Goal: Task Accomplishment & Management: Use online tool/utility

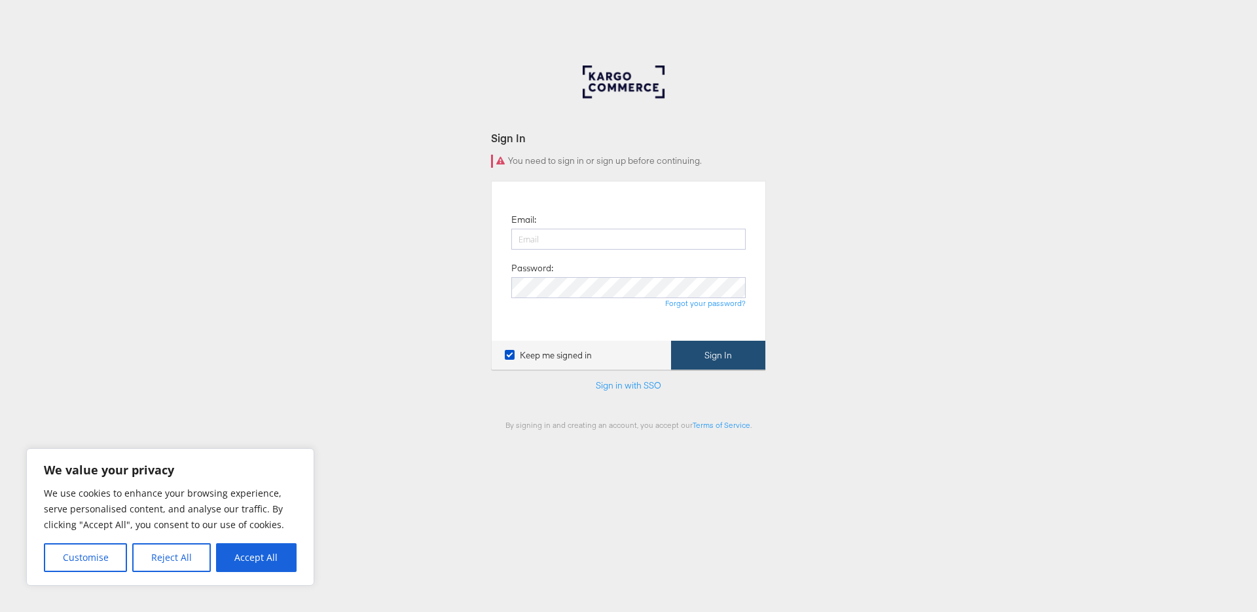
type input "craig.wilmott@kargo.com"
click at [705, 354] on button "Sign In" at bounding box center [718, 354] width 94 height 29
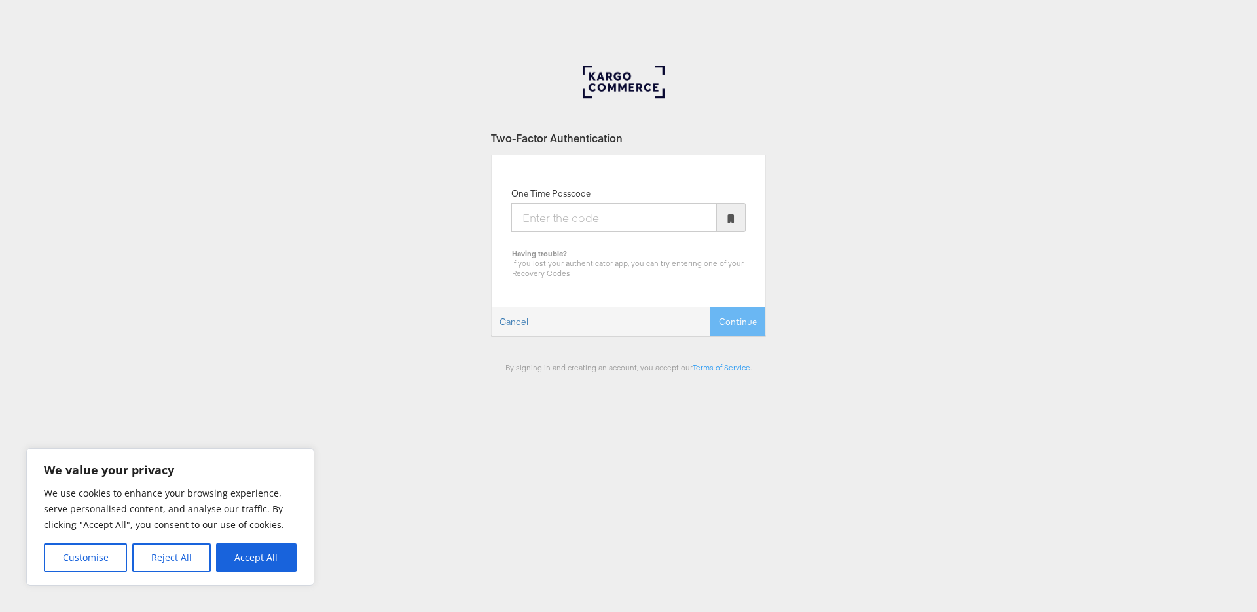
click at [574, 222] on input "One Time Passcode" at bounding box center [614, 217] width 206 height 29
type input "024812"
click at [759, 315] on button "Continue" at bounding box center [737, 321] width 55 height 29
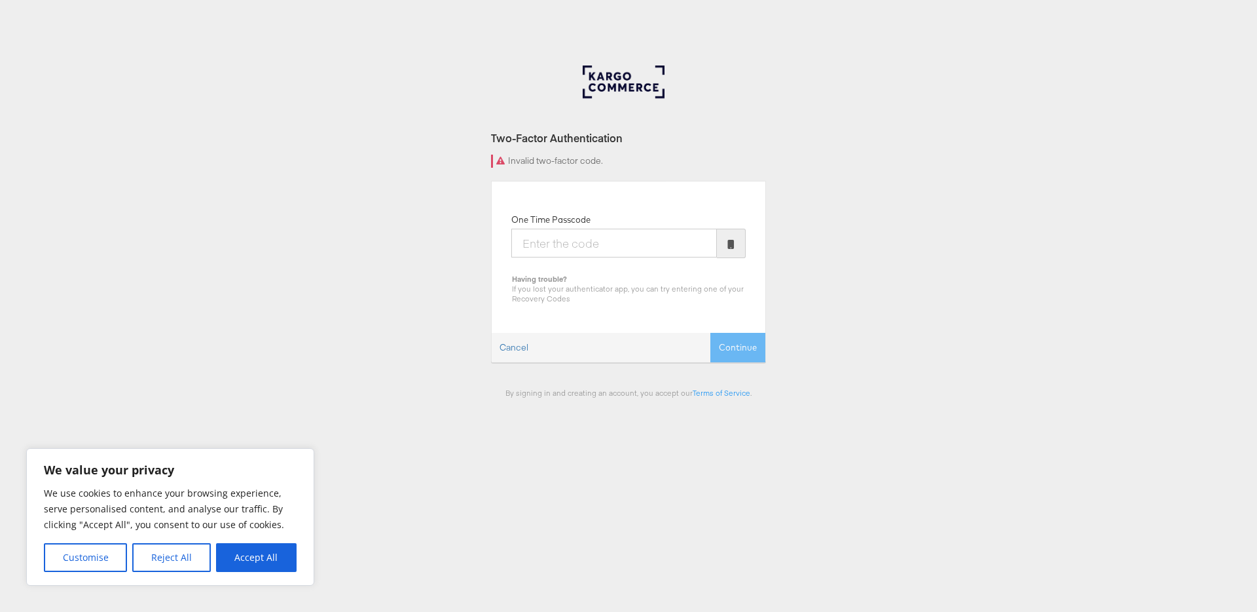
click at [555, 242] on input "One Time Passcode" at bounding box center [614, 243] width 206 height 29
type input "346886"
click at [722, 349] on button "Continue" at bounding box center [737, 347] width 55 height 29
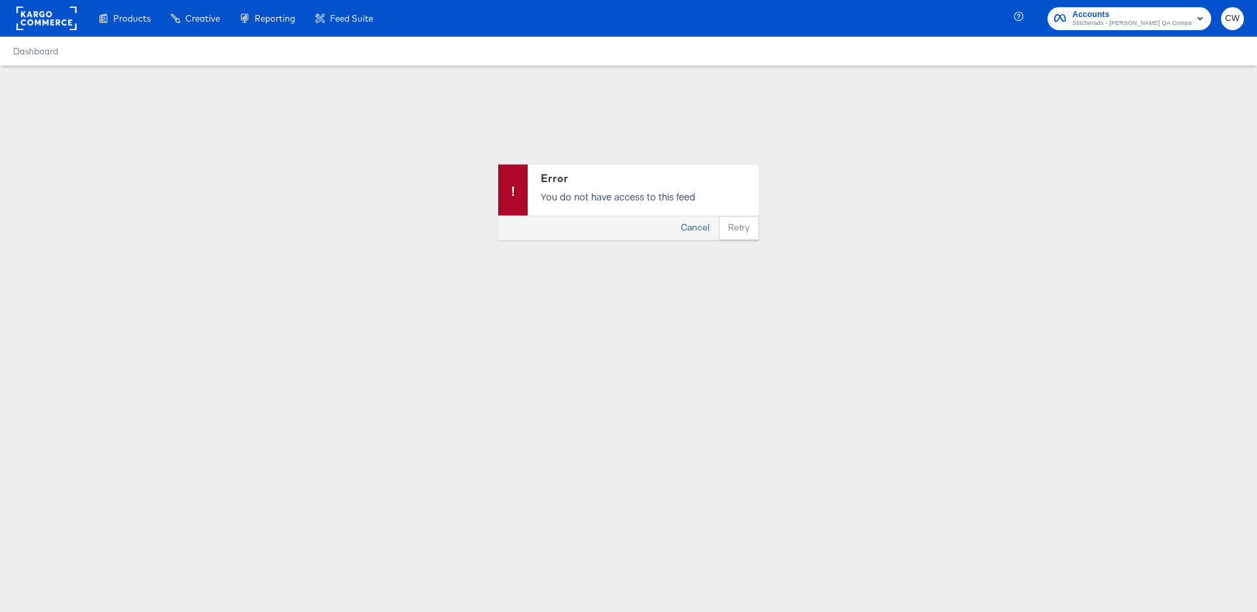
click at [703, 230] on button "Cancel" at bounding box center [695, 228] width 47 height 24
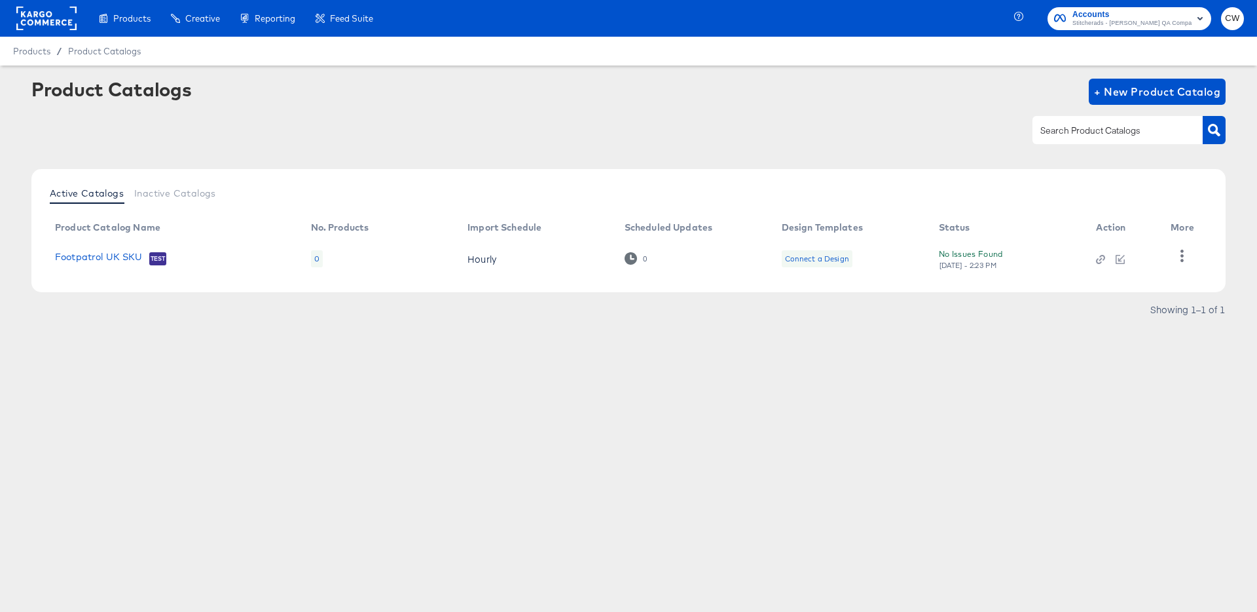
click at [855, 100] on div "Product Catalogs + New Product Catalog" at bounding box center [628, 92] width 1194 height 26
click at [196, 198] on button "Inactive Catalogs" at bounding box center [175, 193] width 92 height 22
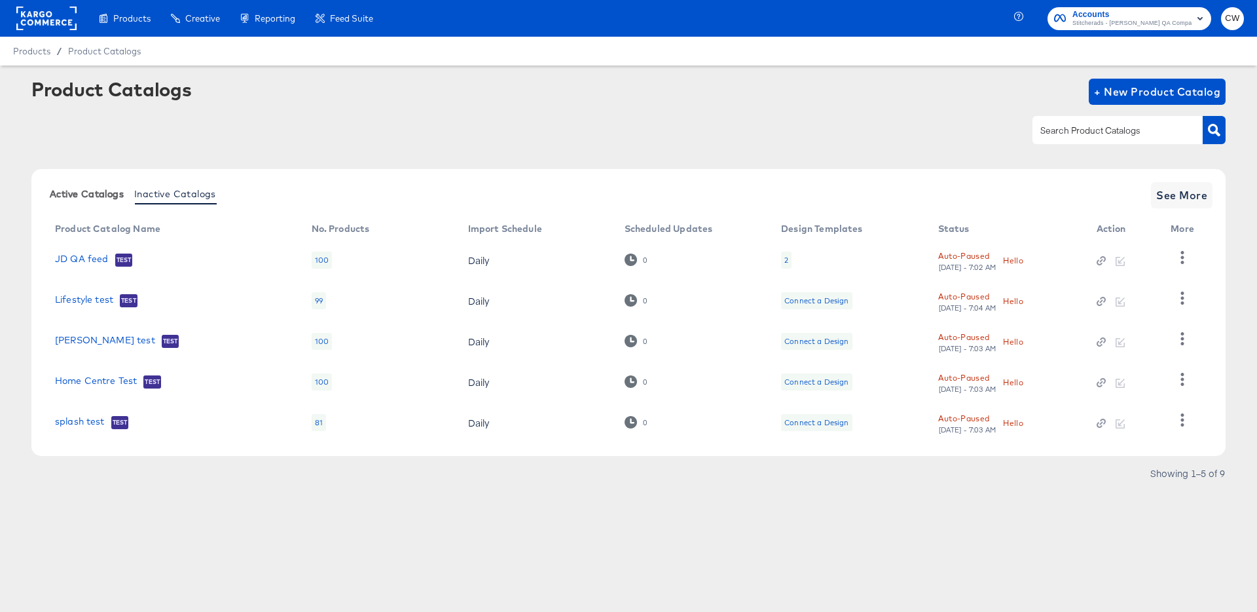
click at [119, 184] on button "Active Catalogs" at bounding box center [87, 194] width 84 height 22
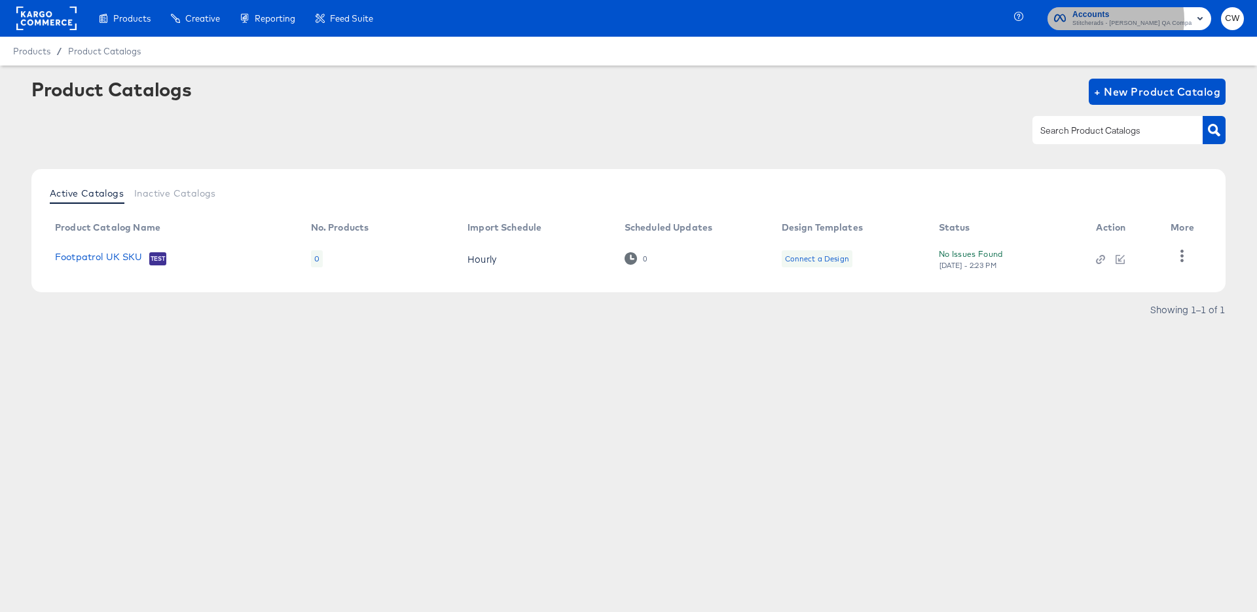
click at [1137, 19] on span "Stitcherads - Craig QA Company" at bounding box center [1132, 23] width 119 height 10
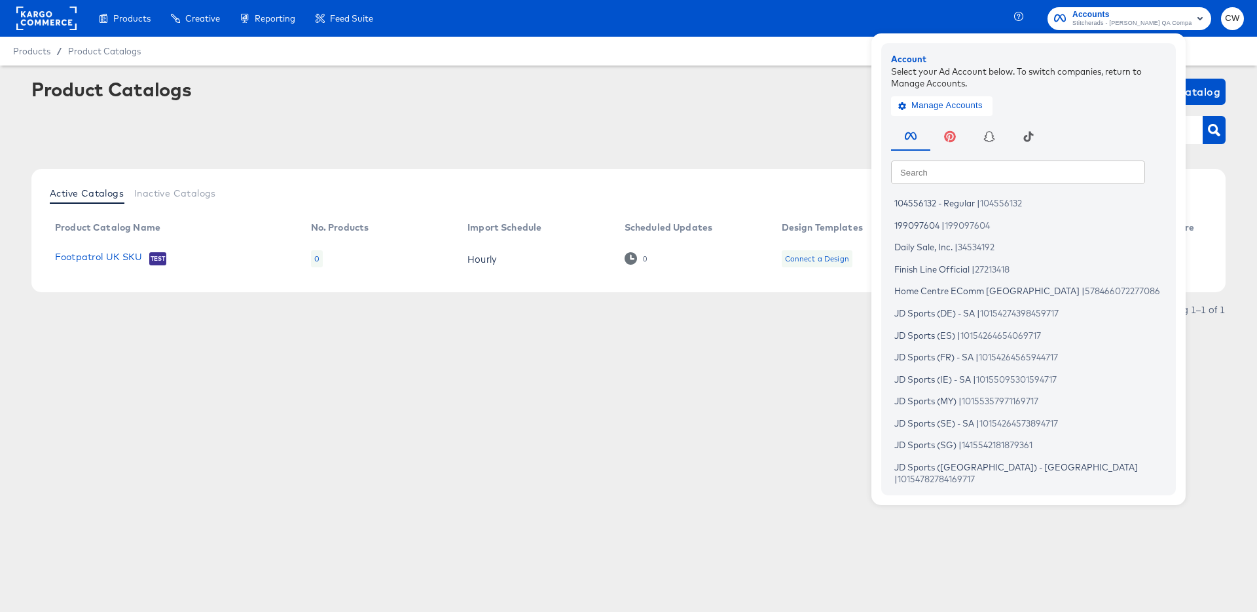
click at [779, 58] on div "Products / Product Catalogs" at bounding box center [628, 51] width 1257 height 29
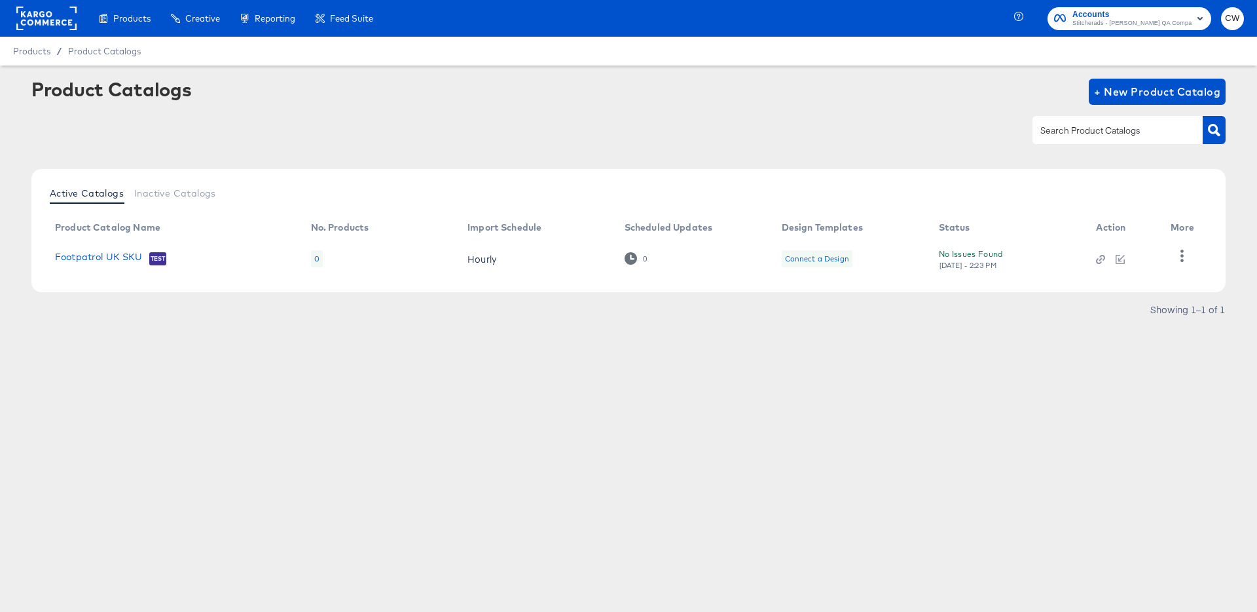
click at [54, 16] on rect at bounding box center [46, 19] width 60 height 24
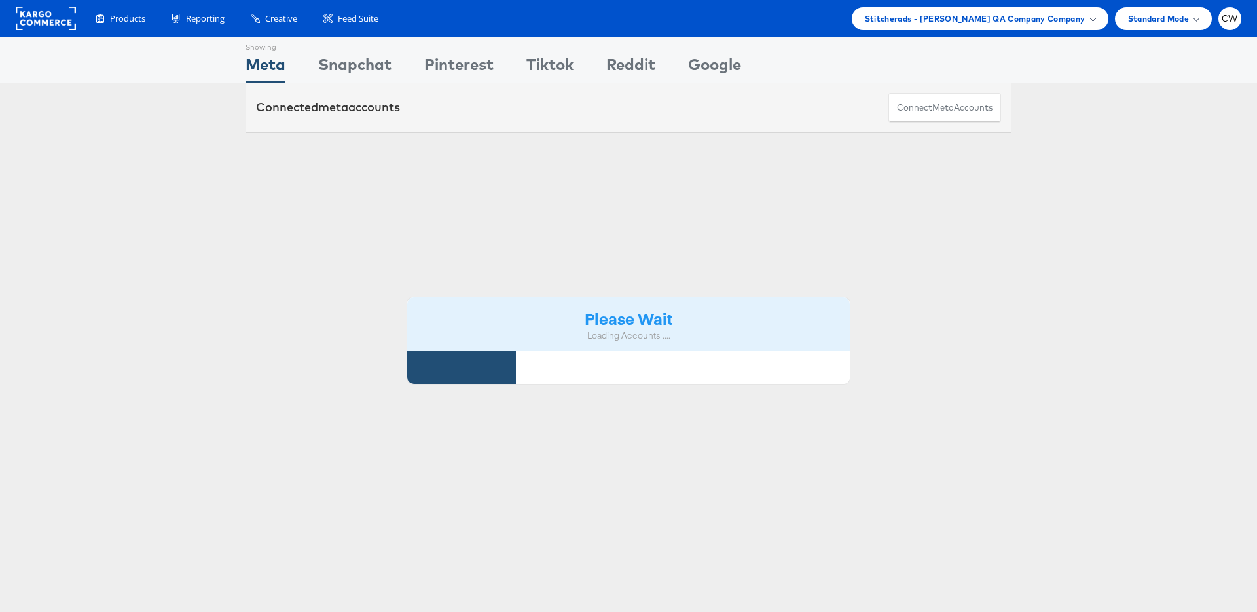
click at [1082, 22] on span "Stitcherads - [PERSON_NAME] QA Company Company" at bounding box center [975, 19] width 221 height 14
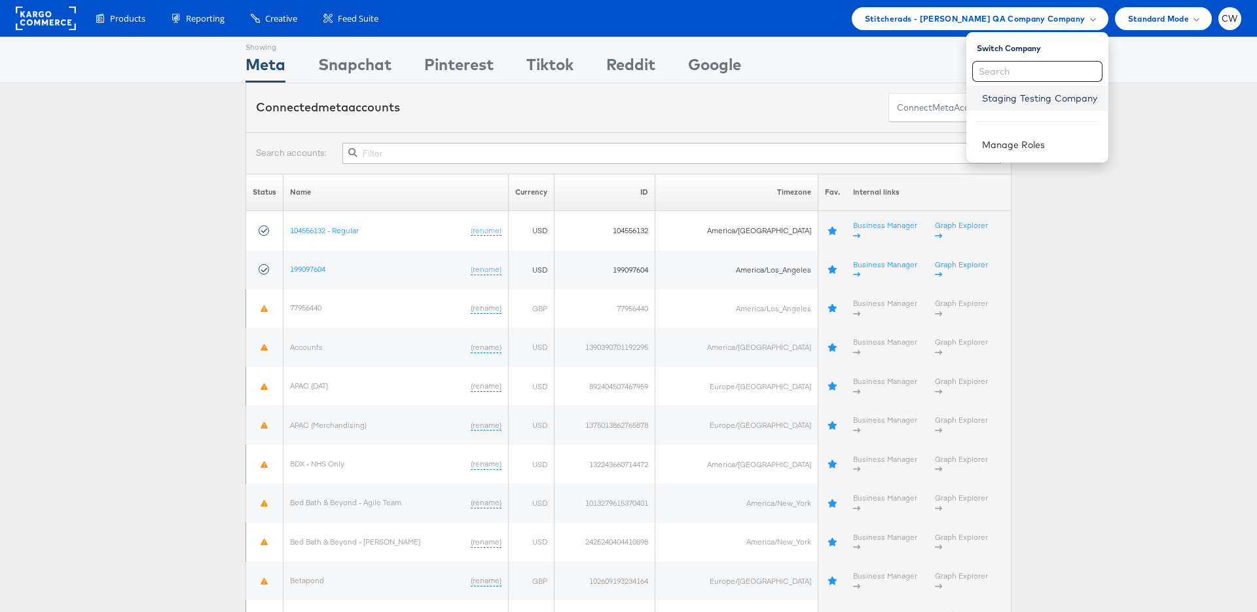
click at [1066, 101] on link "Staging Testing Company" at bounding box center [1040, 98] width 116 height 13
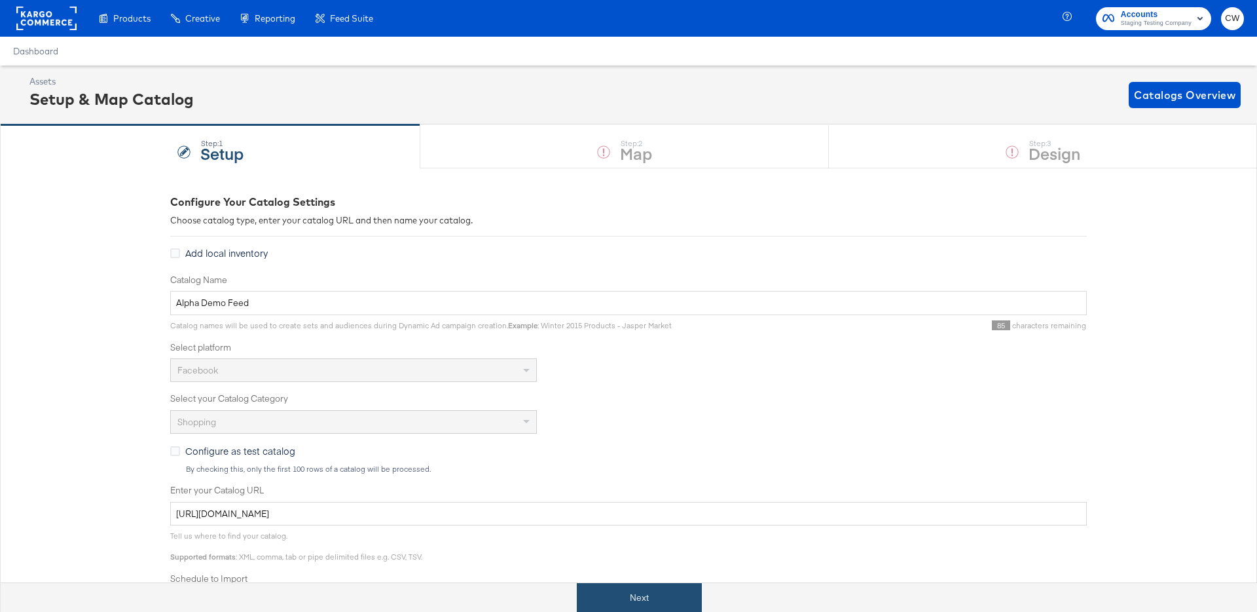
click at [669, 586] on button "Next" at bounding box center [639, 597] width 125 height 29
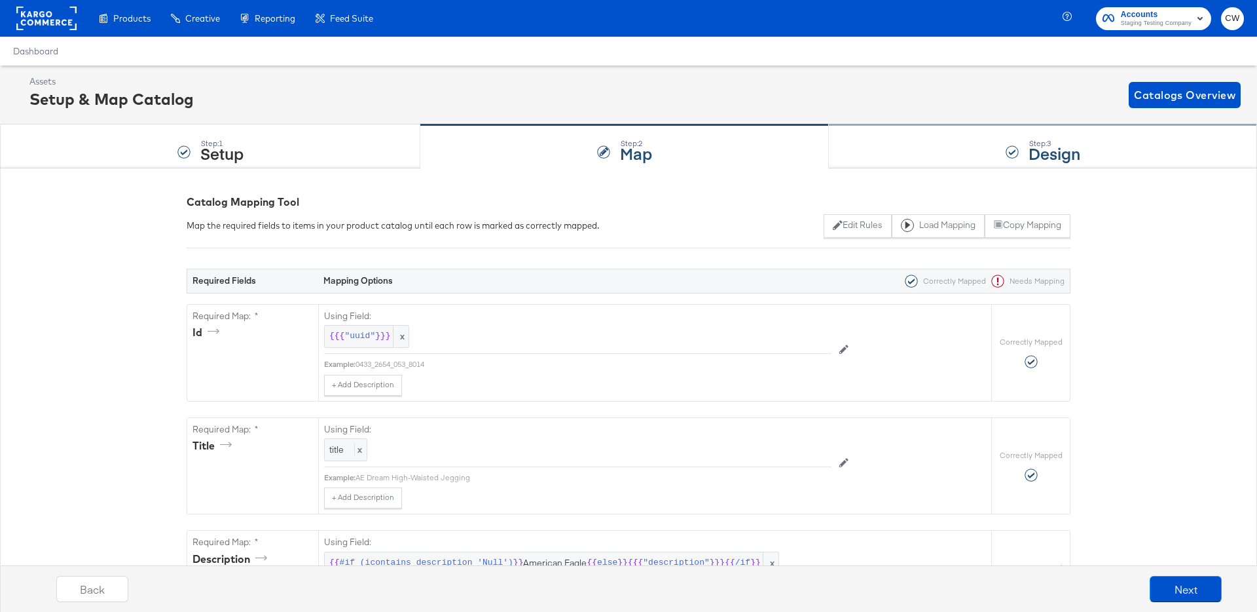
click at [1038, 141] on div "Step: 3" at bounding box center [1055, 143] width 52 height 9
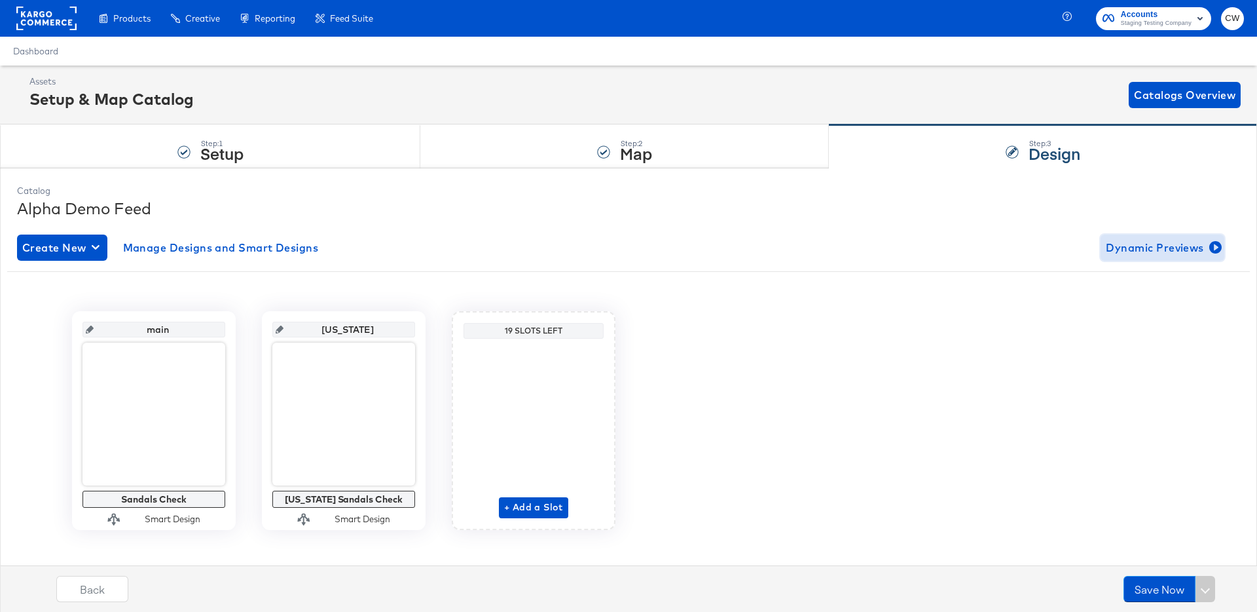
click at [1173, 247] on span "Dynamic Previews" at bounding box center [1162, 247] width 113 height 18
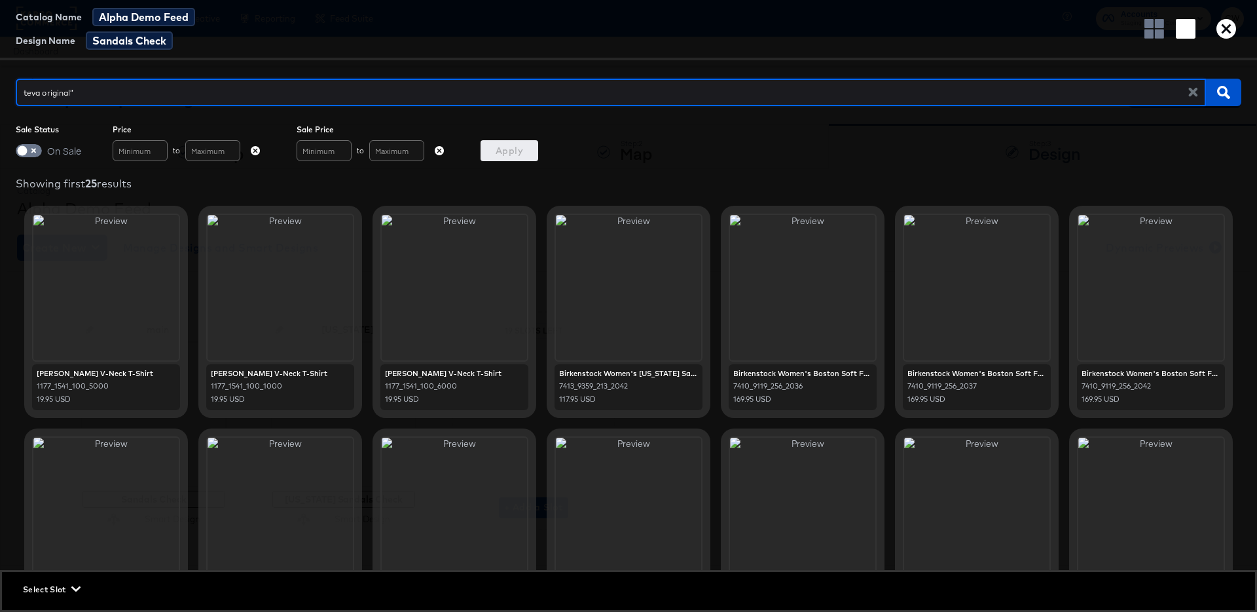
type input "teva original"
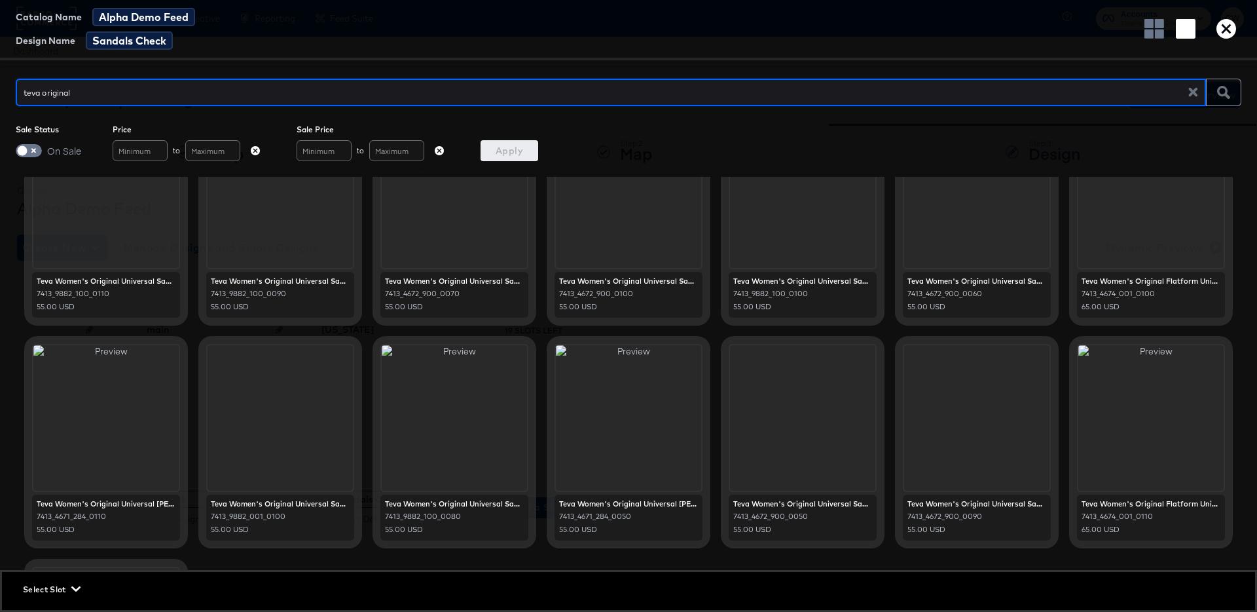
scroll to position [84, 0]
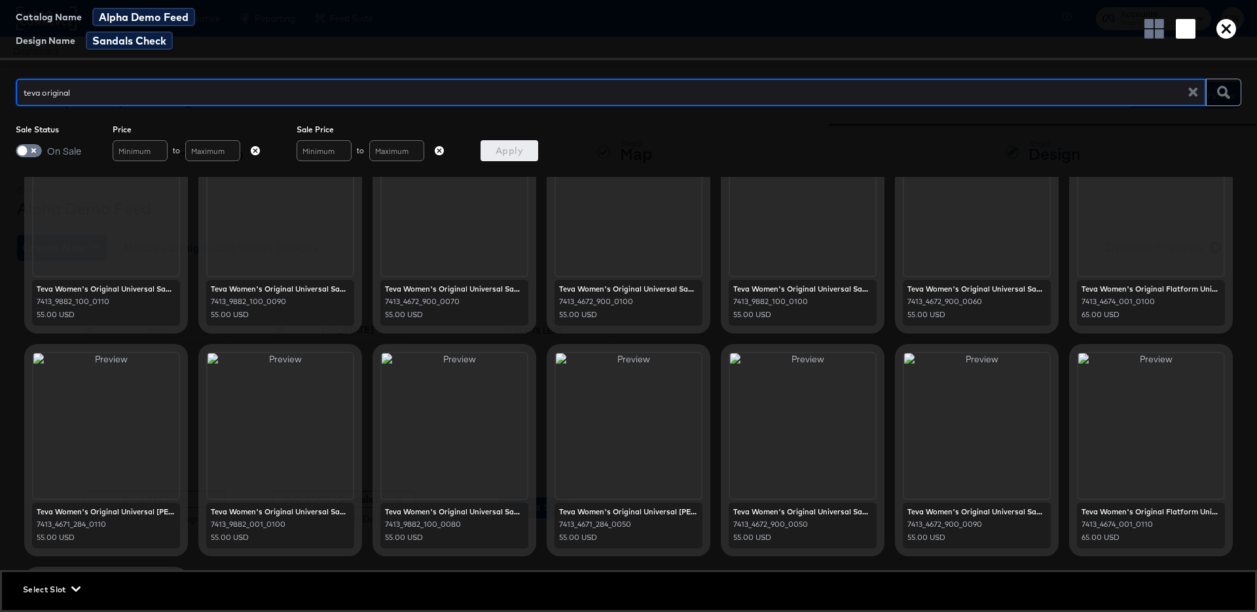
click at [1001, 139] on div "Sale Status On Sale Price to Sale Price to Apply" at bounding box center [628, 142] width 1257 height 37
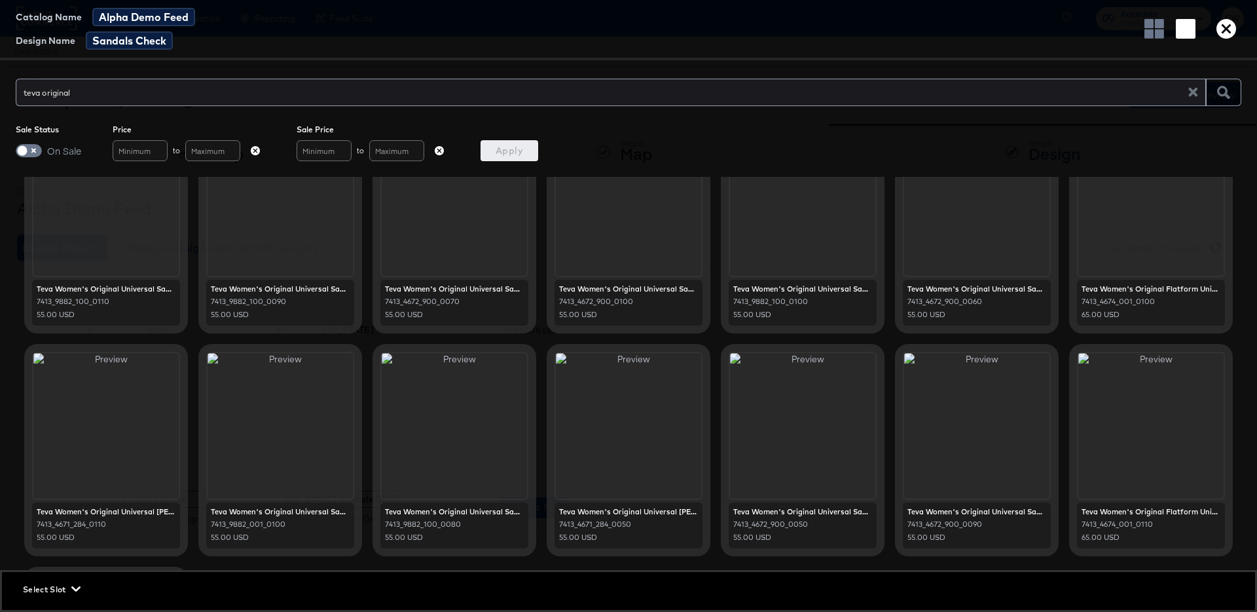
click at [1152, 17] on div "Catalog Name Alpha Demo Feed Design Name Sandals Check" at bounding box center [628, 30] width 1257 height 60
click at [1152, 23] on icon "button" at bounding box center [1155, 29] width 20 height 20
click at [971, 221] on div at bounding box center [976, 202] width 145 height 145
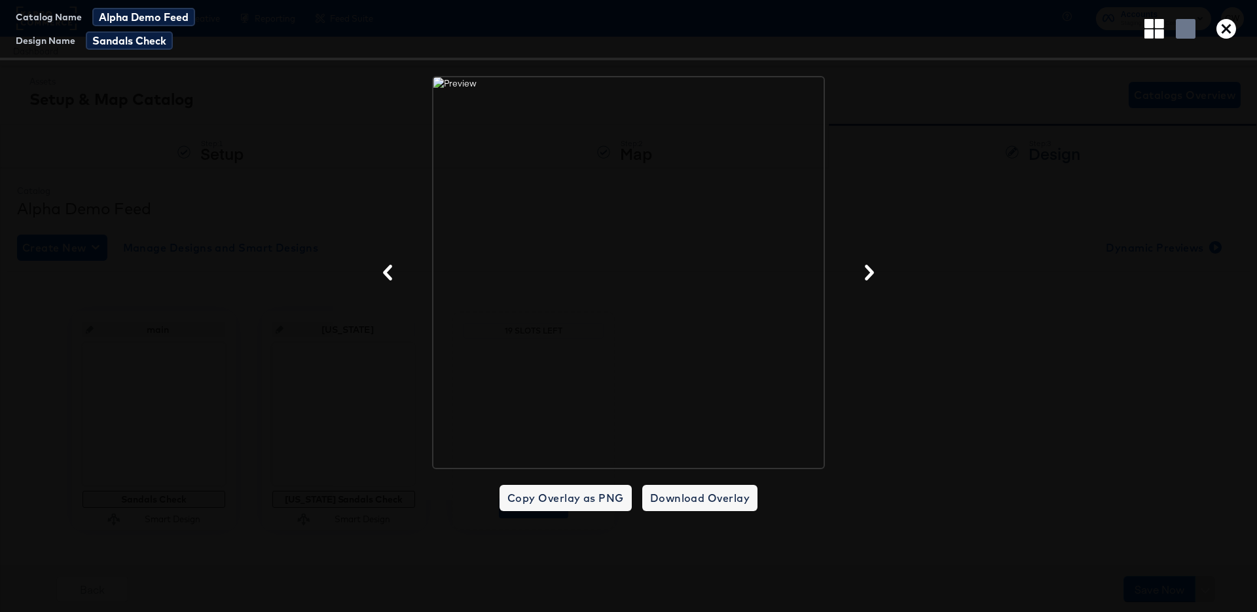
click at [1152, 27] on icon "button" at bounding box center [1155, 29] width 20 height 20
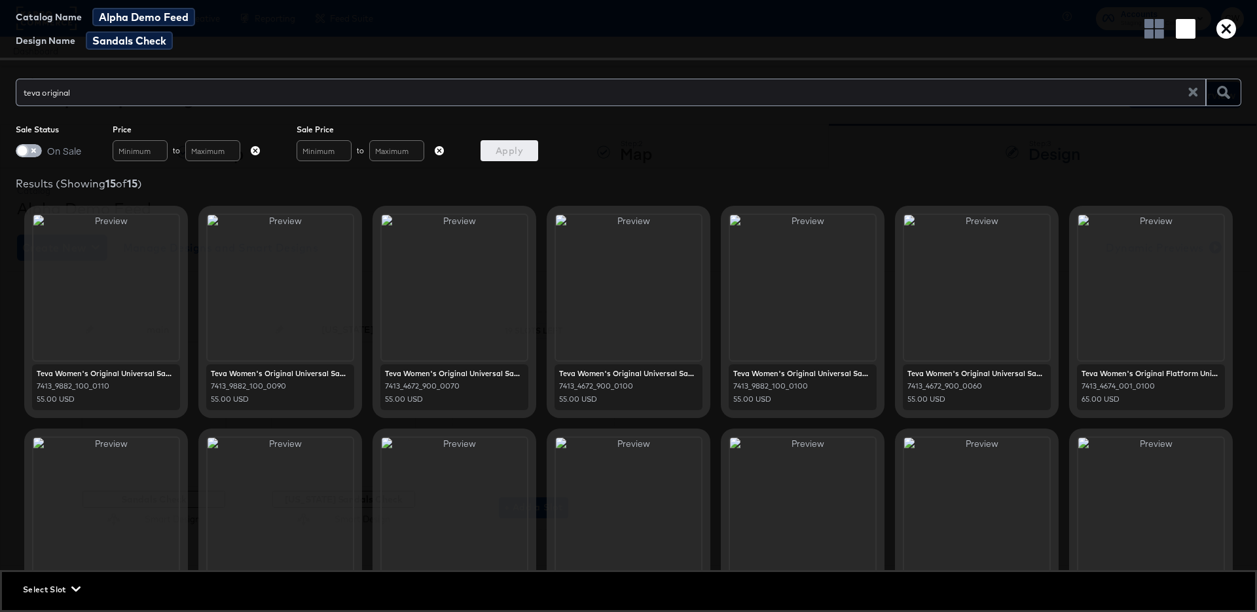
click at [35, 153] on input "checkbox" at bounding box center [22, 153] width 39 height 13
checkbox input "true"
click at [520, 160] on button "Apply" at bounding box center [510, 150] width 58 height 21
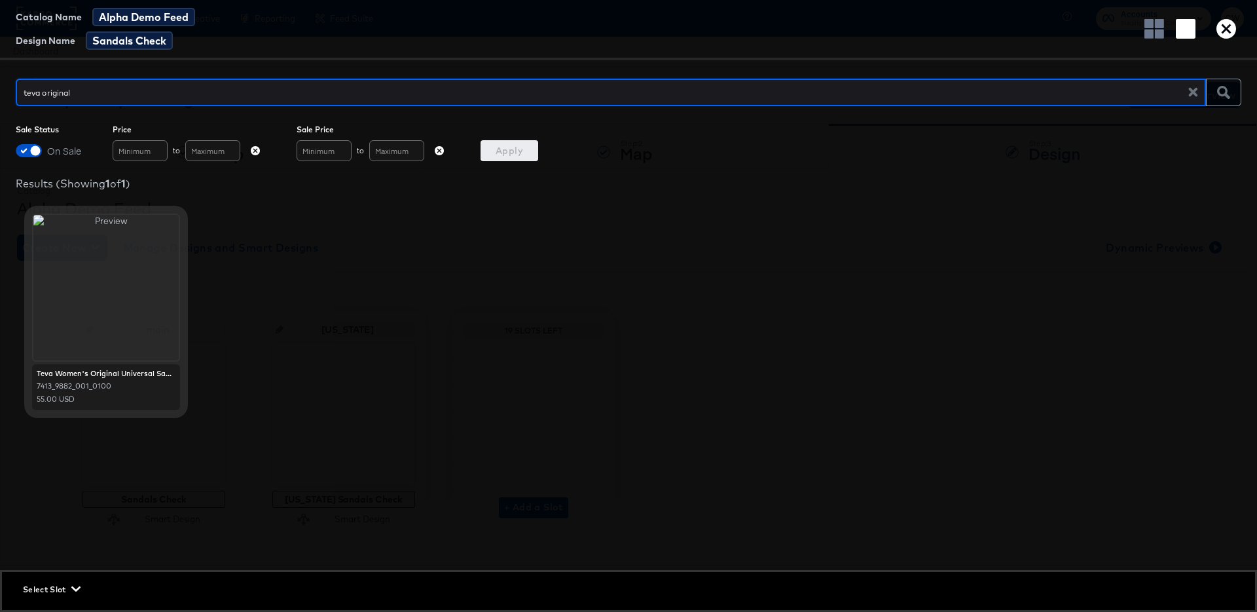
click at [141, 382] on div "7413_9882_001_0100" at bounding box center [106, 386] width 139 height 10
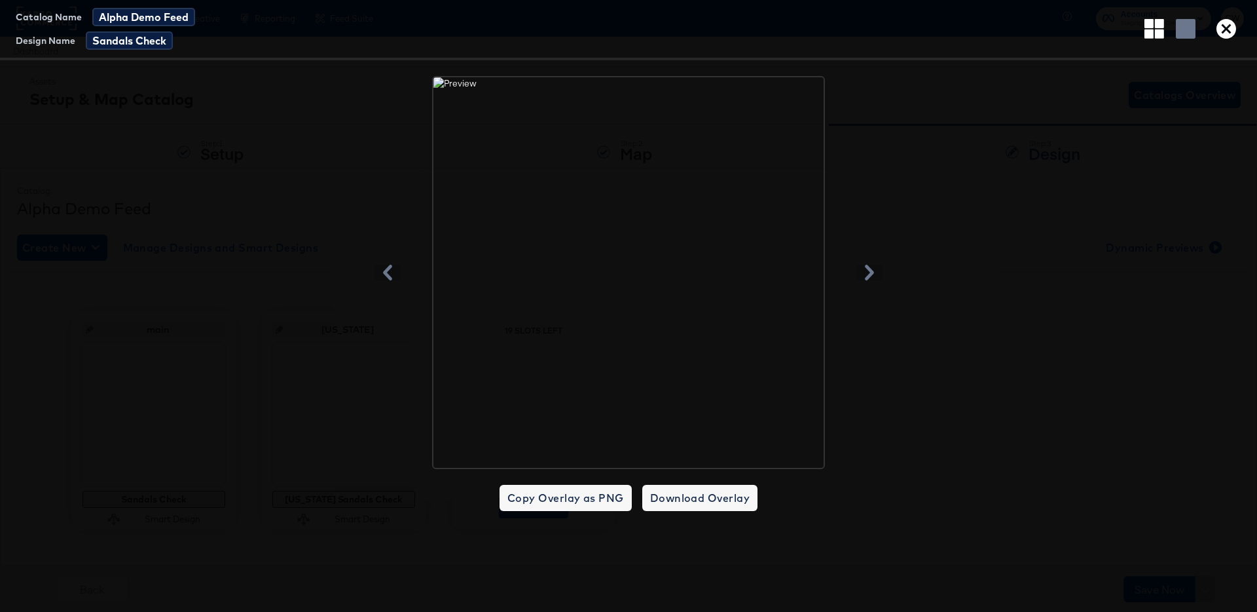
click at [1138, 196] on div at bounding box center [628, 272] width 1257 height 393
click at [1234, 24] on icon "button" at bounding box center [1227, 29] width 20 height 20
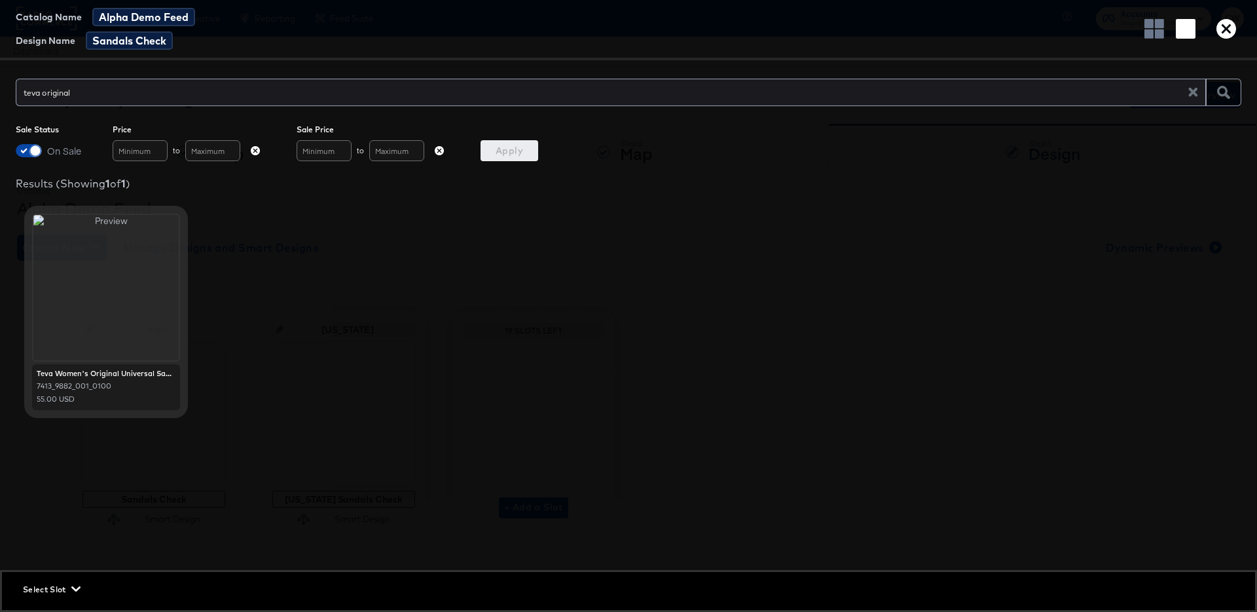
click at [33, 153] on input "checkbox" at bounding box center [35, 153] width 39 height 13
checkbox input "false"
click at [499, 148] on span "Apply" at bounding box center [509, 151] width 47 height 16
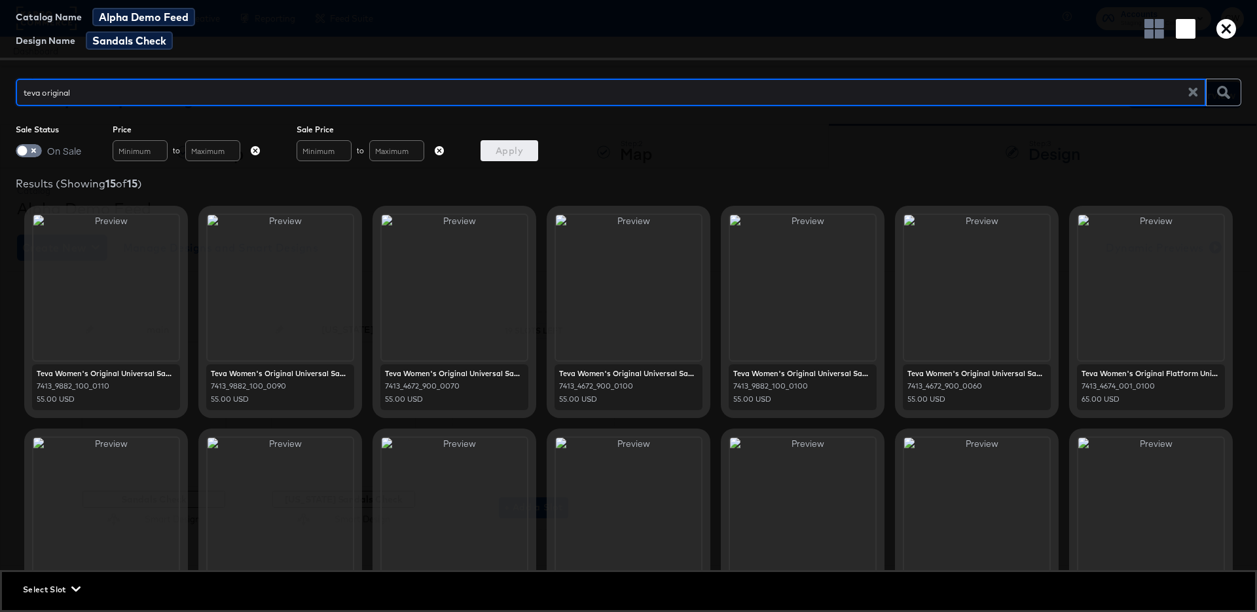
click at [116, 100] on input "teva original" at bounding box center [607, 87] width 1183 height 28
click at [1228, 31] on icon "button" at bounding box center [1227, 29] width 20 height 20
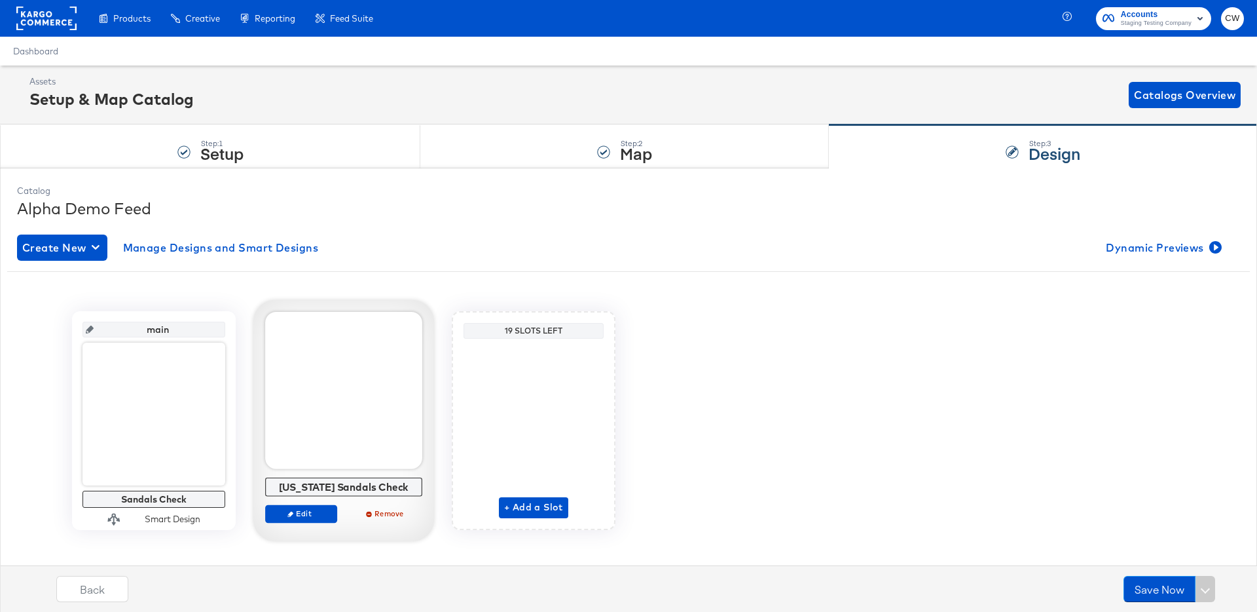
click at [357, 401] on div at bounding box center [343, 390] width 157 height 157
click at [312, 516] on span "Edit" at bounding box center [301, 513] width 60 height 10
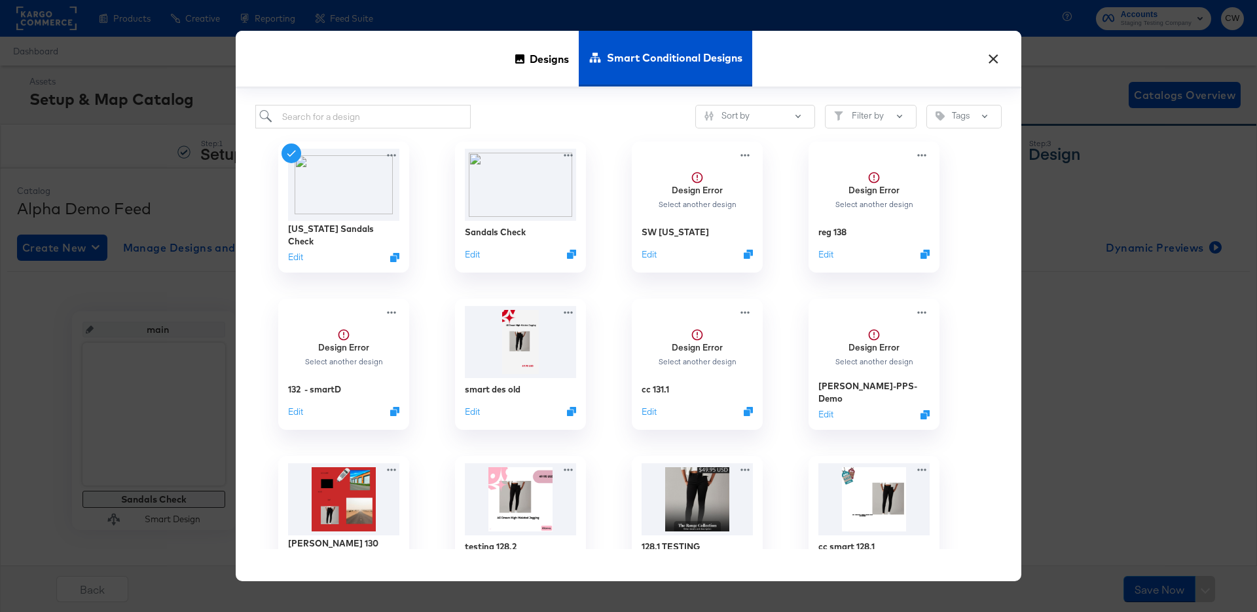
click at [994, 60] on button "×" at bounding box center [994, 56] width 24 height 24
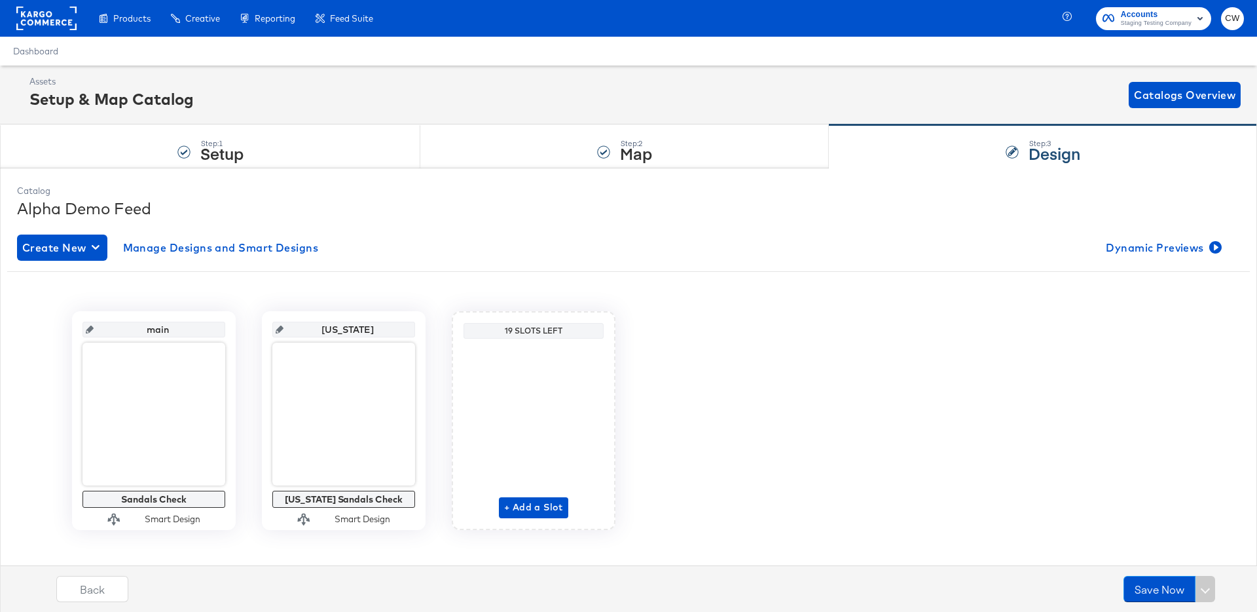
scroll to position [12, 0]
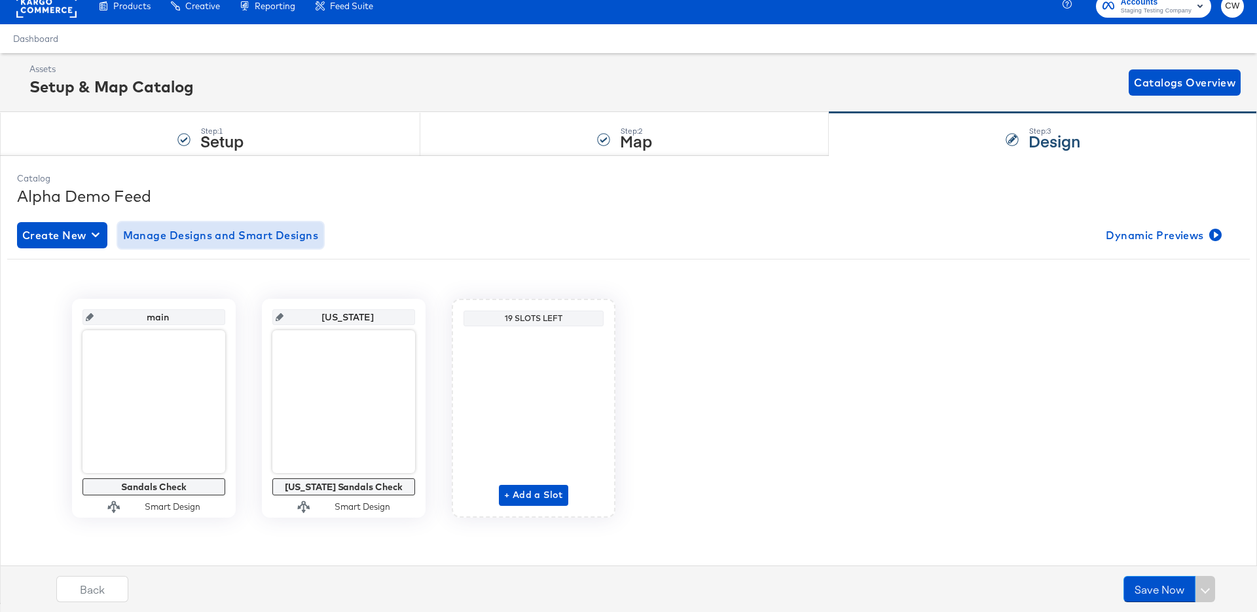
click at [295, 244] on button "Manage Designs and Smart Designs" at bounding box center [221, 235] width 206 height 26
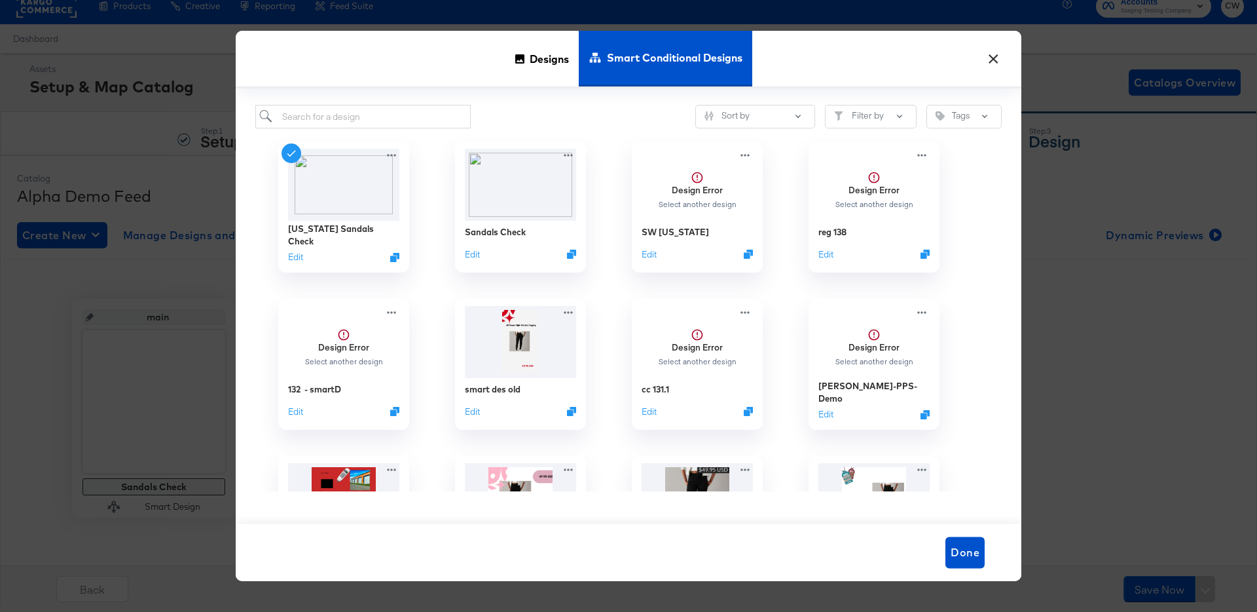
click at [999, 58] on button "×" at bounding box center [994, 56] width 24 height 24
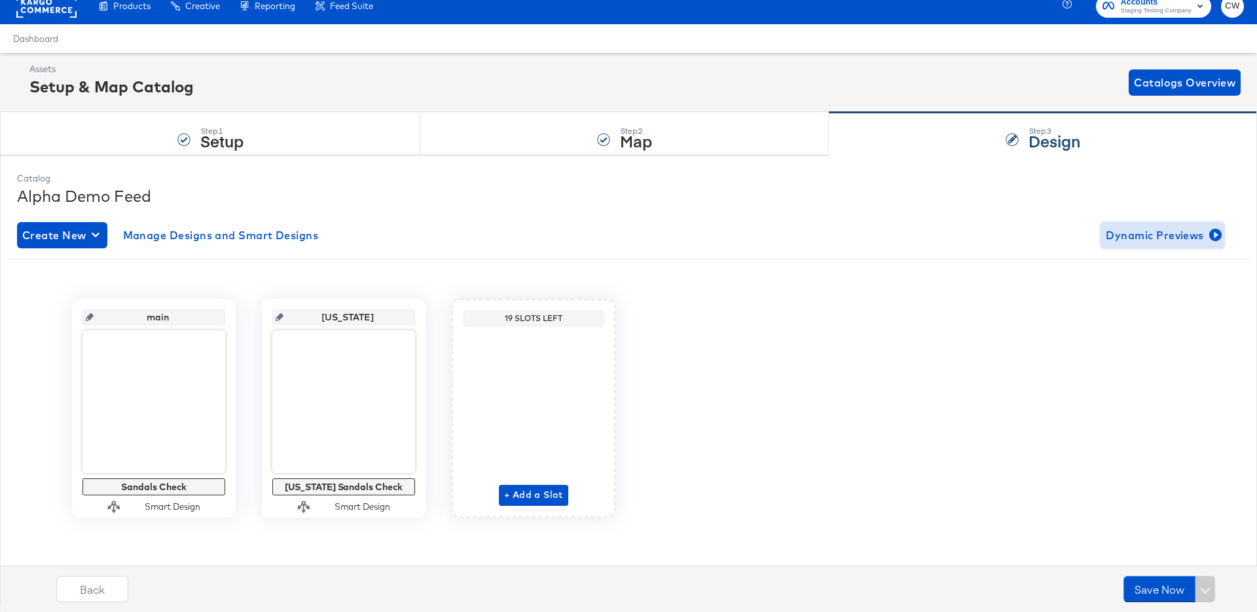
click at [1167, 226] on span "Dynamic Previews" at bounding box center [1162, 235] width 113 height 18
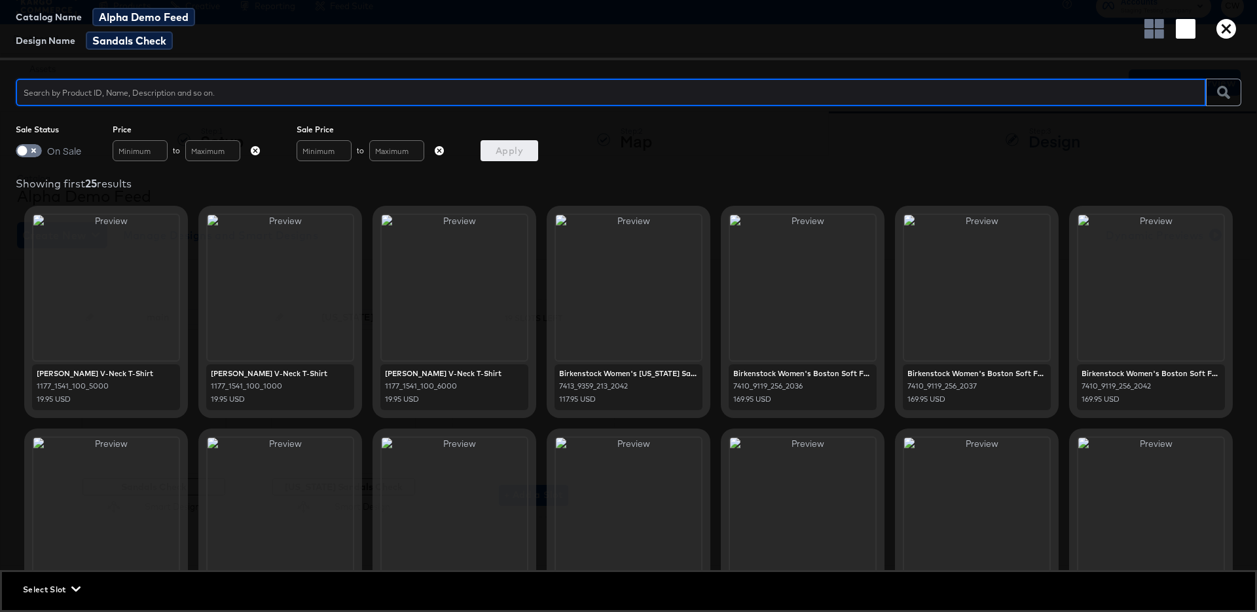
click at [62, 17] on span "Catalog Name" at bounding box center [49, 17] width 66 height 10
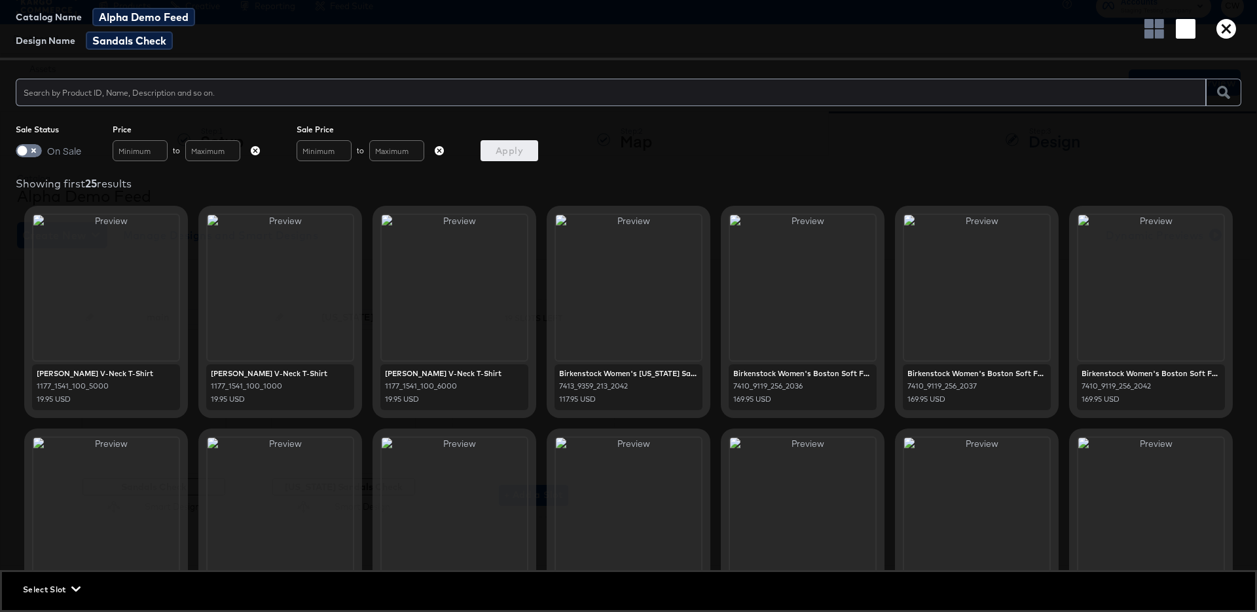
click at [60, 40] on span "Design Name" at bounding box center [46, 40] width 60 height 10
click at [1224, 33] on icon "button" at bounding box center [1227, 29] width 20 height 20
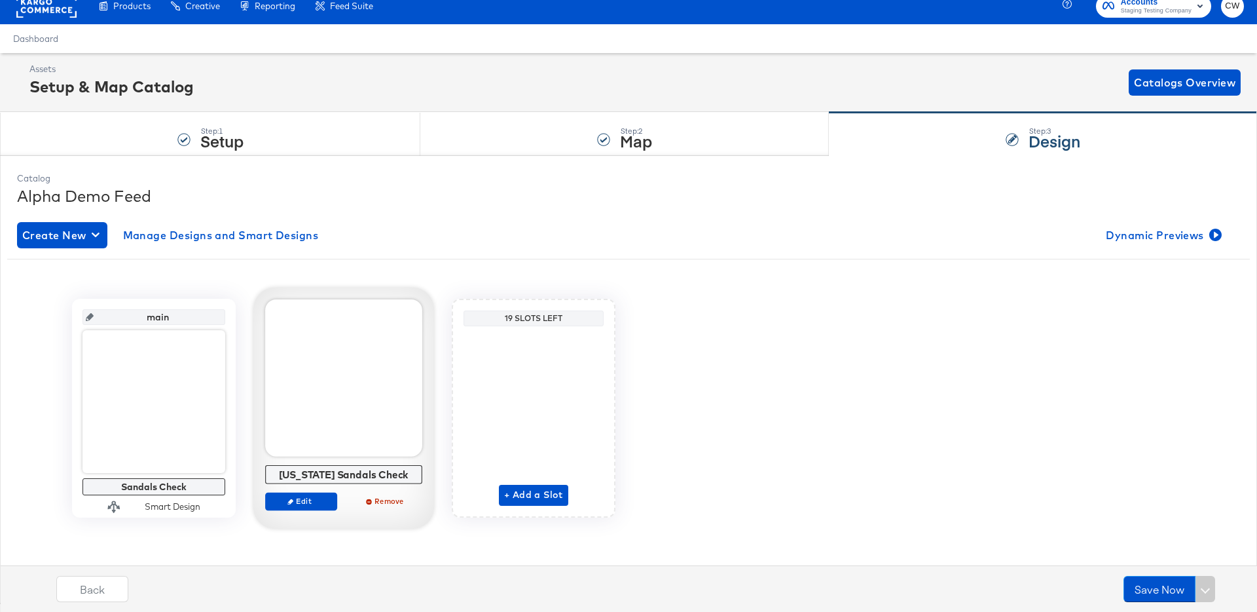
click at [304, 376] on div at bounding box center [343, 377] width 157 height 157
click at [333, 460] on div "Arizona Sandals Check Edit Remove" at bounding box center [343, 410] width 157 height 223
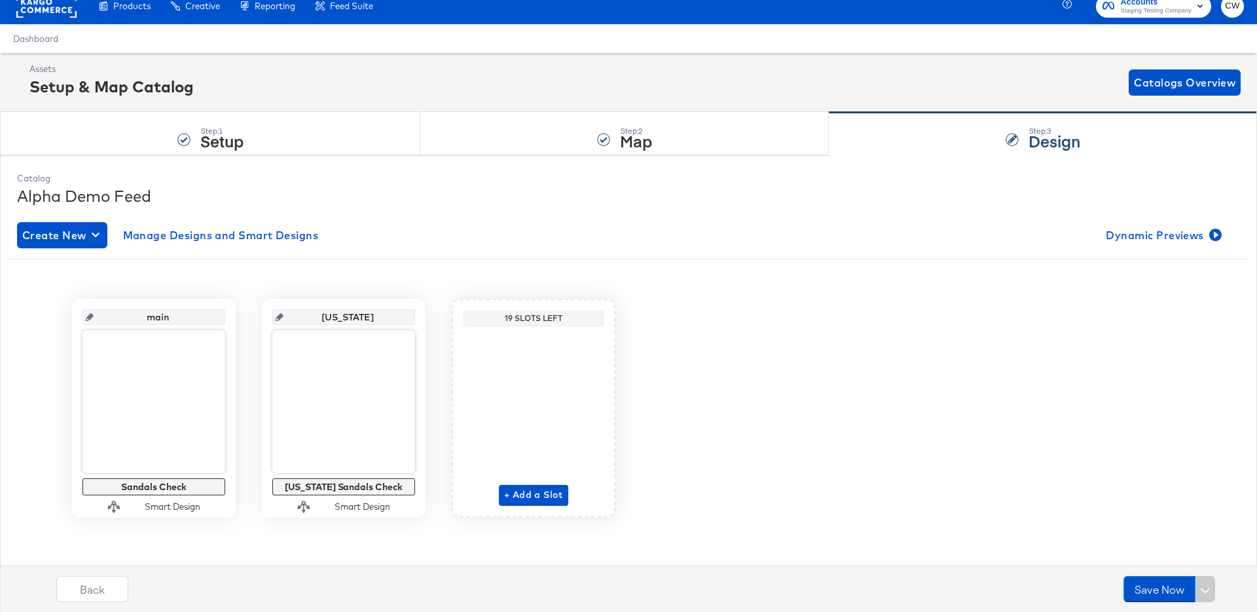
click at [765, 337] on div "main Sandals Check Smart Design arizona Arizona Sandals Check Smart Design 19 S…" at bounding box center [628, 408] width 1243 height 219
click at [1137, 231] on span "Dynamic Previews" at bounding box center [1162, 235] width 113 height 18
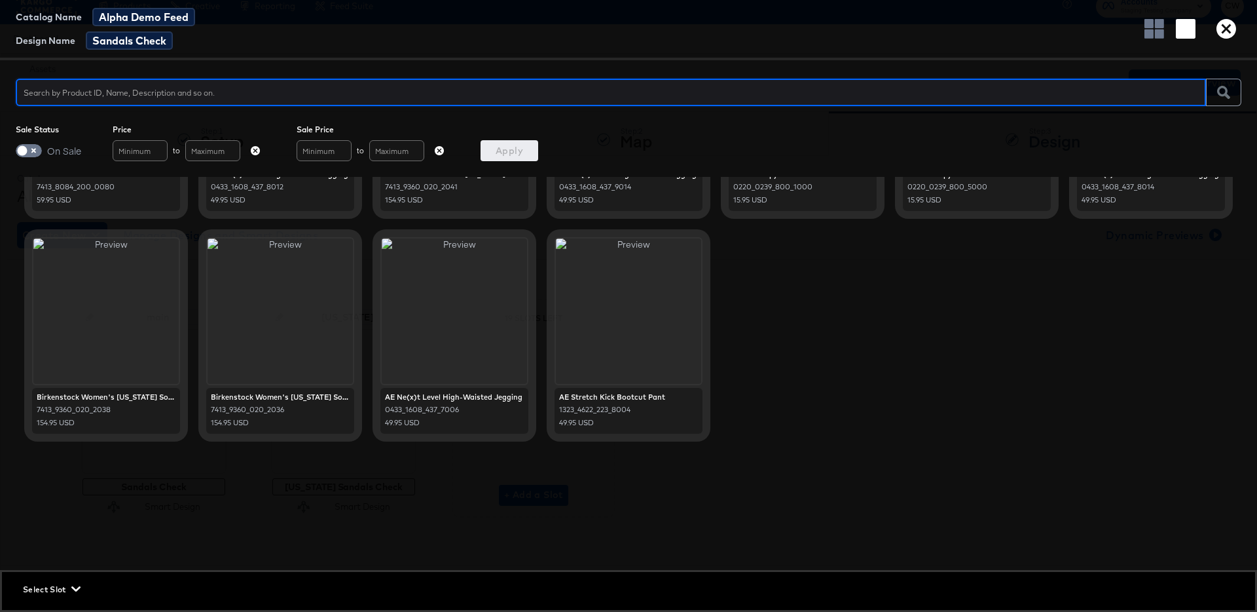
scroll to position [0, 0]
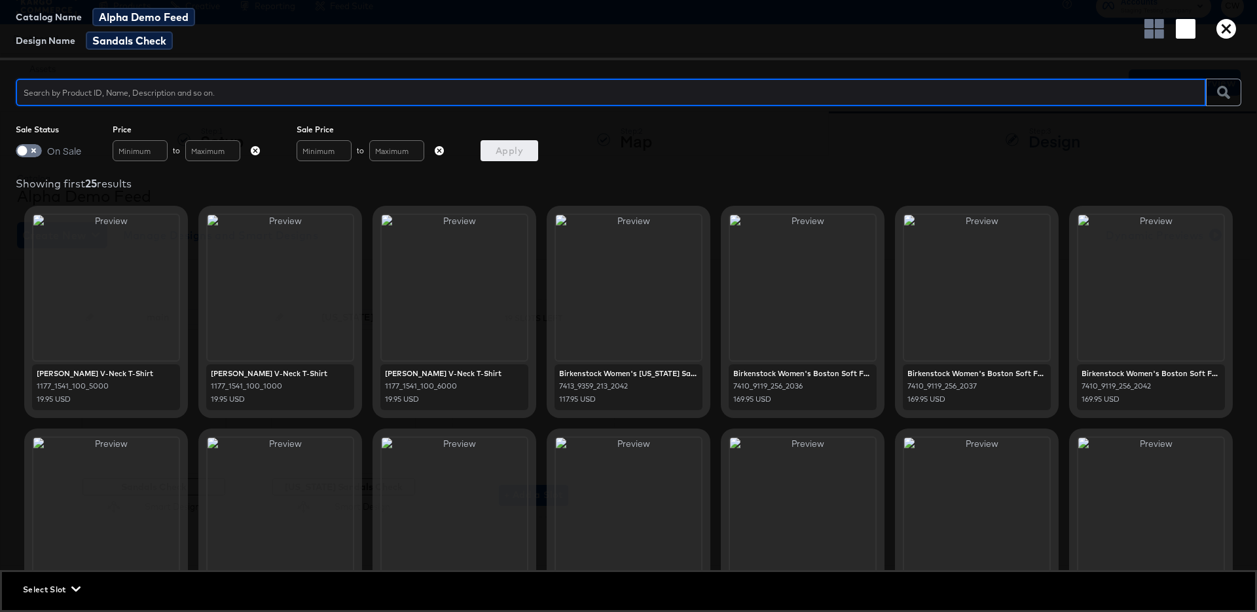
click at [71, 587] on span "Select Slot" at bounding box center [50, 589] width 55 height 14
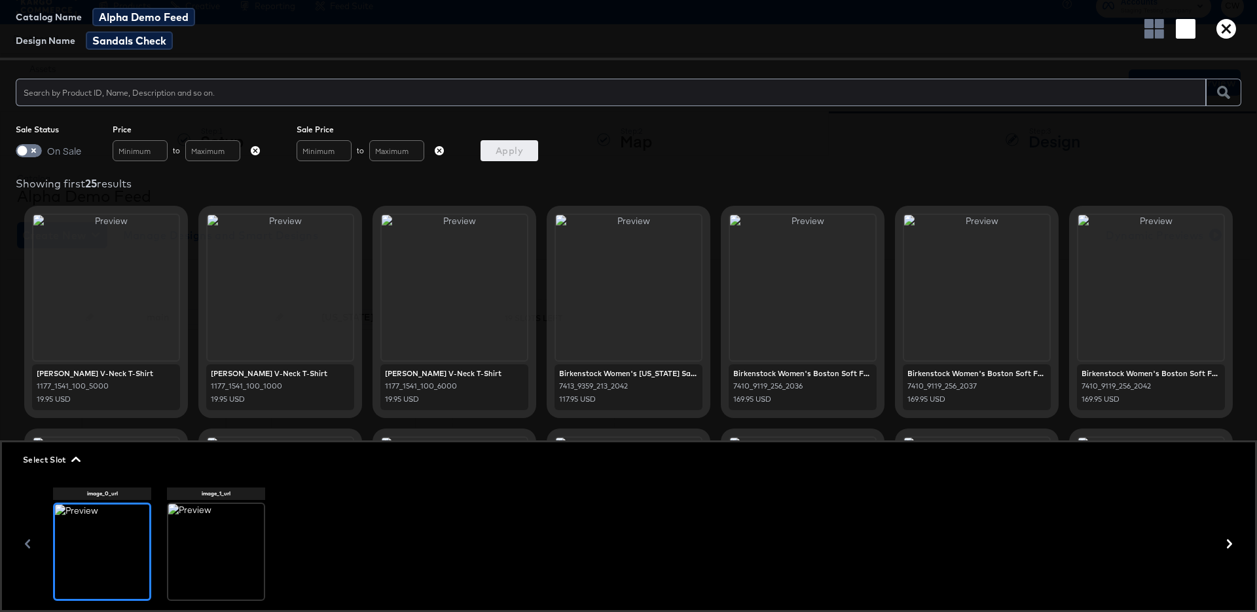
click at [620, 48] on div "Catalog Name Alpha Demo Feed Design Name Sandals Check" at bounding box center [628, 30] width 1257 height 60
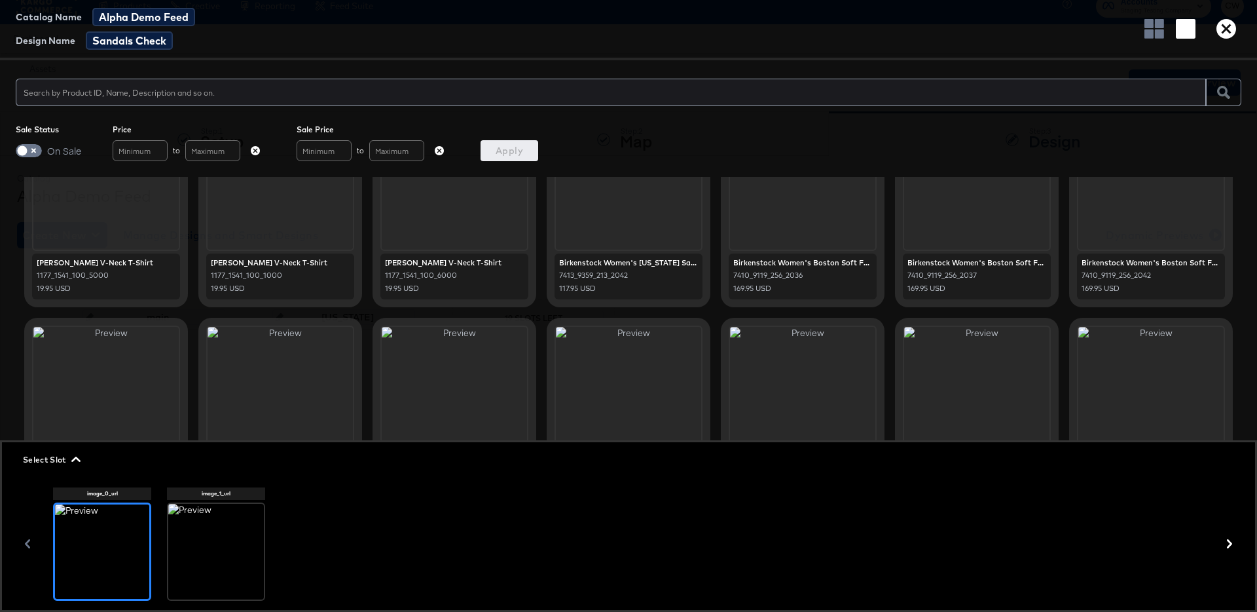
scroll to position [122, 0]
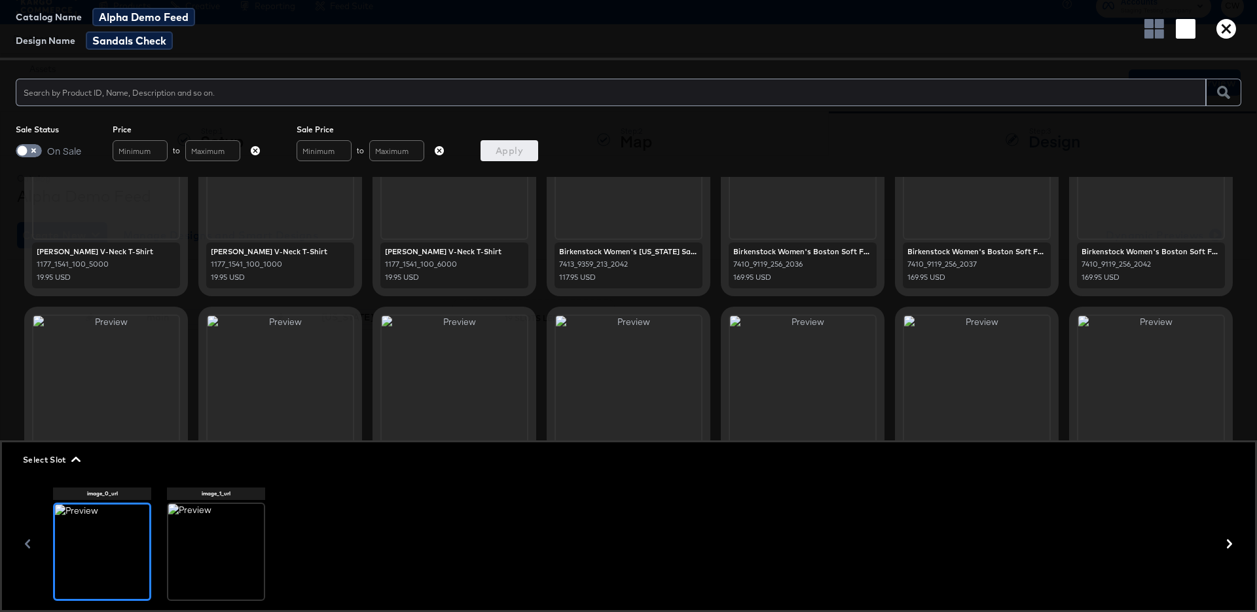
click at [217, 559] on div at bounding box center [216, 552] width 96 height 96
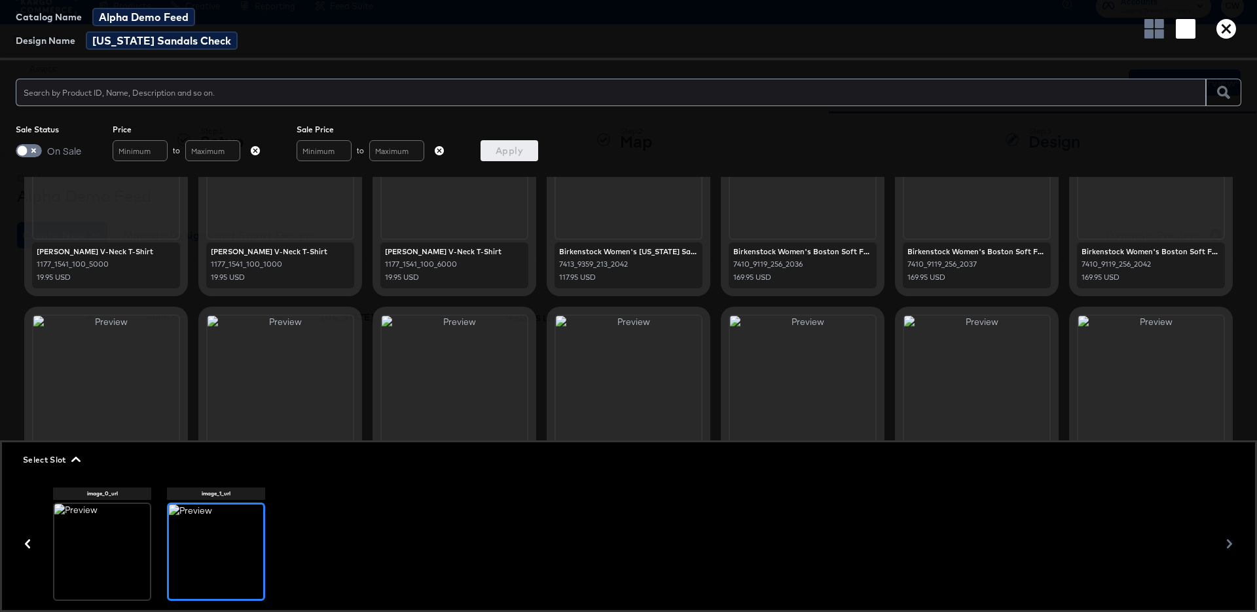
scroll to position [0, 0]
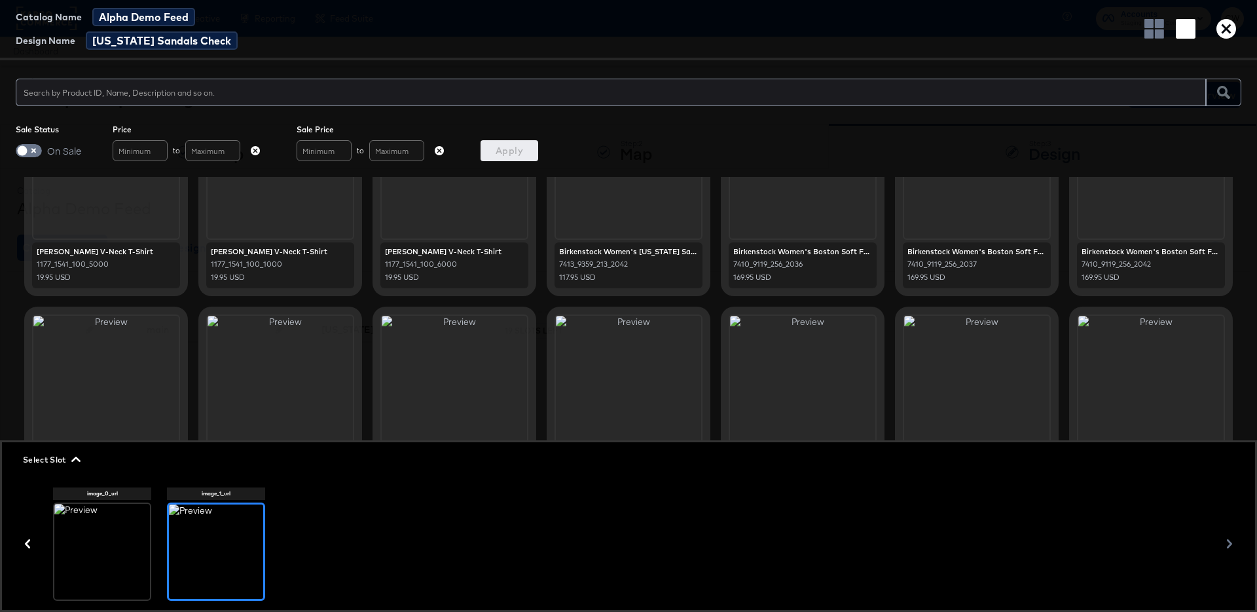
click at [182, 94] on input "text" at bounding box center [611, 87] width 1190 height 28
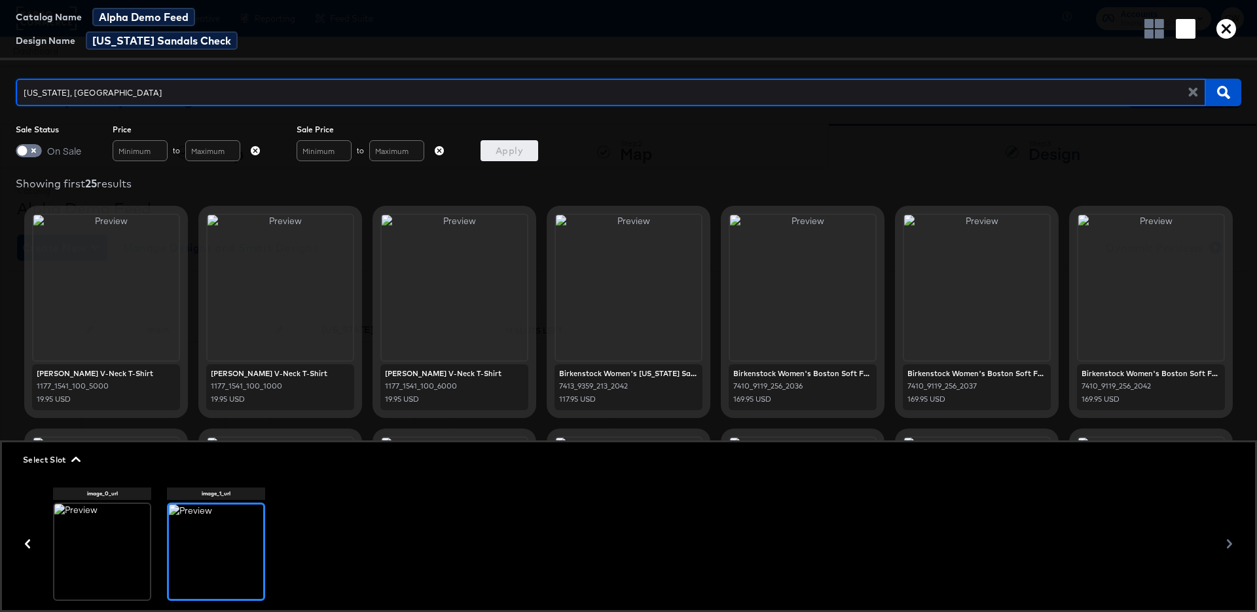
type input "arizona, sandles"
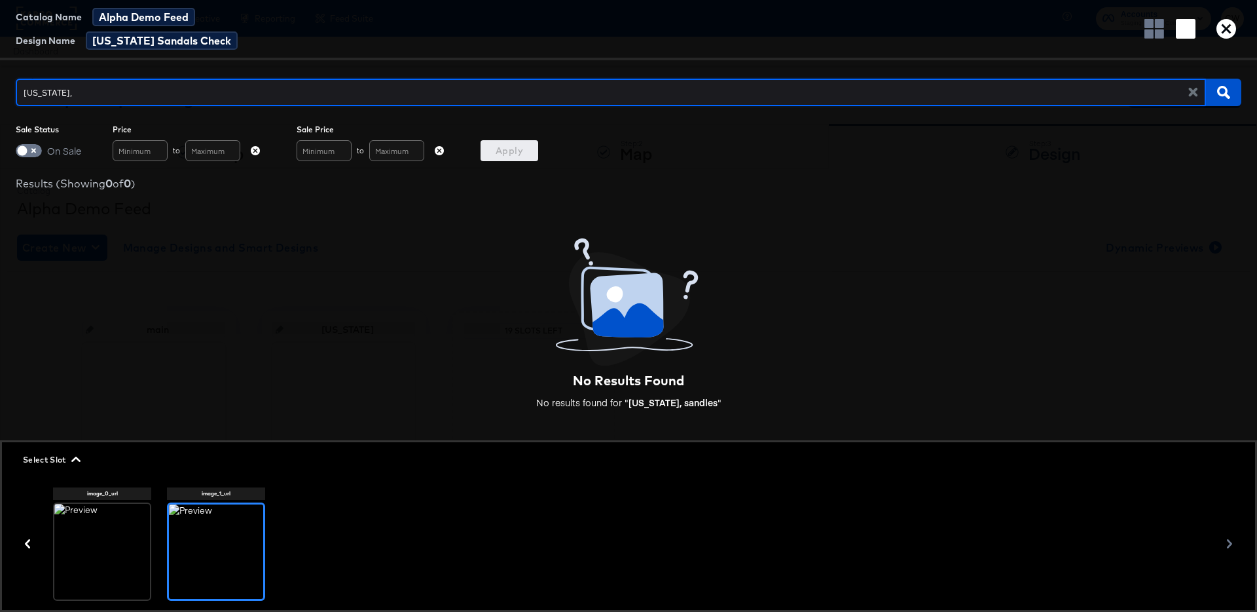
type input "[US_STATE]"
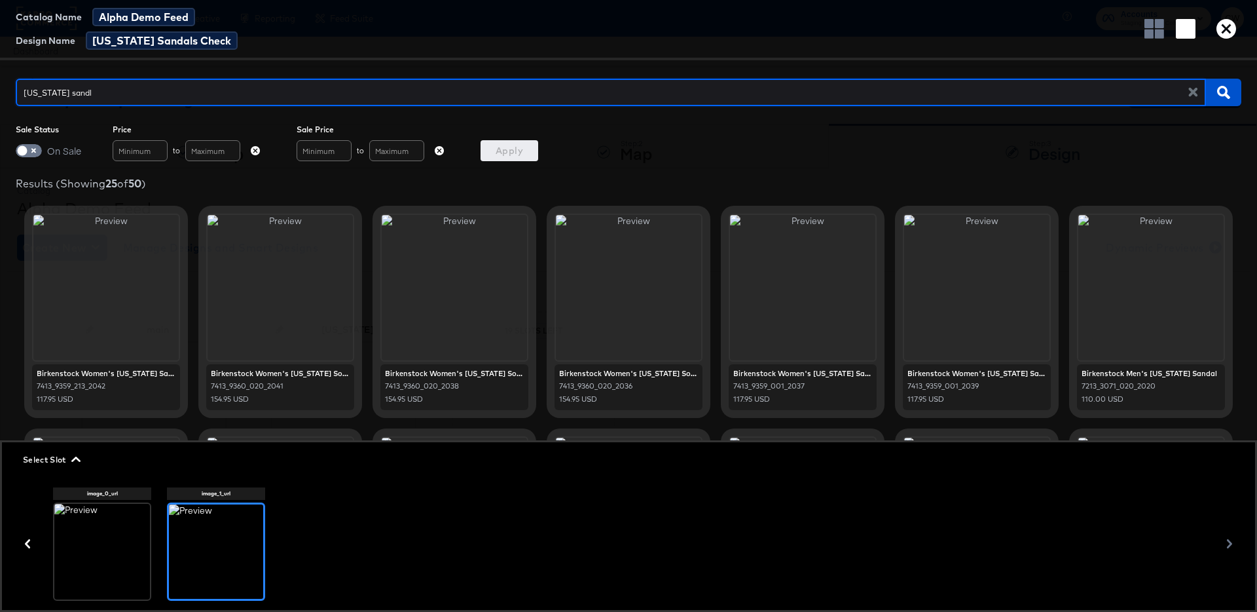
type input "arizona sandle"
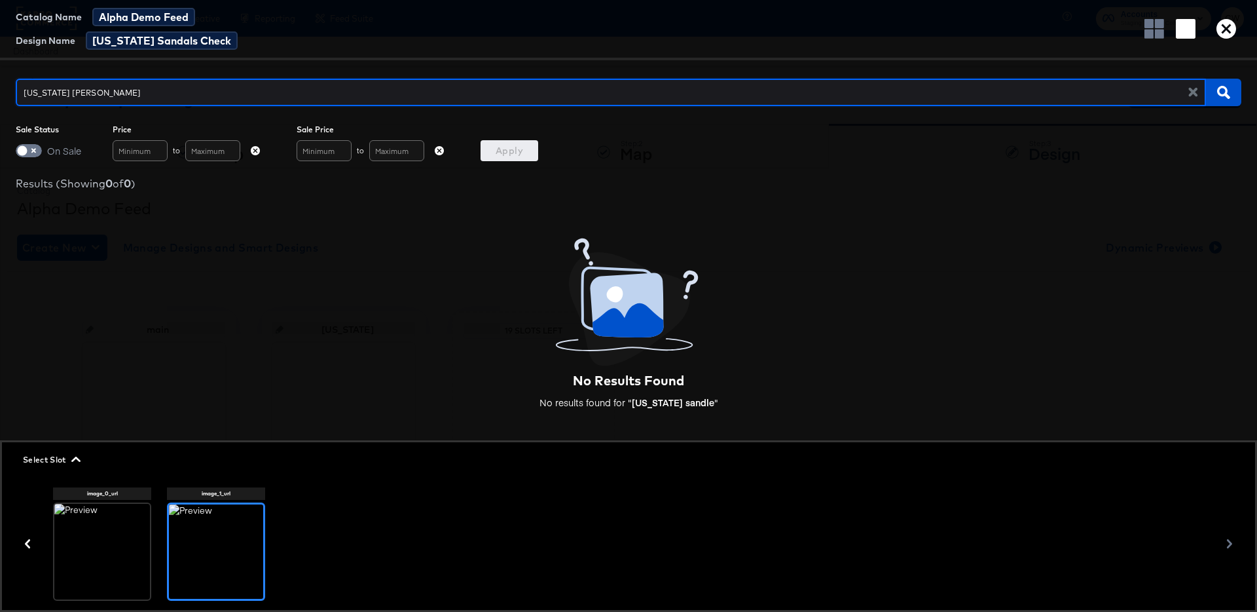
type input "arizona sandel"
click at [54, 93] on input "arizona sandel" at bounding box center [607, 87] width 1183 height 28
type input "arizona, sandel"
click at [78, 92] on input "arizona, sandel" at bounding box center [607, 87] width 1183 height 28
type input "arizona, sandal"
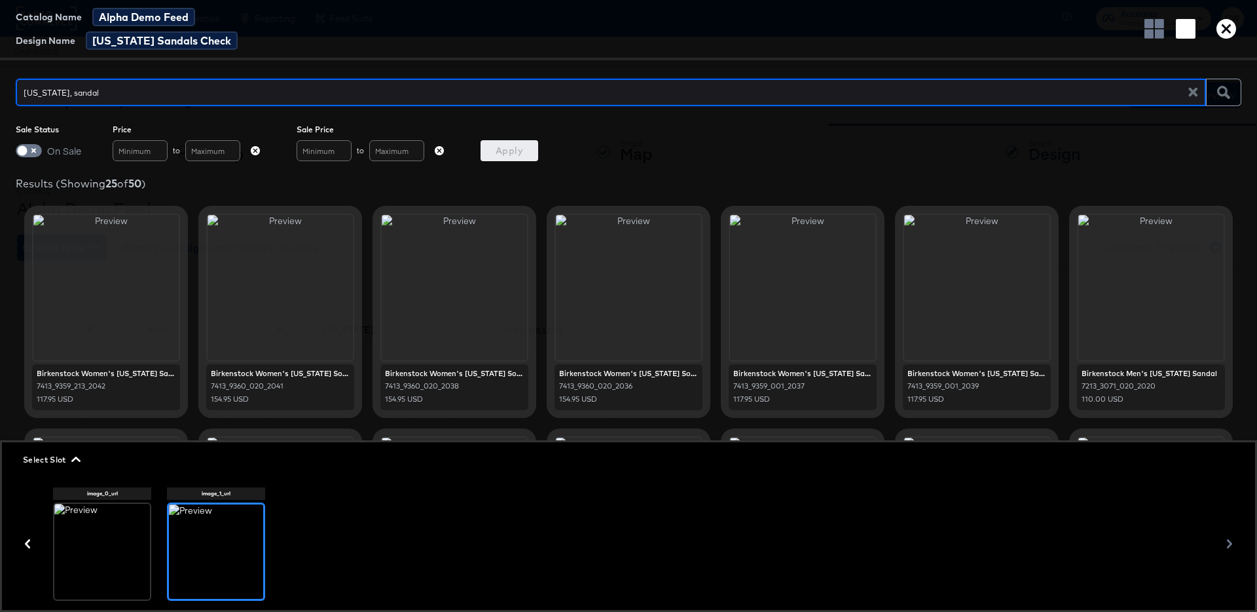
click at [118, 87] on input "arizona, sandal" at bounding box center [607, 87] width 1183 height 28
click at [163, 95] on input "arizona, sandal" at bounding box center [607, 87] width 1183 height 28
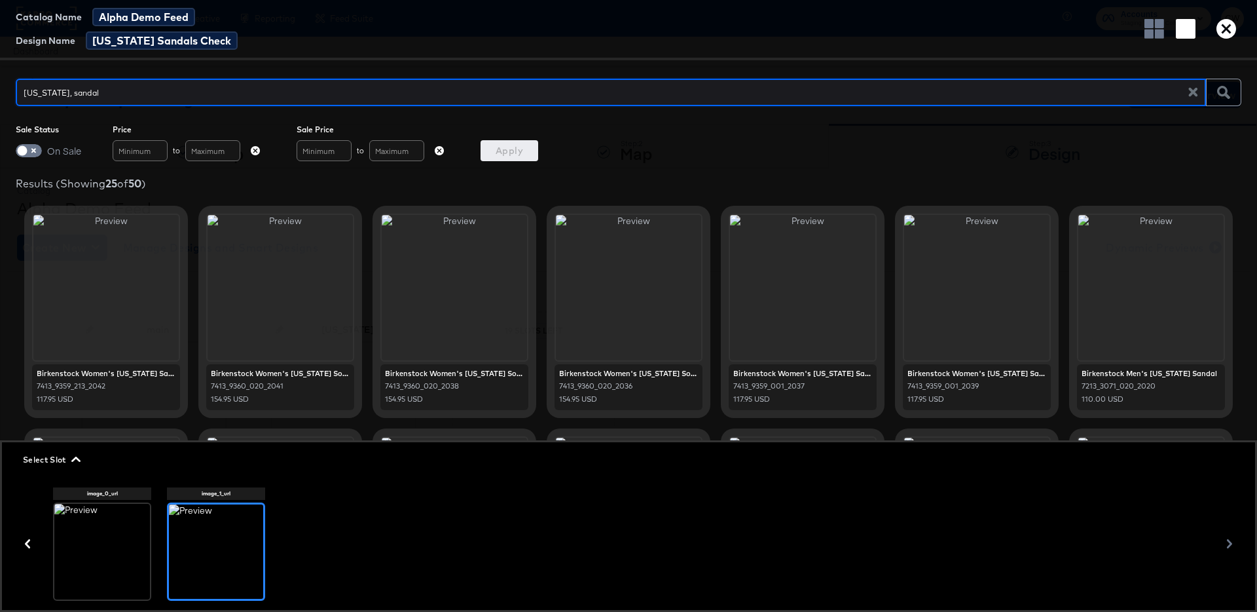
click at [163, 95] on input "arizona, sandal" at bounding box center [607, 87] width 1183 height 28
click at [640, 341] on div at bounding box center [628, 287] width 145 height 145
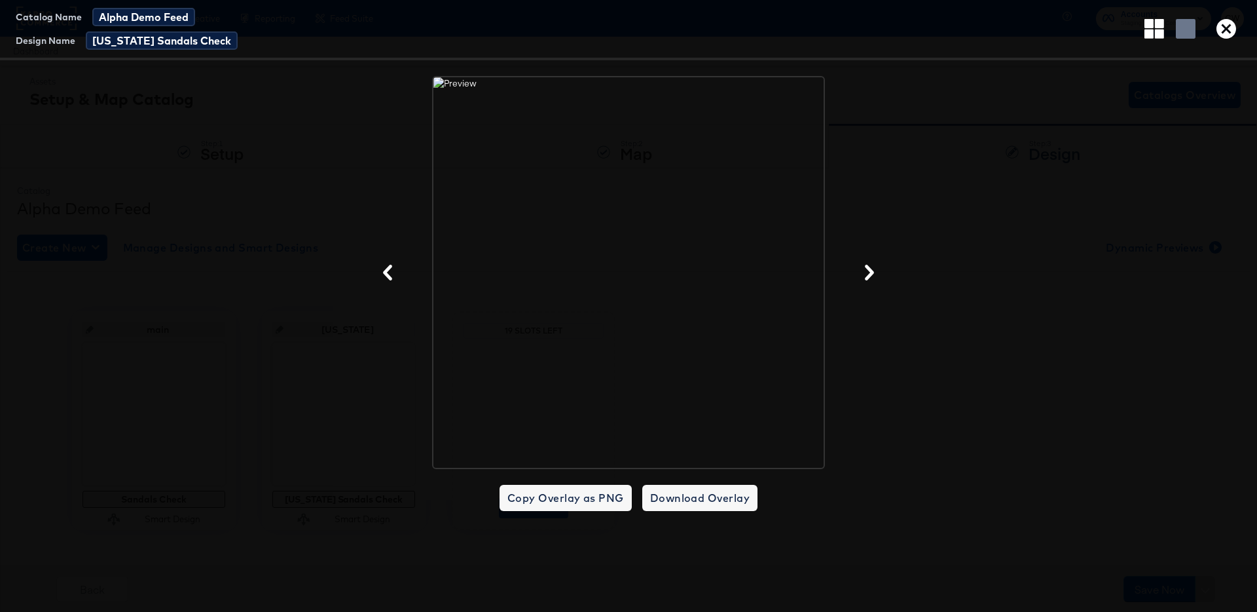
click at [928, 180] on div at bounding box center [628, 272] width 1257 height 393
click at [1228, 28] on icon "button" at bounding box center [1227, 29] width 20 height 20
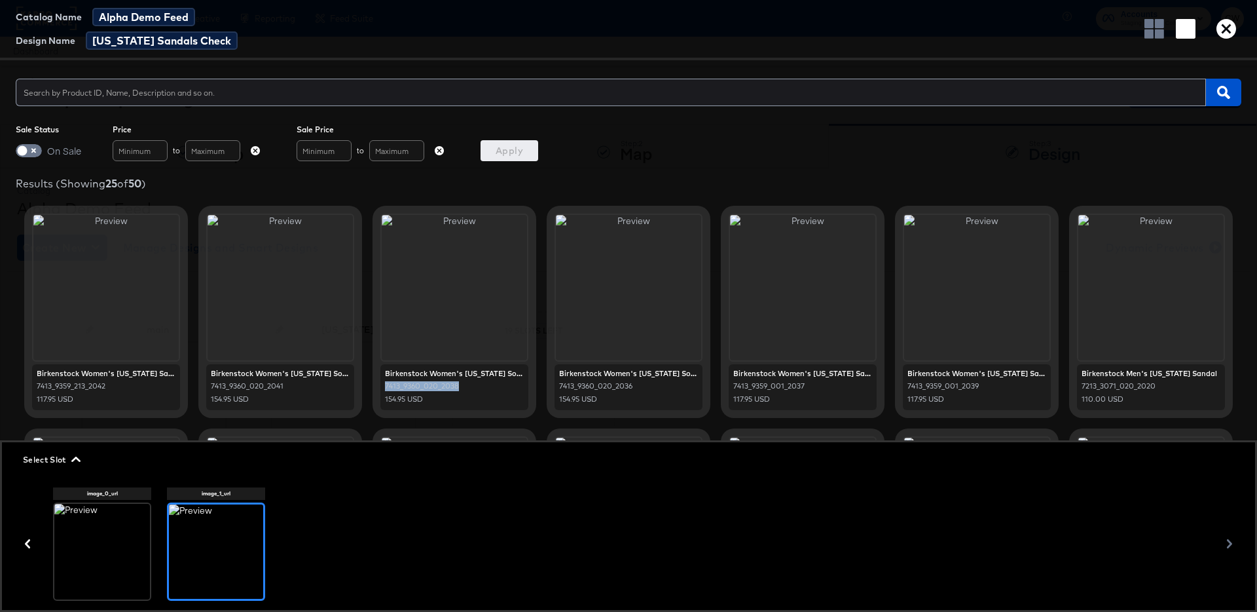
drag, startPoint x: 469, startPoint y: 387, endPoint x: 384, endPoint y: 388, distance: 84.5
click at [385, 388] on div "7413_9360_020_2038" at bounding box center [454, 386] width 139 height 10
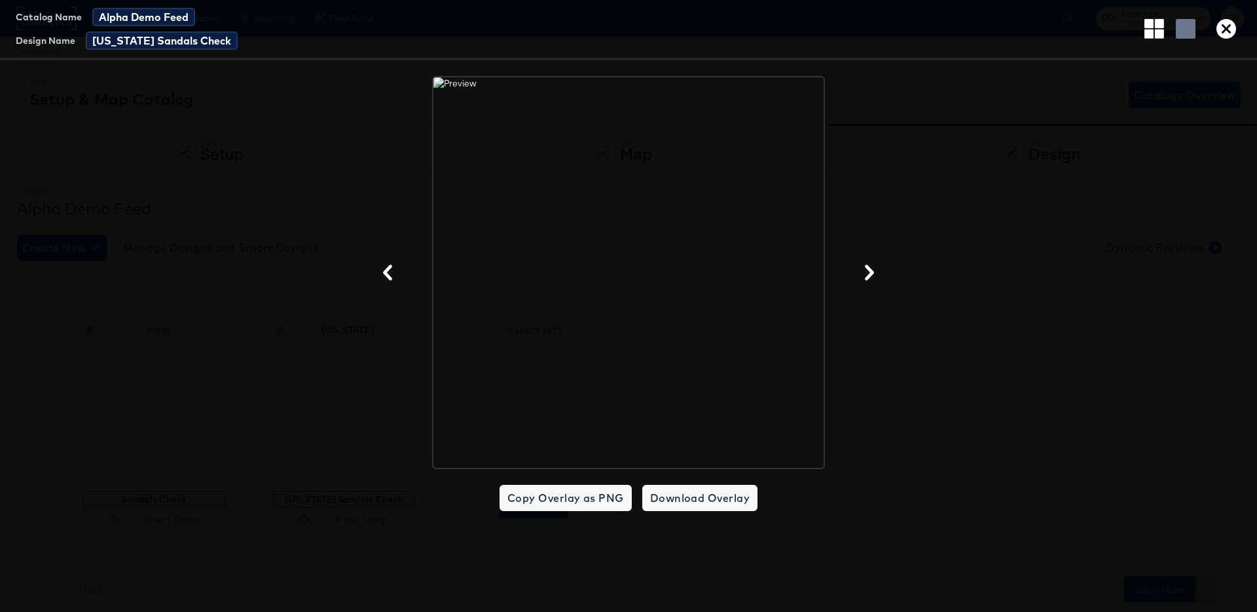
copy div "7413_9360_020_2038"
click at [1233, 27] on icon "button" at bounding box center [1227, 29] width 20 height 20
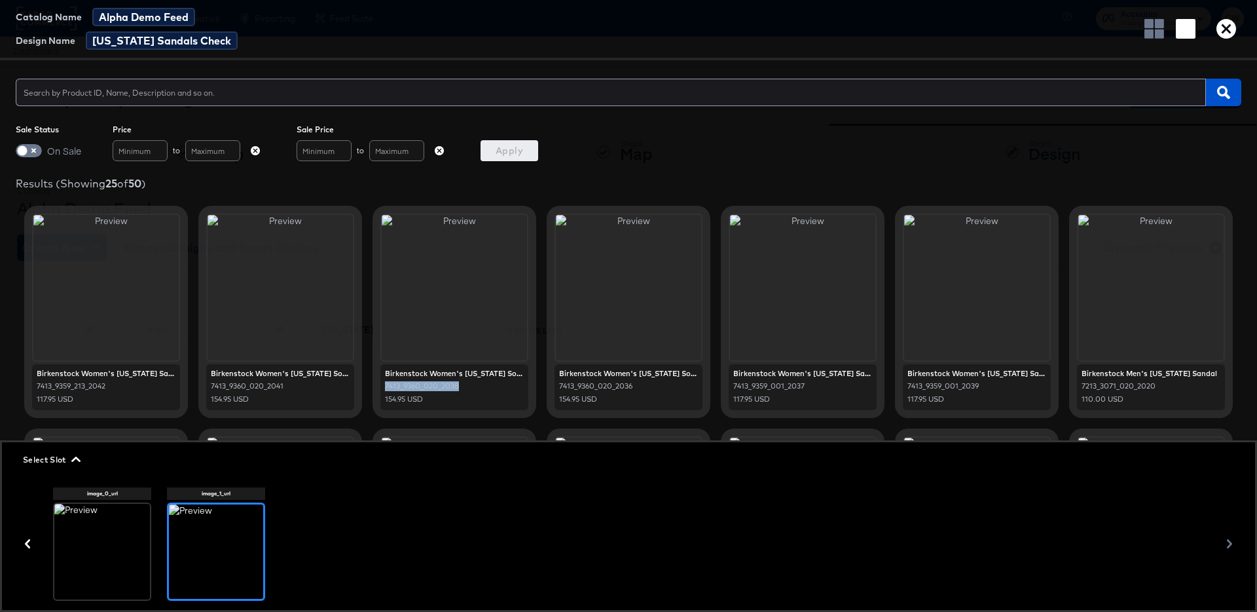
copy div "7413_9360_020_2038"
drag, startPoint x: 383, startPoint y: 383, endPoint x: 457, endPoint y: 386, distance: 74.1
click at [457, 386] on div "Birkenstock Women's Arizona Soft Footbed Sandal 7413_9360_020_2038 154.95 USD" at bounding box center [454, 387] width 148 height 46
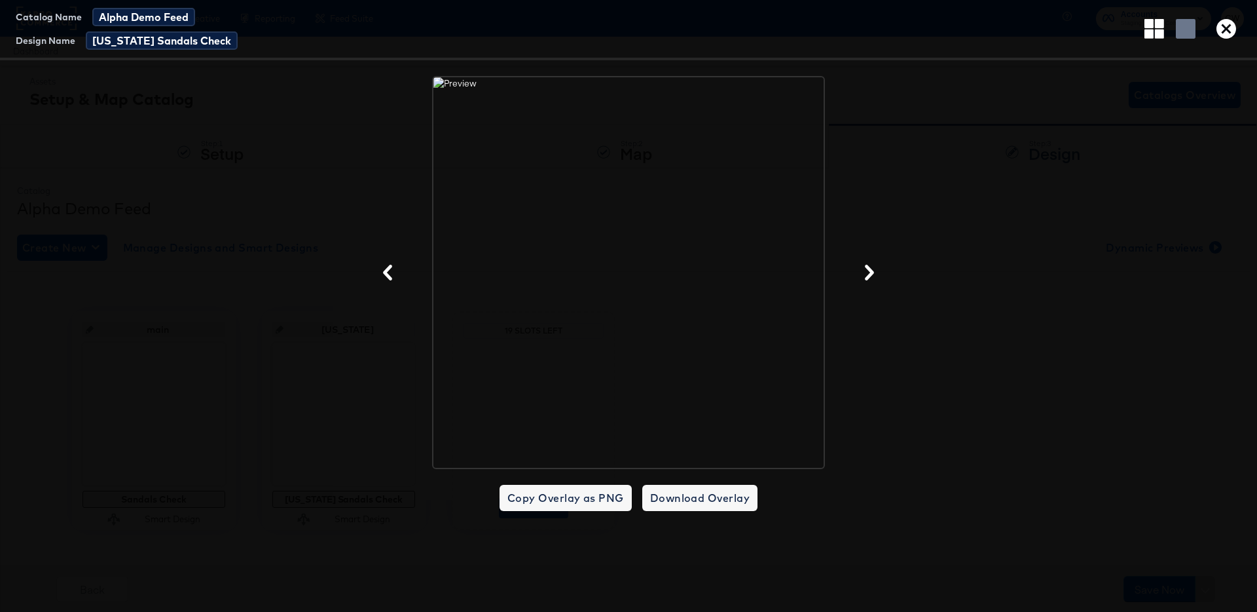
click at [320, 204] on div at bounding box center [628, 272] width 1257 height 393
click at [1228, 28] on icon "button" at bounding box center [1227, 29] width 20 height 20
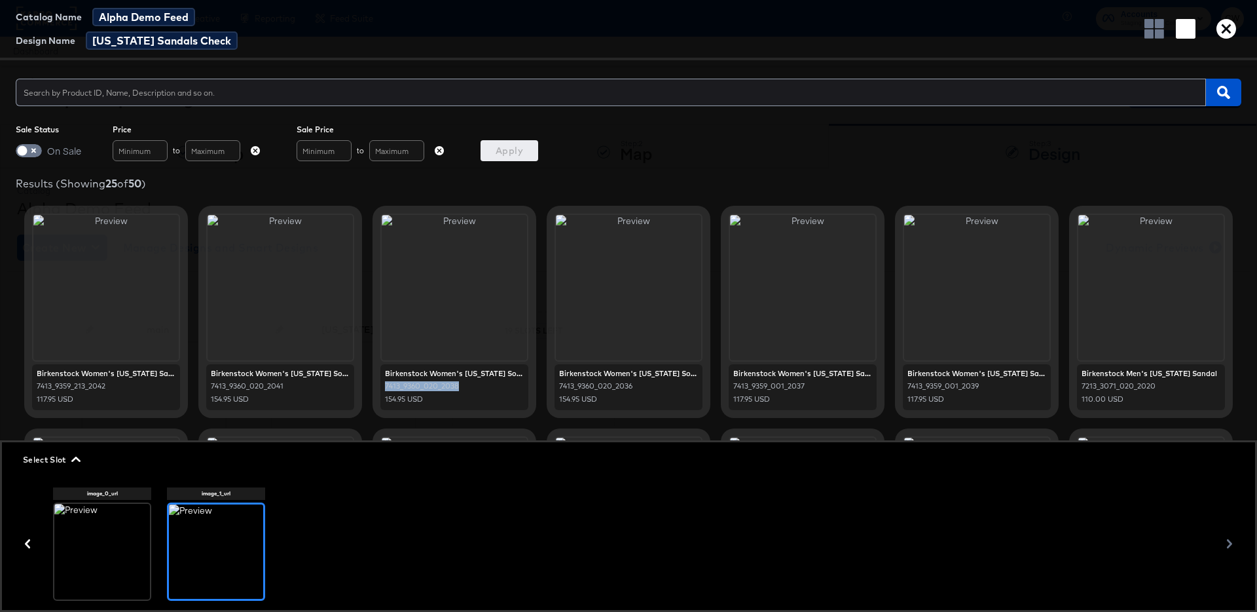
copy div "7413_9360_020_2038"
drag, startPoint x: 464, startPoint y: 383, endPoint x: 384, endPoint y: 385, distance: 79.3
click at [385, 385] on div "7413_9360_020_2038" at bounding box center [454, 386] width 139 height 10
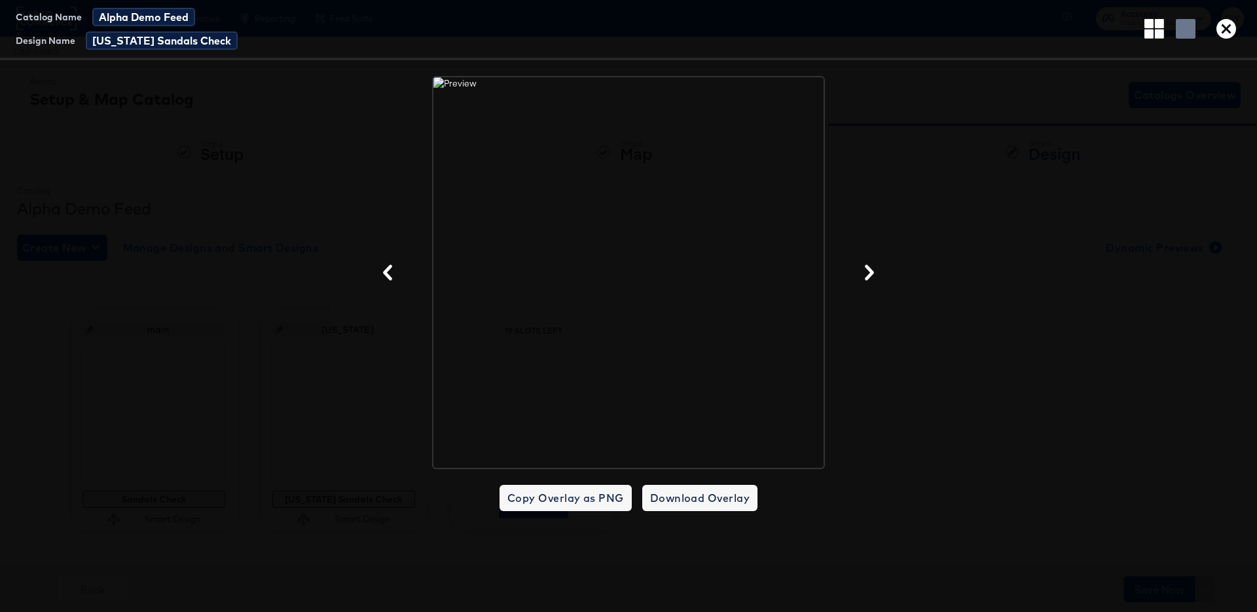
click at [206, 148] on div at bounding box center [628, 272] width 1257 height 393
click at [1225, 26] on icon "button" at bounding box center [1227, 29] width 20 height 20
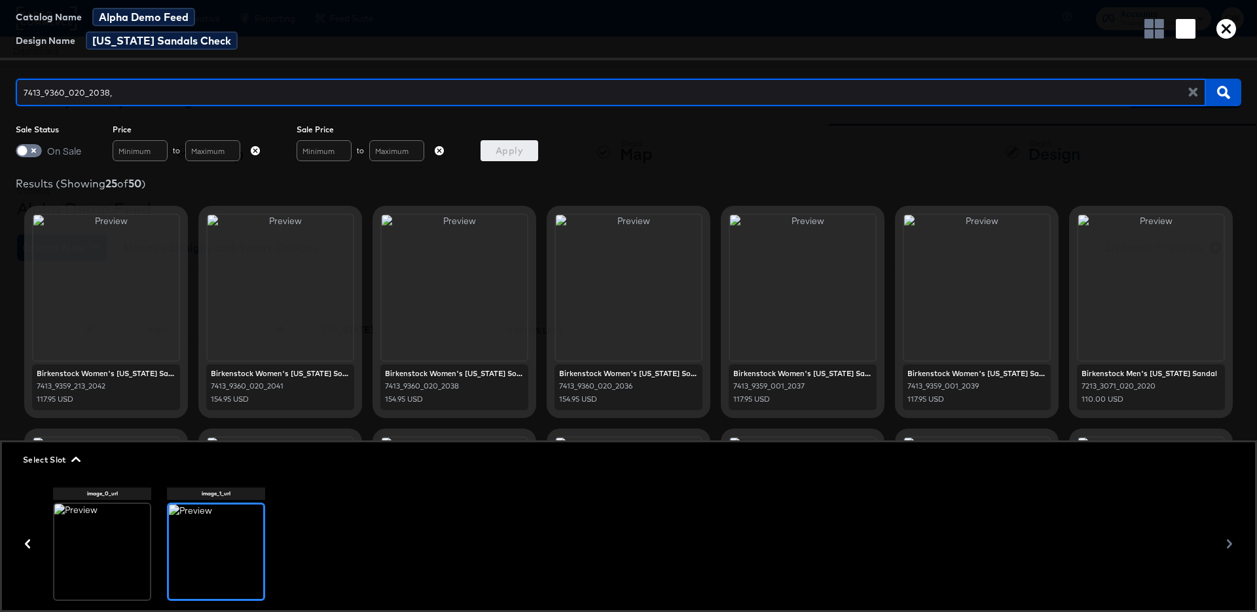
type input "7413_9360_020_2038,"
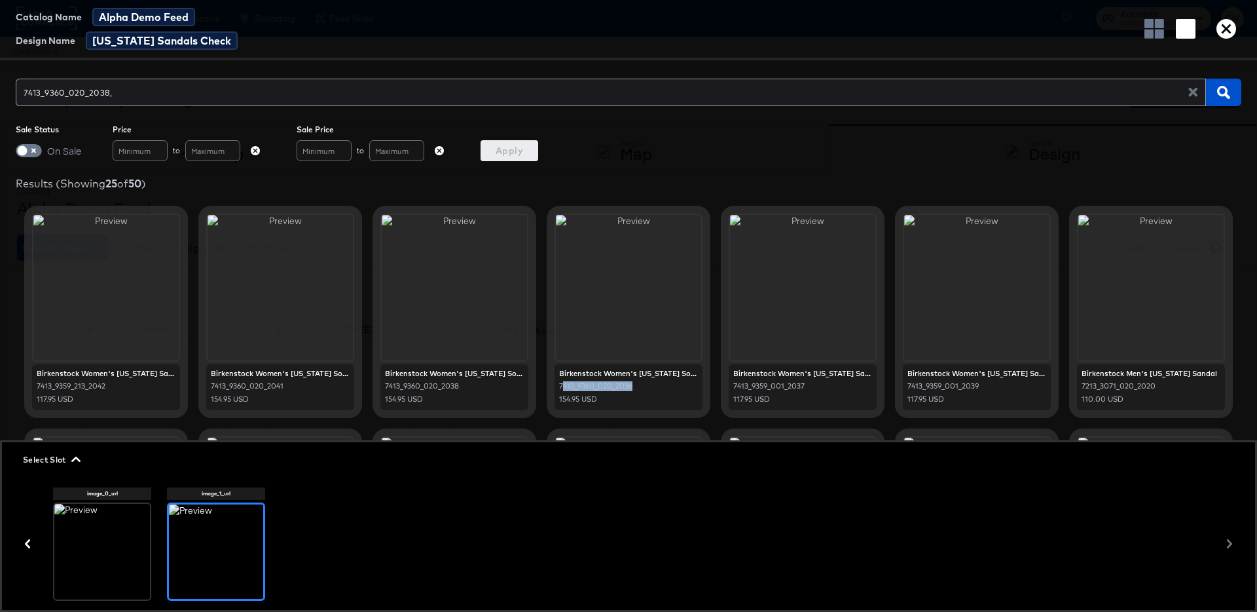
copy div "413_9360_020_2036"
drag, startPoint x: 645, startPoint y: 385, endPoint x: 561, endPoint y: 382, distance: 83.9
click at [561, 382] on div "7413_9360_020_2036" at bounding box center [628, 386] width 139 height 10
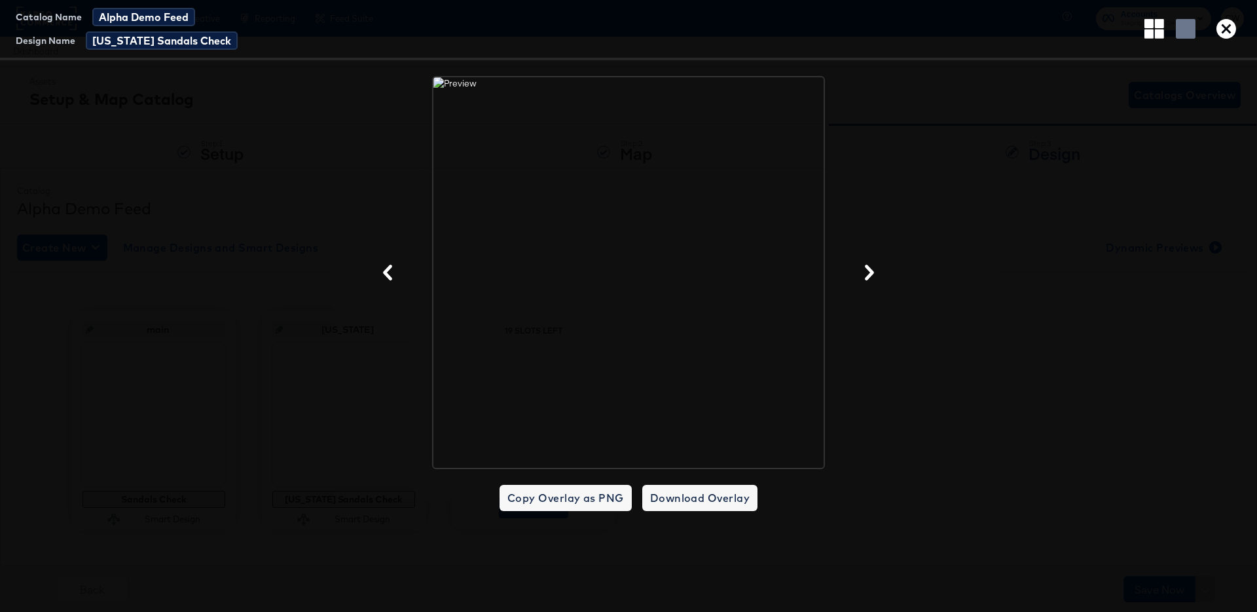
click at [283, 177] on div at bounding box center [628, 272] width 1257 height 393
click at [1228, 35] on icon "button" at bounding box center [1227, 29] width 20 height 20
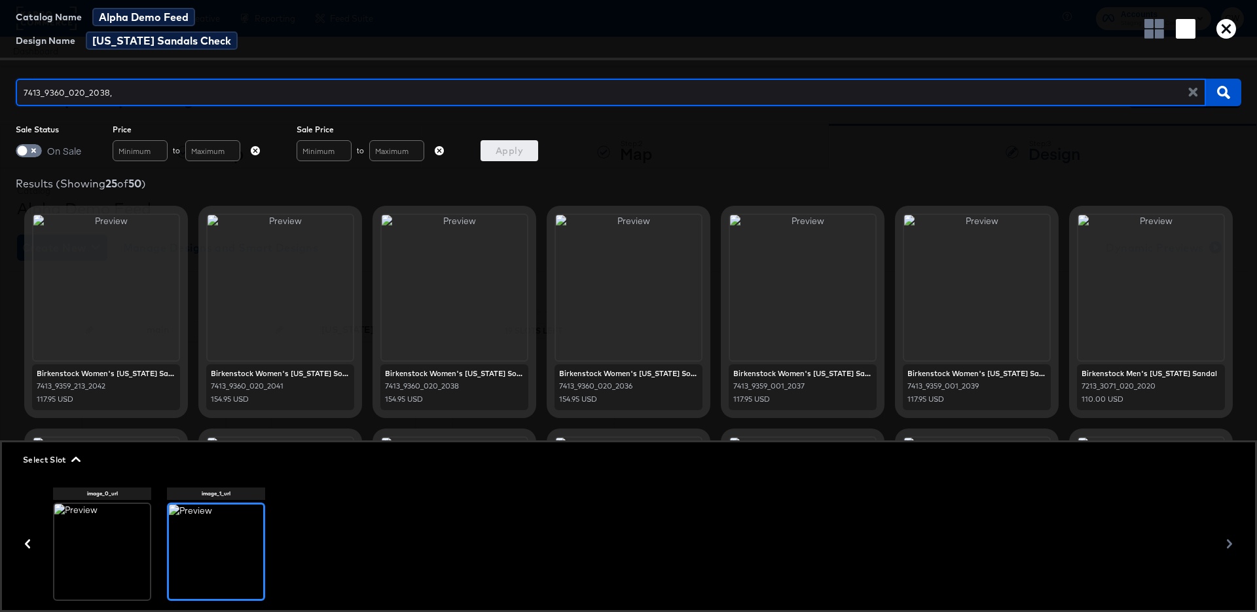
type input "7413_9360_020_2038, 413_9360_020_2036"
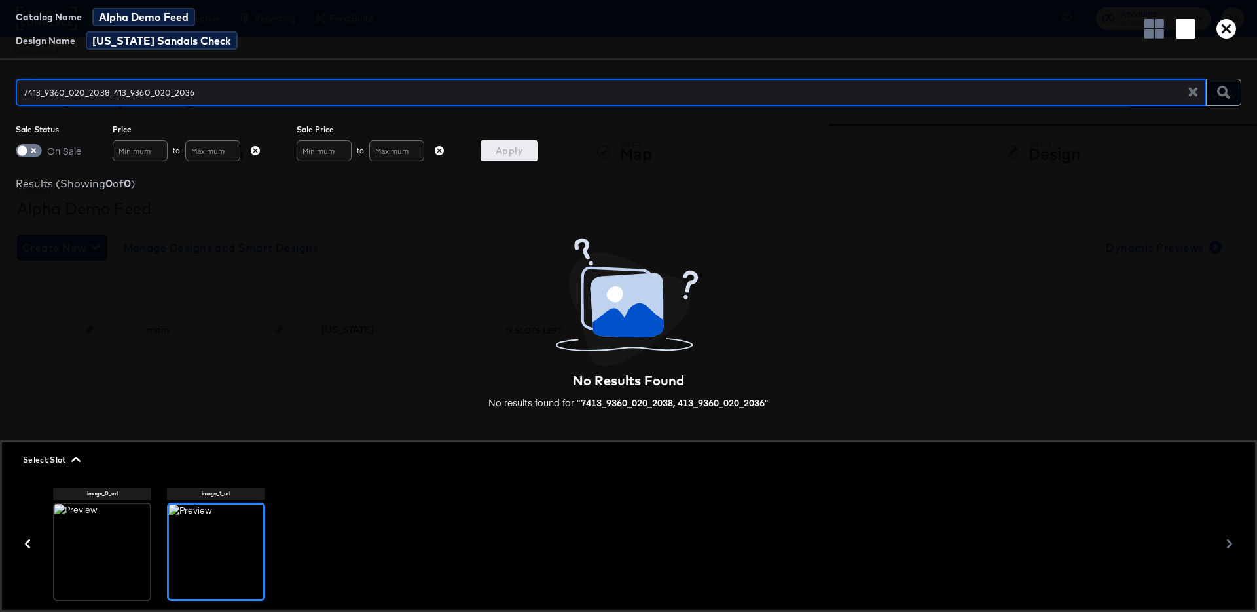
click at [200, 84] on input "7413_9360_020_2038, 413_9360_020_2036" at bounding box center [607, 87] width 1183 height 28
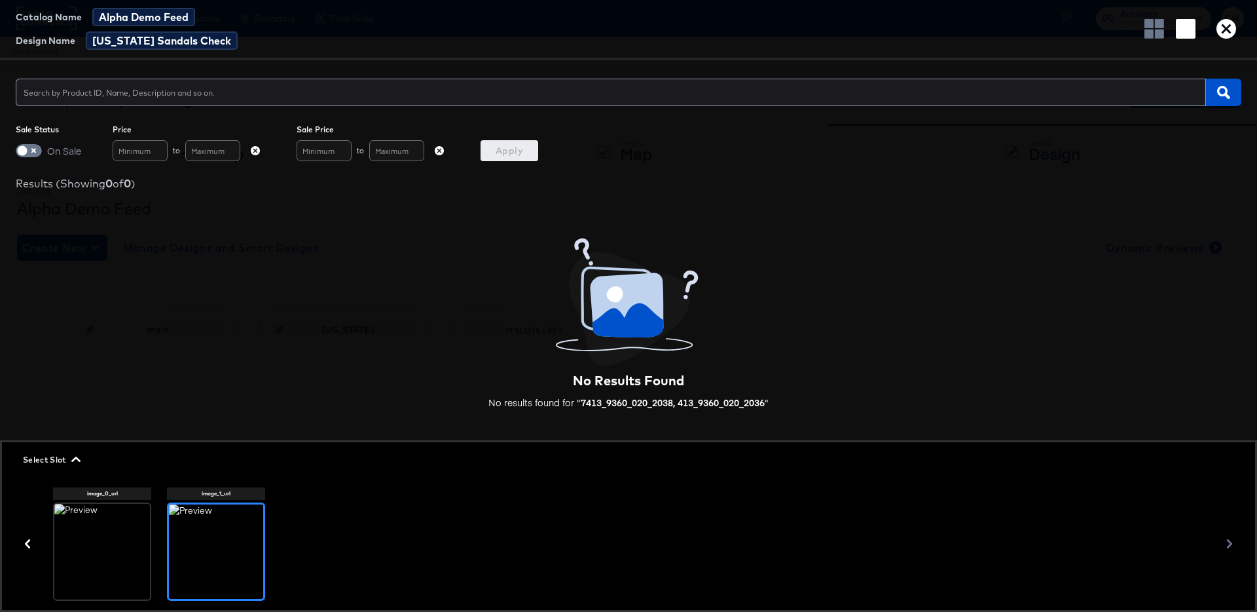
click at [407, 41] on div "Catalog Name Alpha Demo Feed Design Name Arizona Sandals Check" at bounding box center [628, 30] width 1257 height 60
click at [86, 103] on div at bounding box center [611, 93] width 1190 height 28
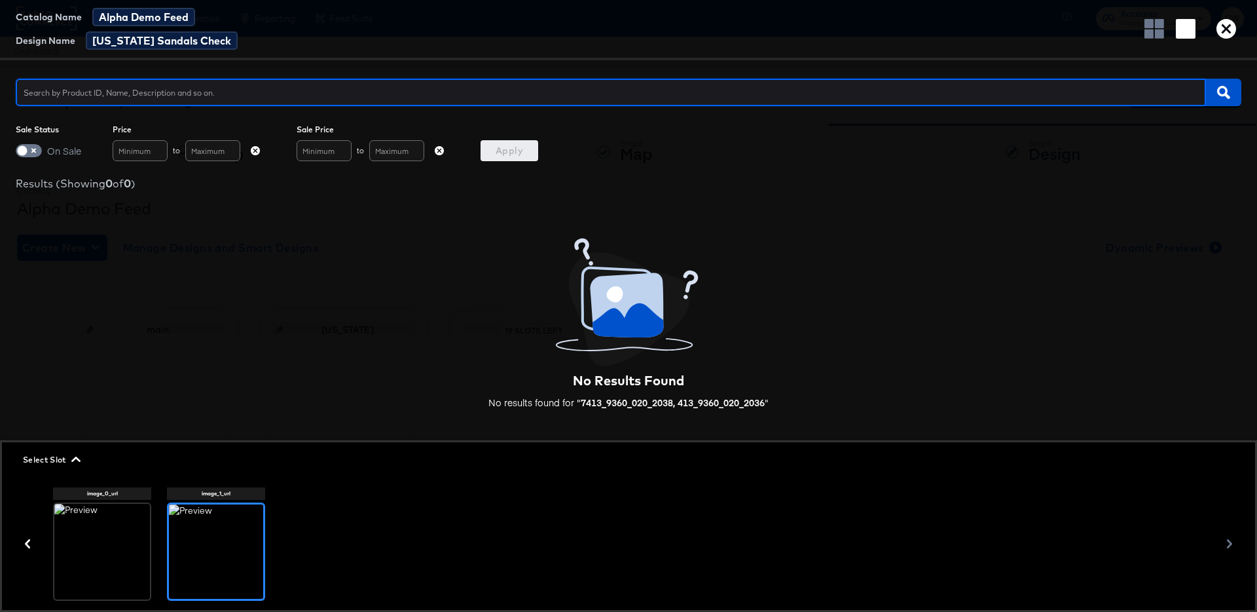
paste input "arizona, sandal"
type input "arizona, sandal"
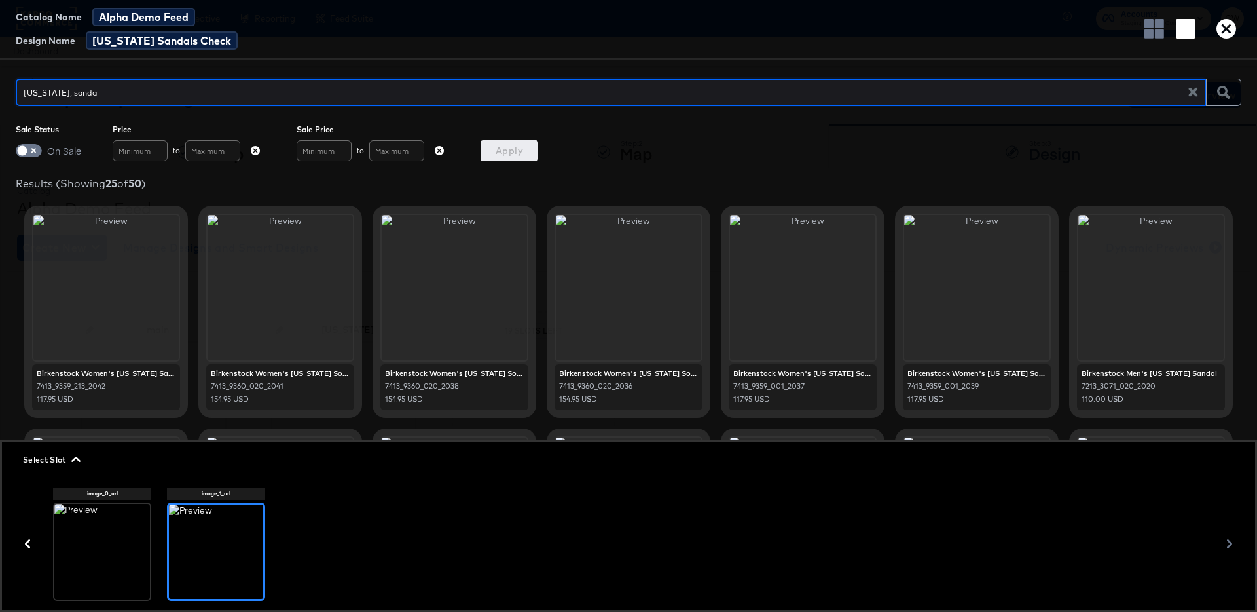
scroll to position [12, 0]
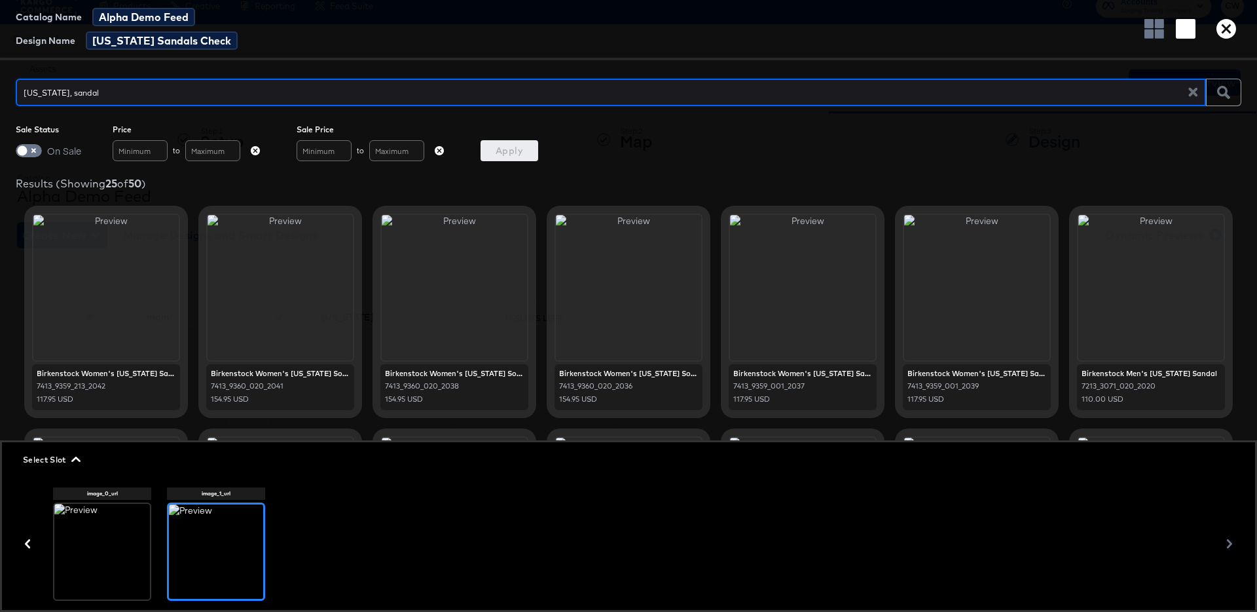
click at [124, 91] on input "arizona, sandal" at bounding box center [607, 87] width 1183 height 28
click at [442, 151] on icon "button" at bounding box center [439, 150] width 9 height 9
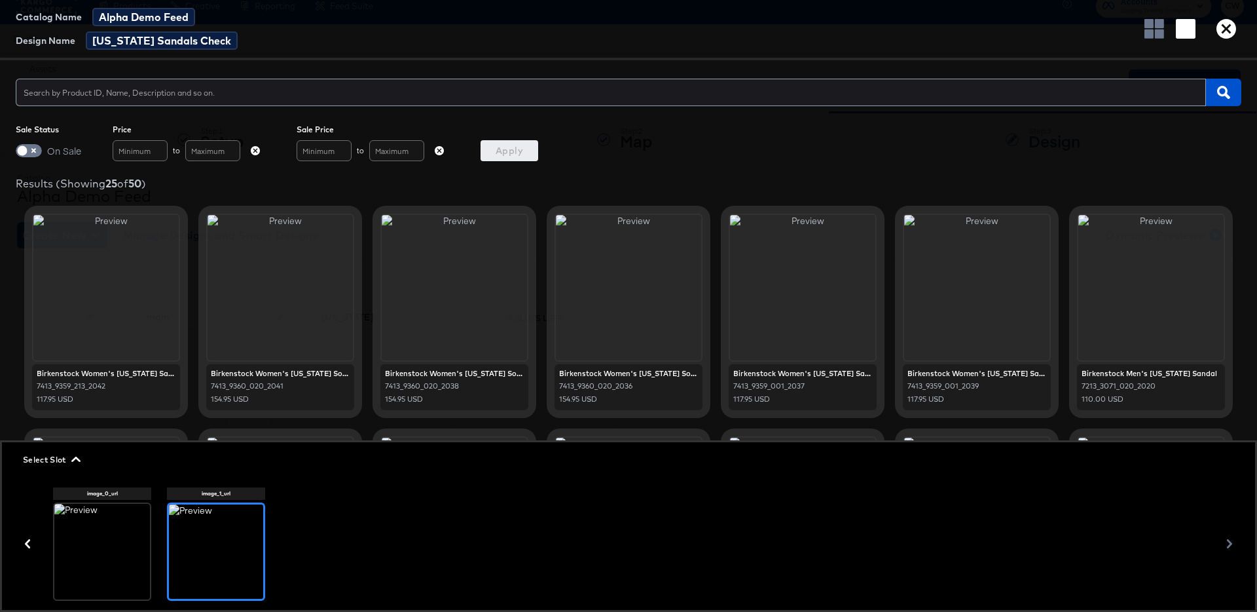
click at [682, 157] on div "Sale Status On Sale Price to Sale Price to Apply" at bounding box center [628, 142] width 1257 height 37
click at [1221, 26] on icon "button" at bounding box center [1227, 29] width 20 height 20
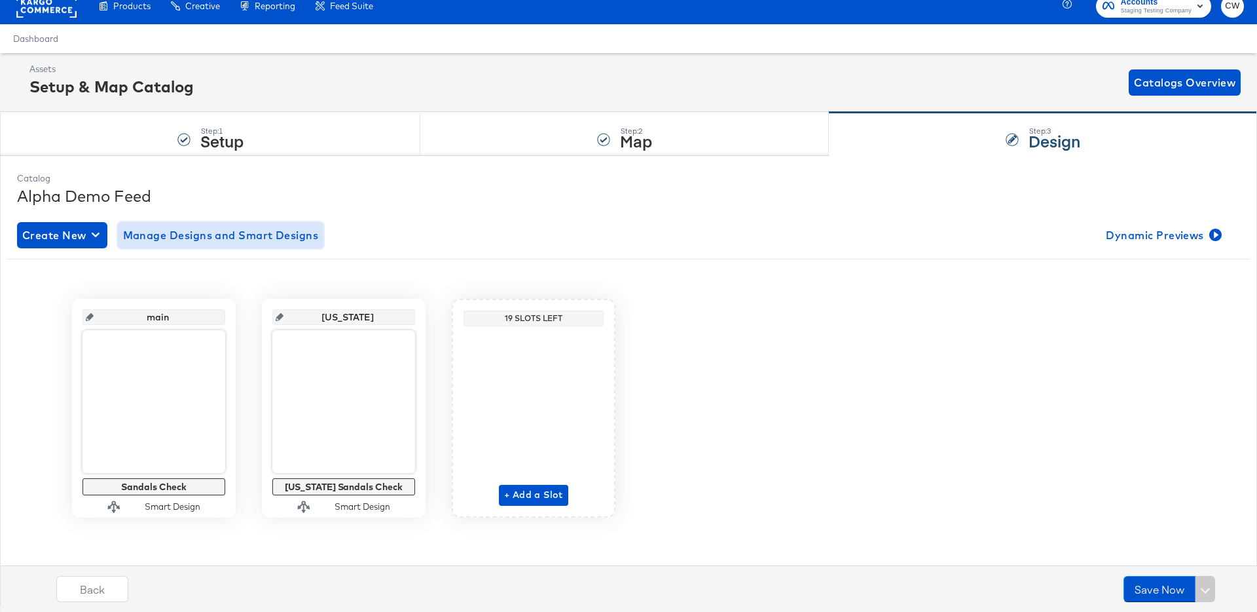
click at [263, 236] on span "Manage Designs and Smart Designs" at bounding box center [221, 235] width 196 height 18
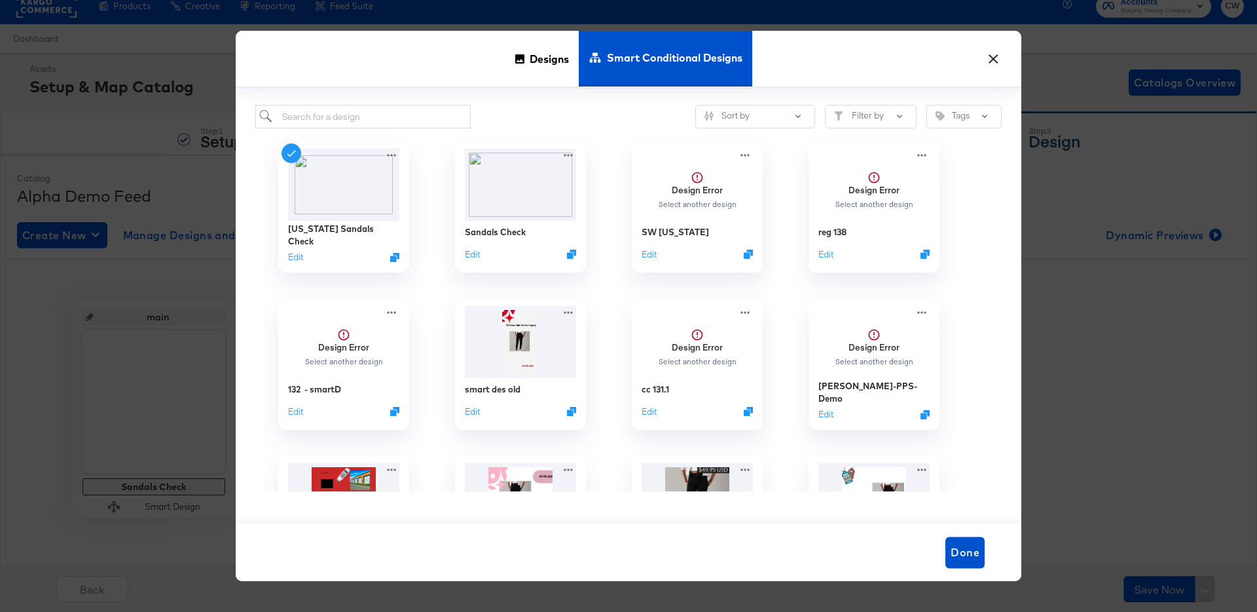
click at [995, 56] on button "×" at bounding box center [994, 56] width 24 height 24
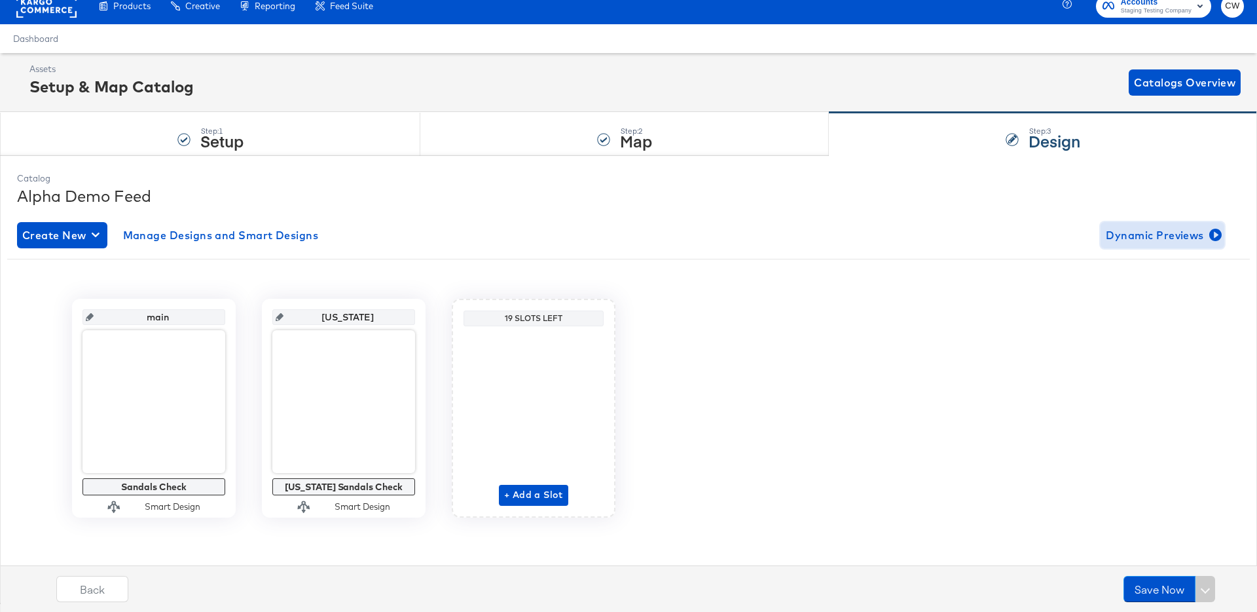
click at [1149, 243] on span "Dynamic Previews" at bounding box center [1162, 235] width 113 height 18
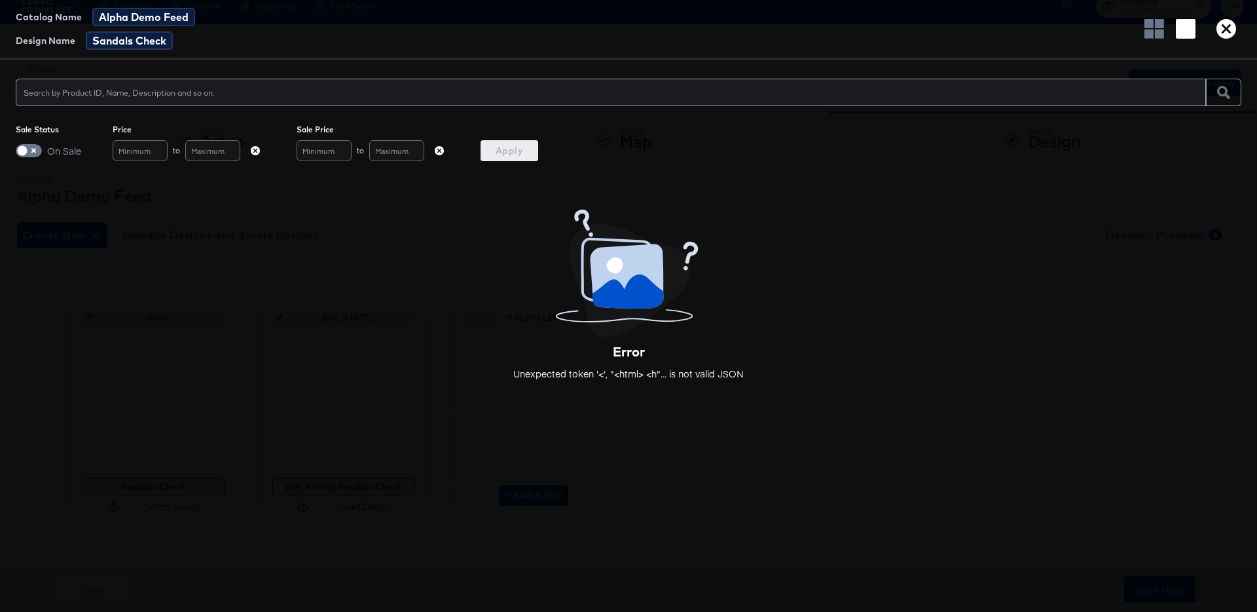
click at [1223, 29] on icon "button" at bounding box center [1227, 29] width 20 height 20
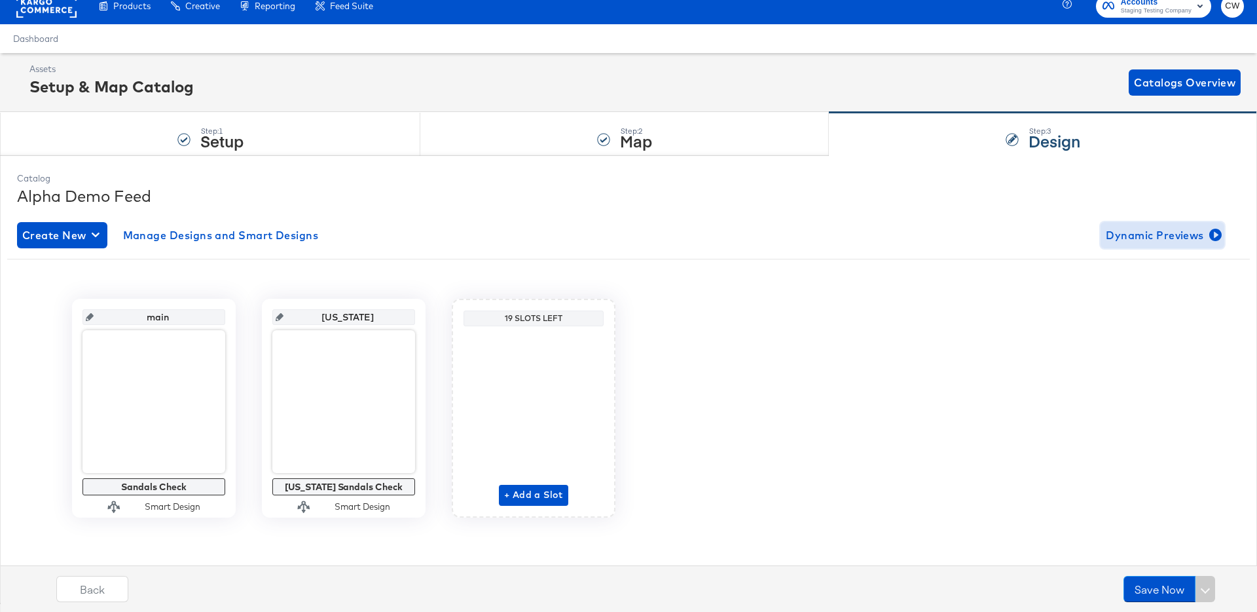
click at [1166, 238] on span "Dynamic Previews" at bounding box center [1162, 235] width 113 height 18
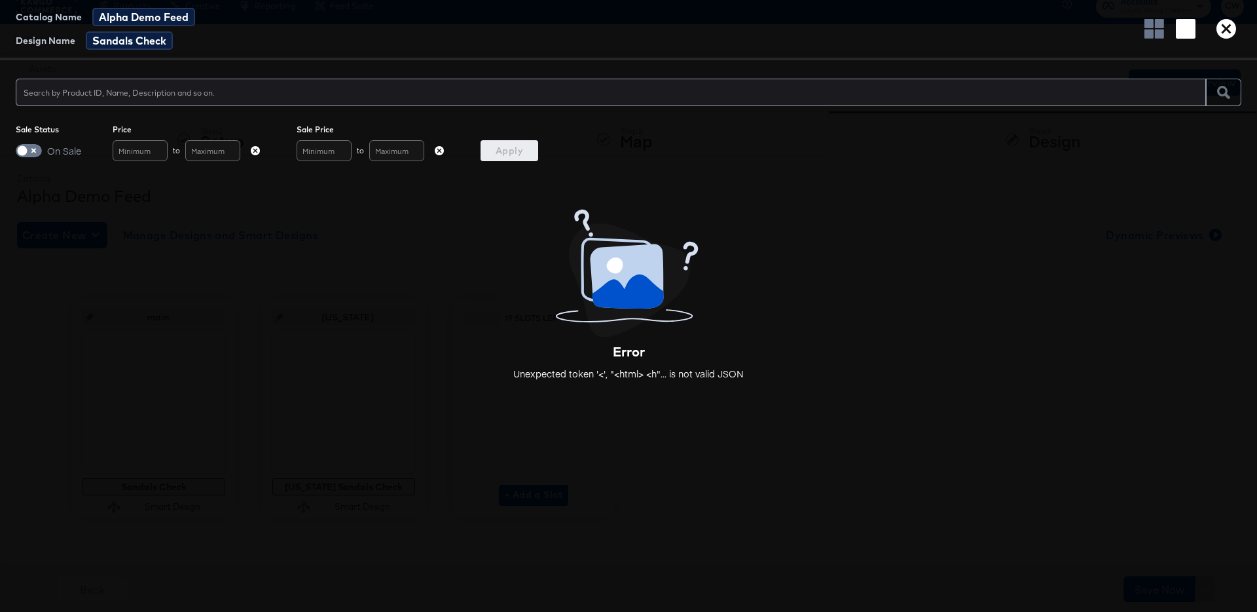
click at [1162, 241] on div "Error Unexpected token '<', "<html> <h"... is not valid JSON" at bounding box center [628, 296] width 1257 height 177
click at [1228, 24] on body "Products Creative Reporting Feed Suite Accounts Staging Testing Company CW Dash…" at bounding box center [628, 300] width 1257 height 625
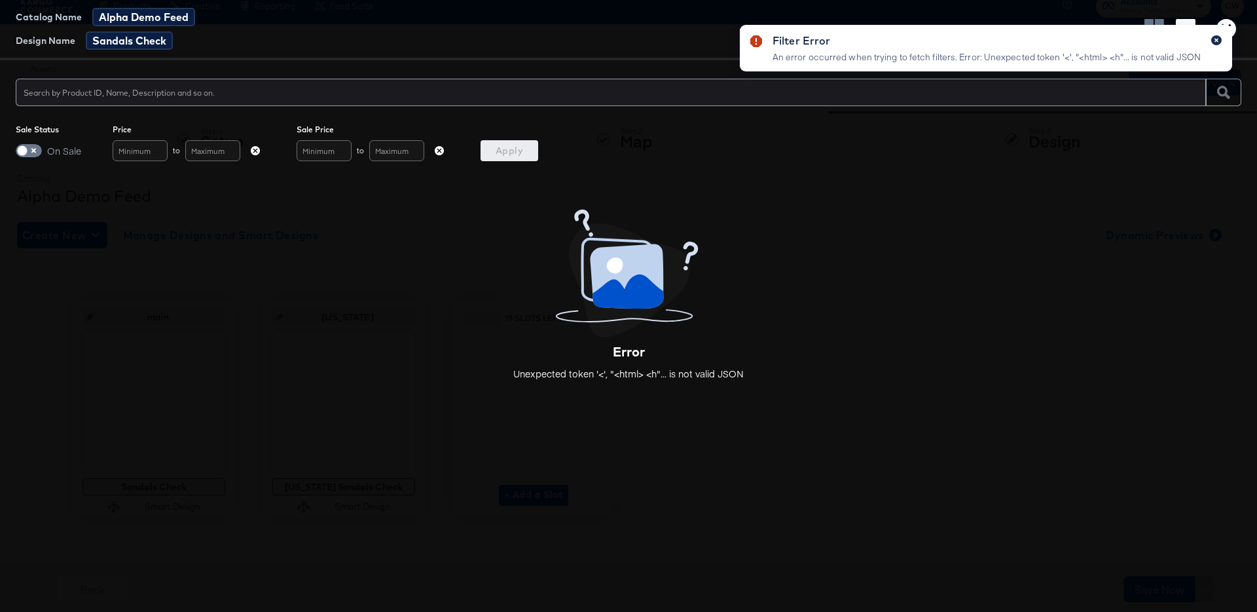
click at [1221, 41] on button "button" at bounding box center [1216, 40] width 10 height 10
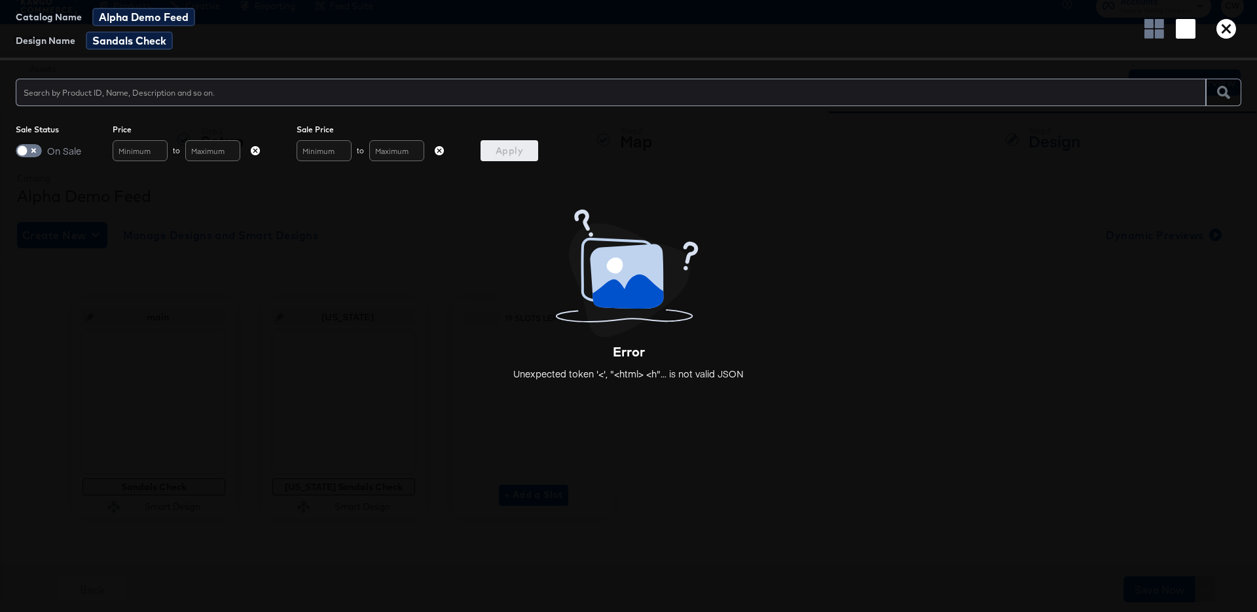
click at [1230, 27] on icon "button" at bounding box center [1227, 29] width 20 height 20
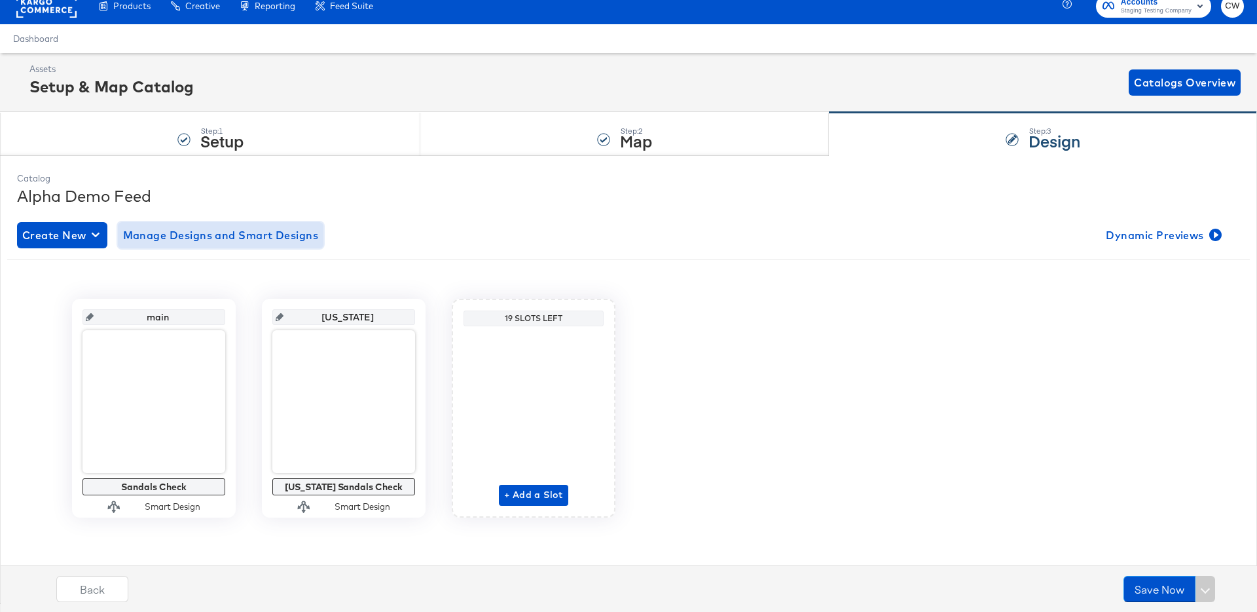
click at [192, 238] on span "Manage Designs and Smart Designs" at bounding box center [221, 235] width 196 height 18
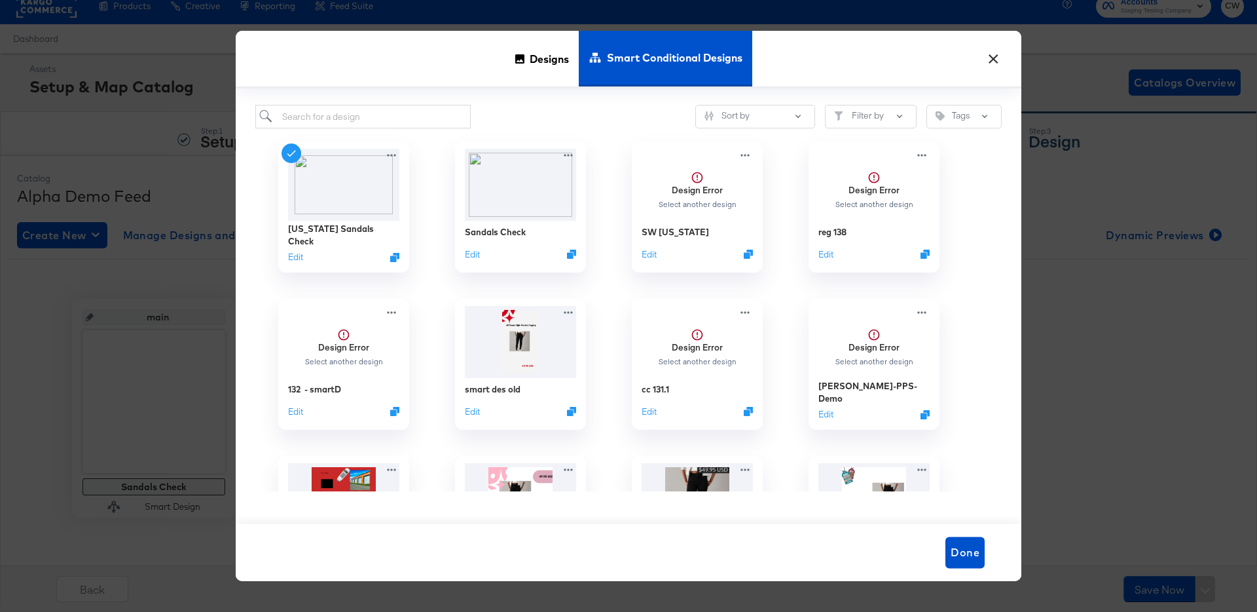
click at [991, 58] on button "×" at bounding box center [994, 56] width 24 height 24
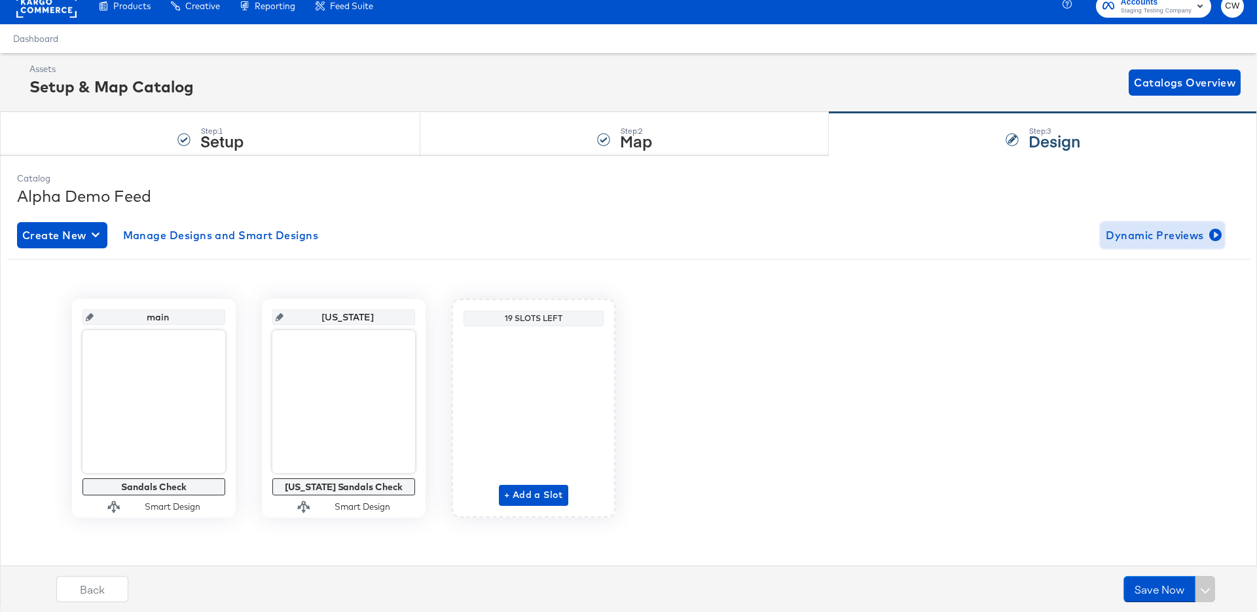
click at [1174, 237] on span "Dynamic Previews" at bounding box center [1162, 235] width 113 height 18
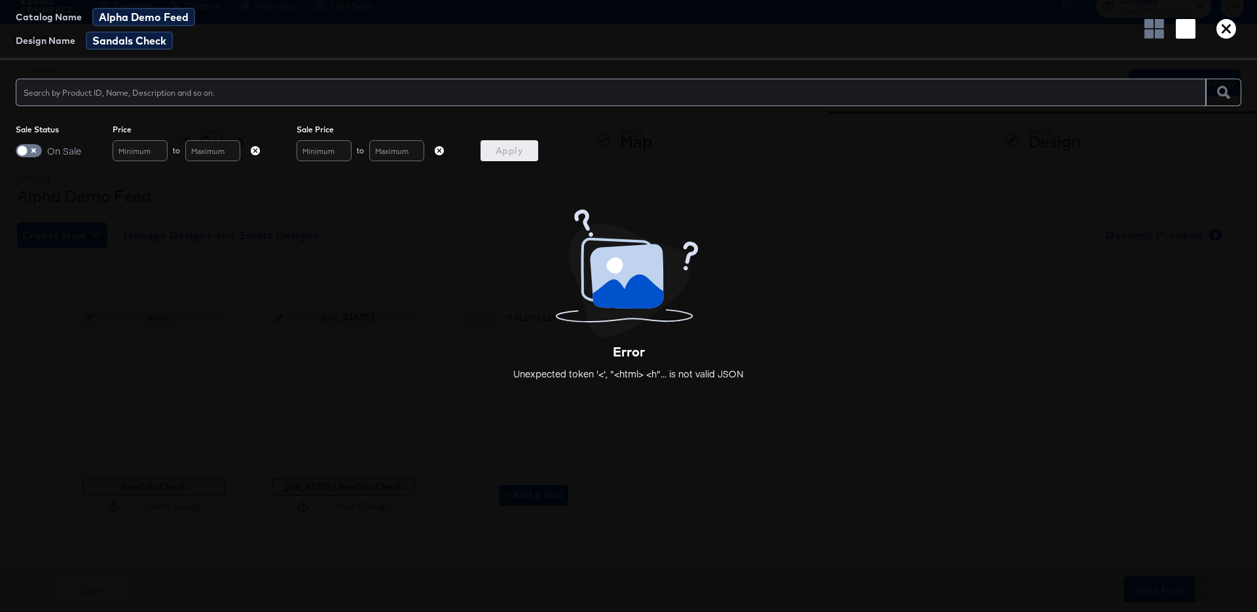
click at [1007, 278] on div "Error Unexpected token '<', "<html> <h"... is not valid JSON" at bounding box center [628, 296] width 1257 height 177
click at [1228, 34] on icon "button" at bounding box center [1227, 29] width 20 height 20
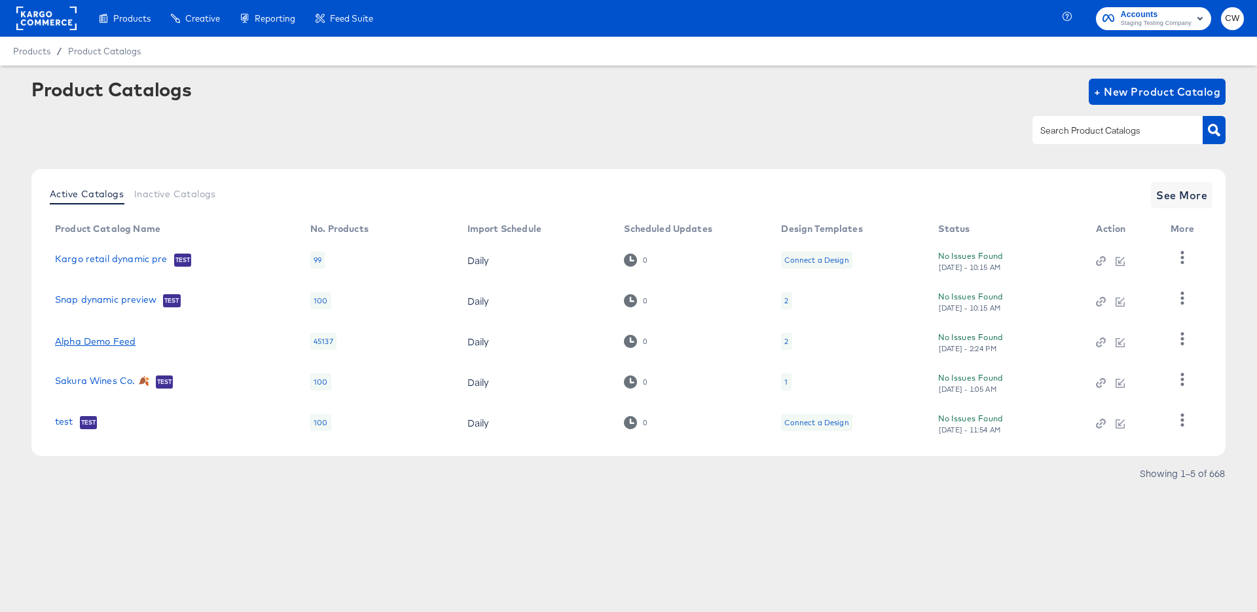
click at [107, 345] on link "Alpha Demo Feed" at bounding box center [95, 341] width 81 height 10
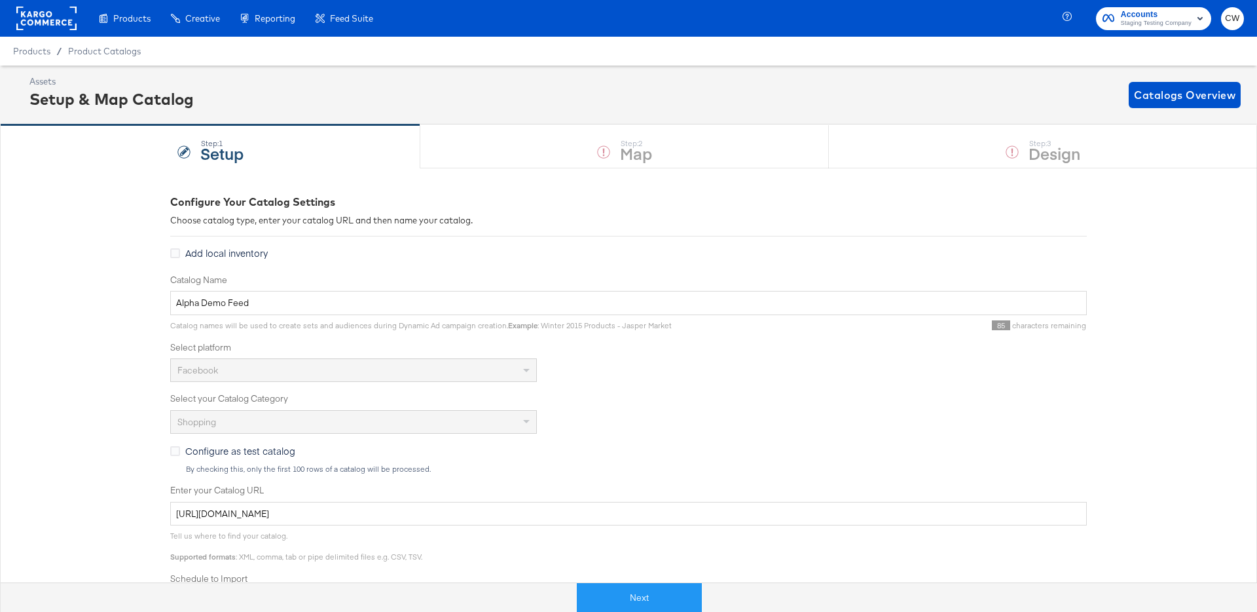
click at [638, 576] on div "Next" at bounding box center [638, 591] width 1257 height 39
click at [625, 599] on button "Next" at bounding box center [639, 597] width 125 height 29
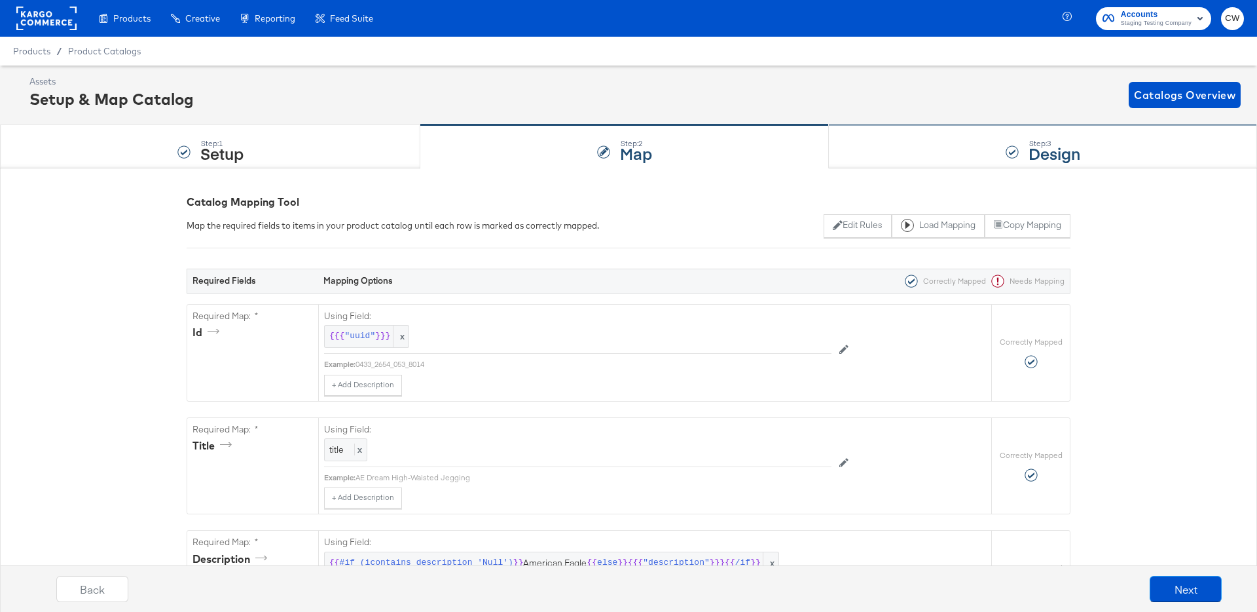
click at [970, 142] on div "Step: 3 Design" at bounding box center [1043, 146] width 428 height 43
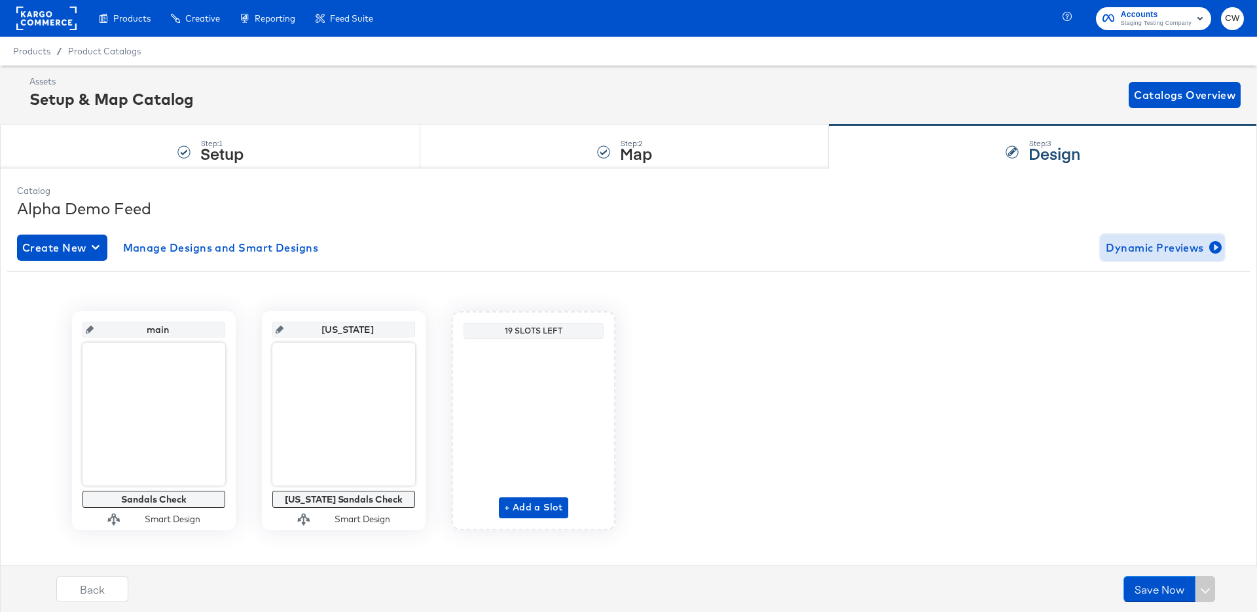
click at [1177, 255] on span "Dynamic Previews" at bounding box center [1162, 247] width 113 height 18
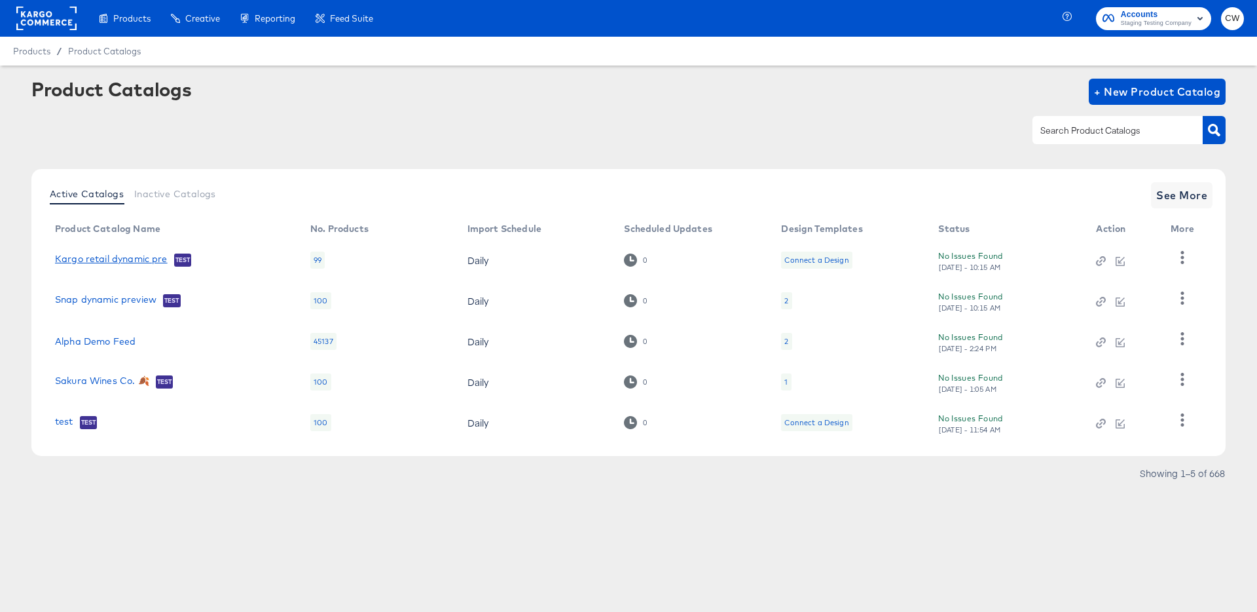
click at [144, 256] on link "Kargo retail dynamic pre" at bounding box center [111, 259] width 113 height 13
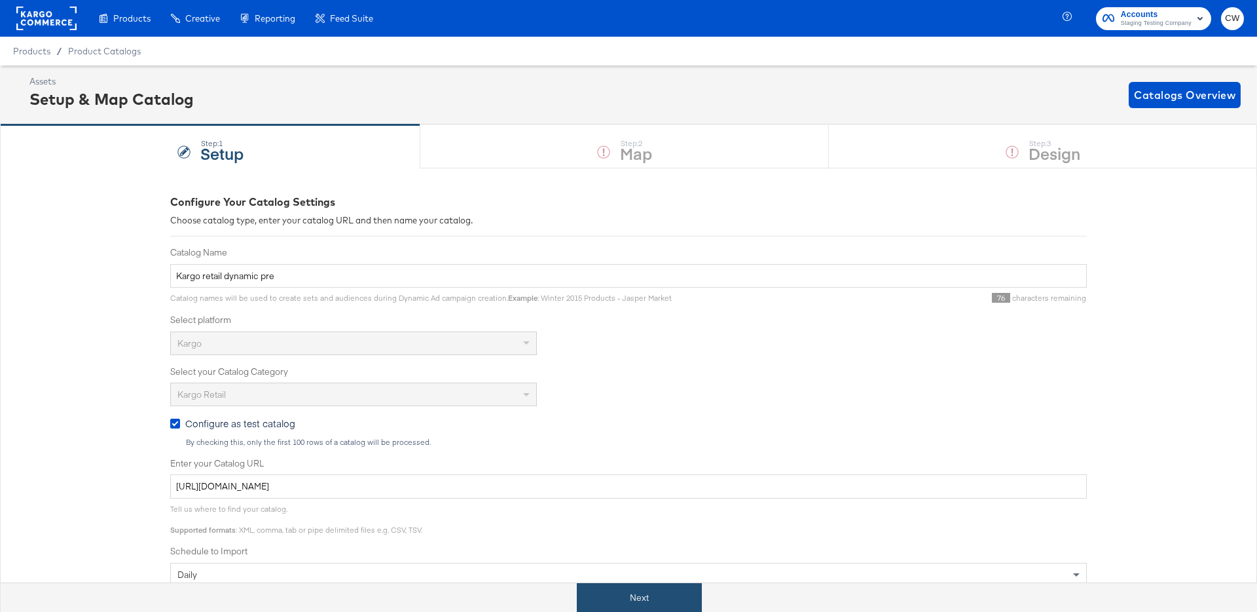
click at [625, 594] on button "Next" at bounding box center [639, 597] width 125 height 29
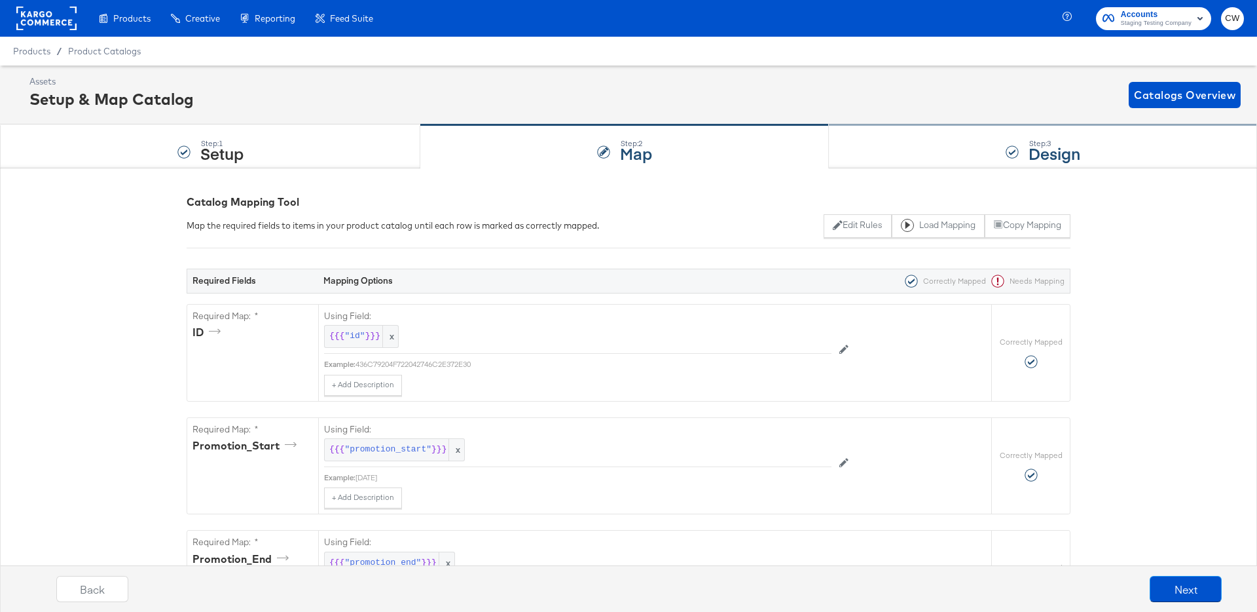
click at [869, 140] on div "Step: 3 Design" at bounding box center [1043, 146] width 428 height 43
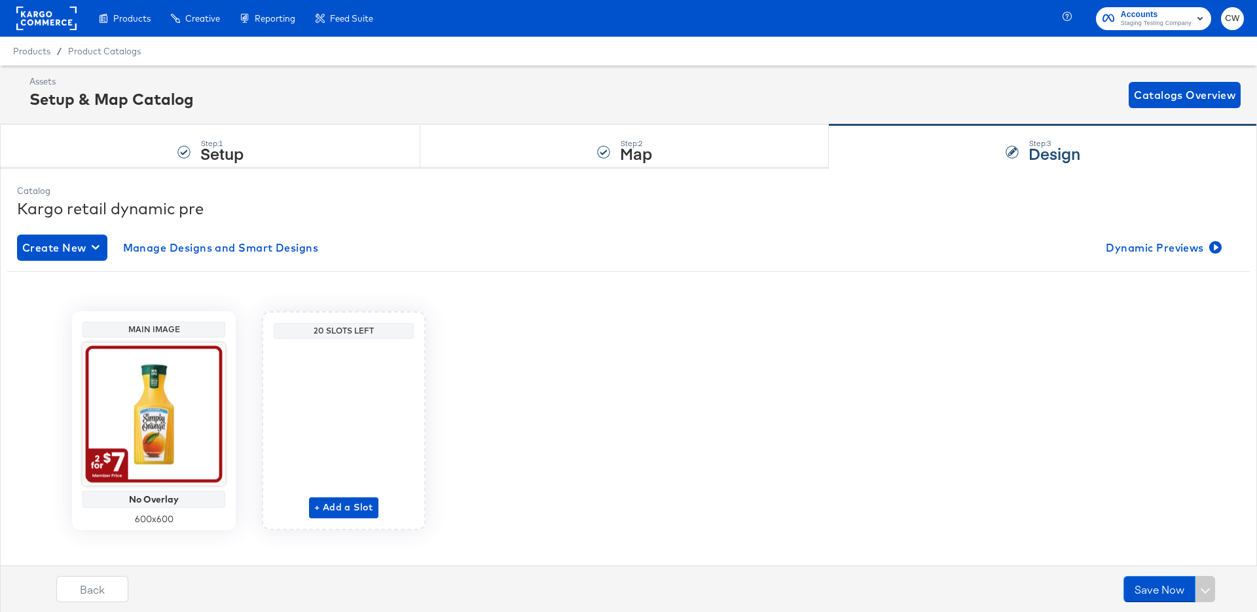
scroll to position [12, 0]
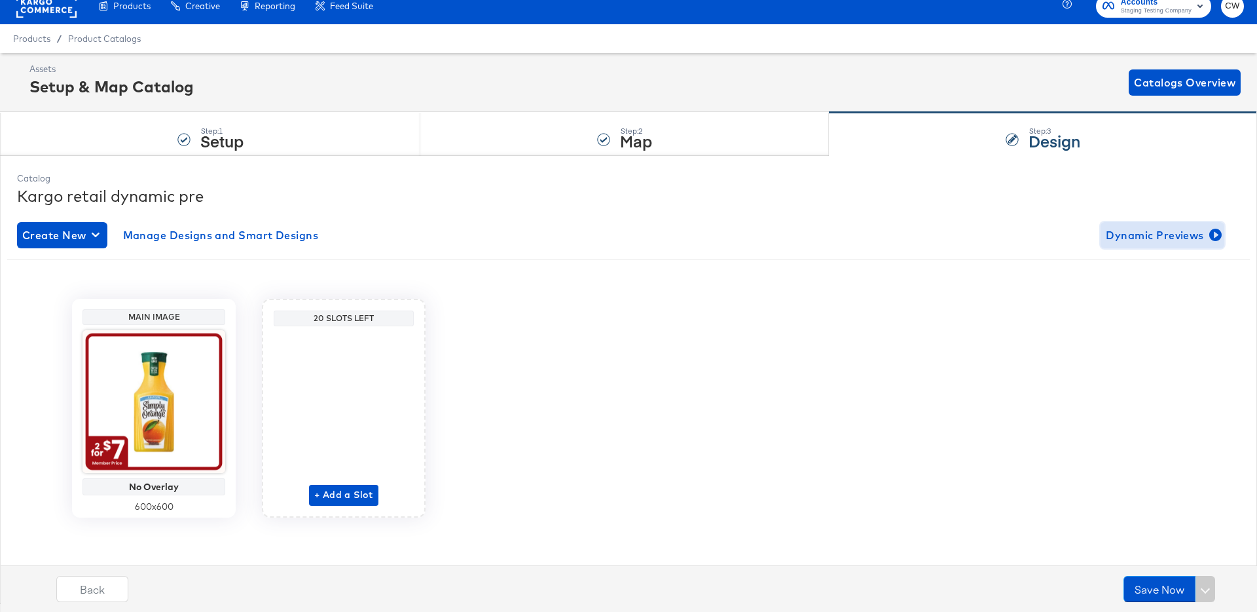
click at [1151, 242] on span "Dynamic Previews" at bounding box center [1162, 235] width 113 height 18
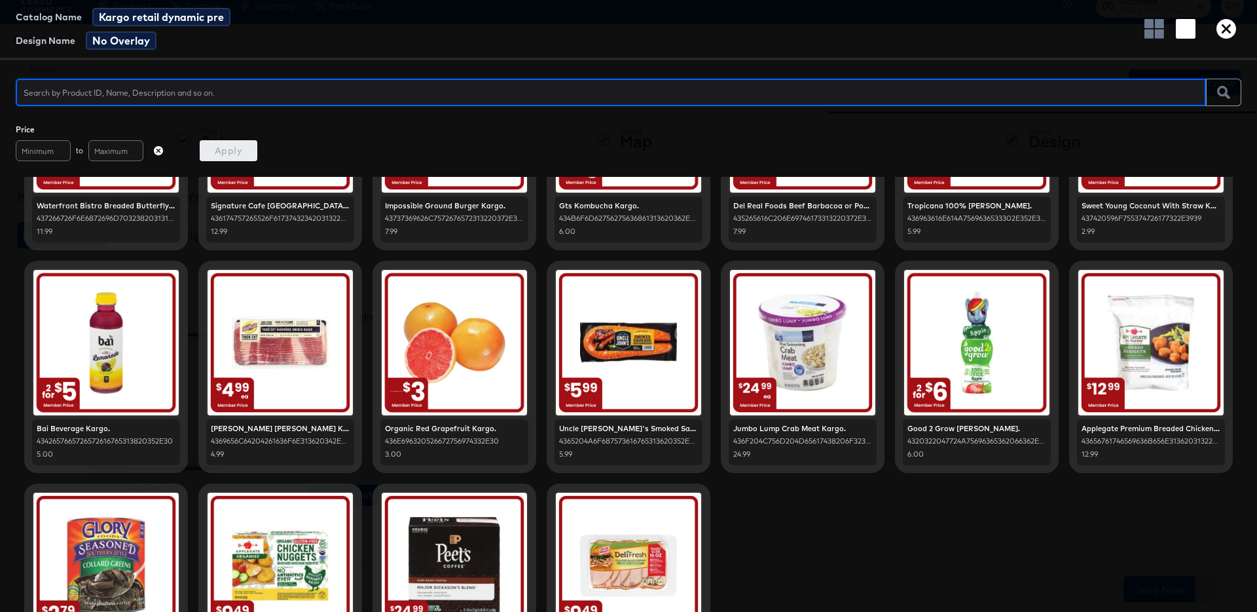
scroll to position [0, 0]
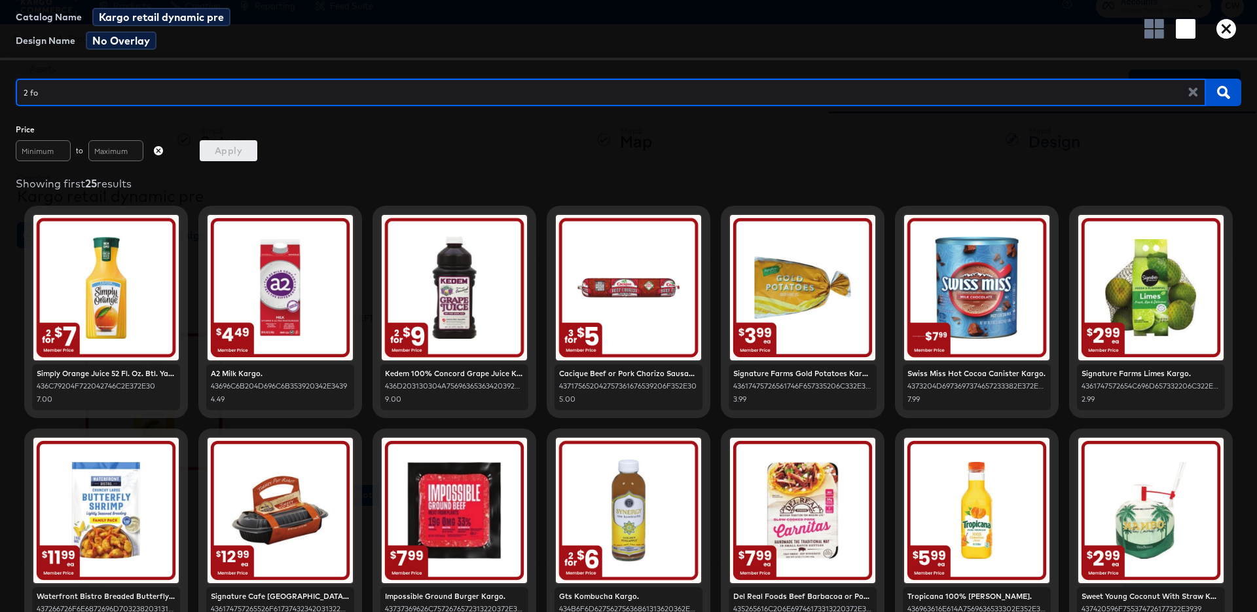
type input "2 for"
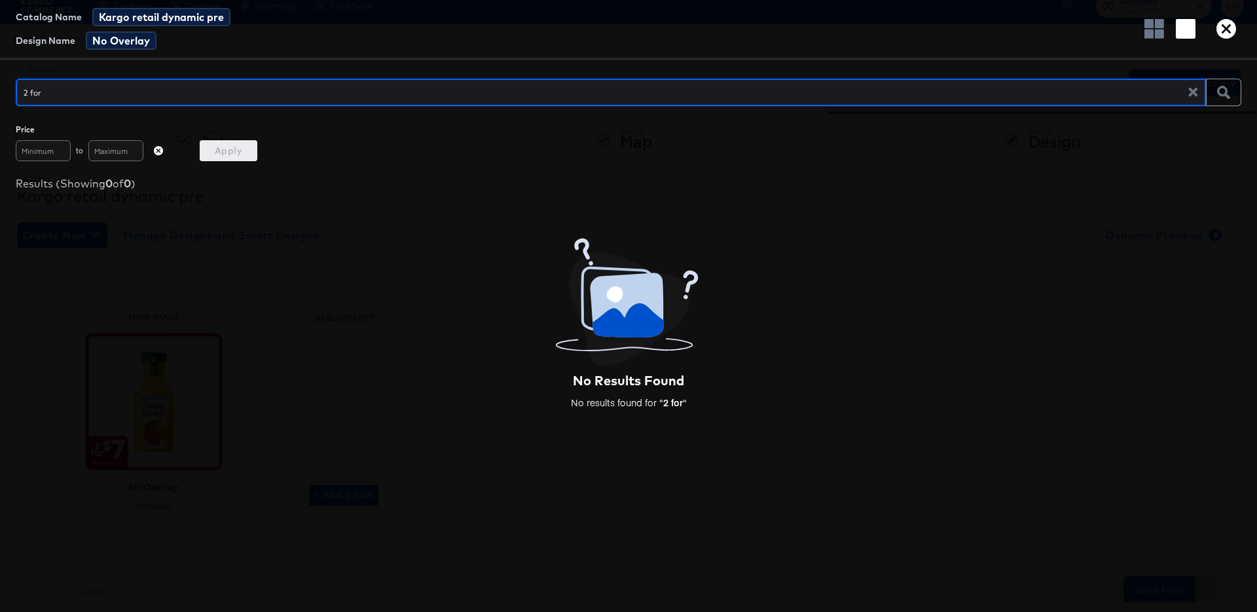
click at [31, 95] on input "2 for" at bounding box center [607, 87] width 1183 height 28
type input "x for"
click at [162, 88] on input "x for" at bounding box center [607, 87] width 1183 height 28
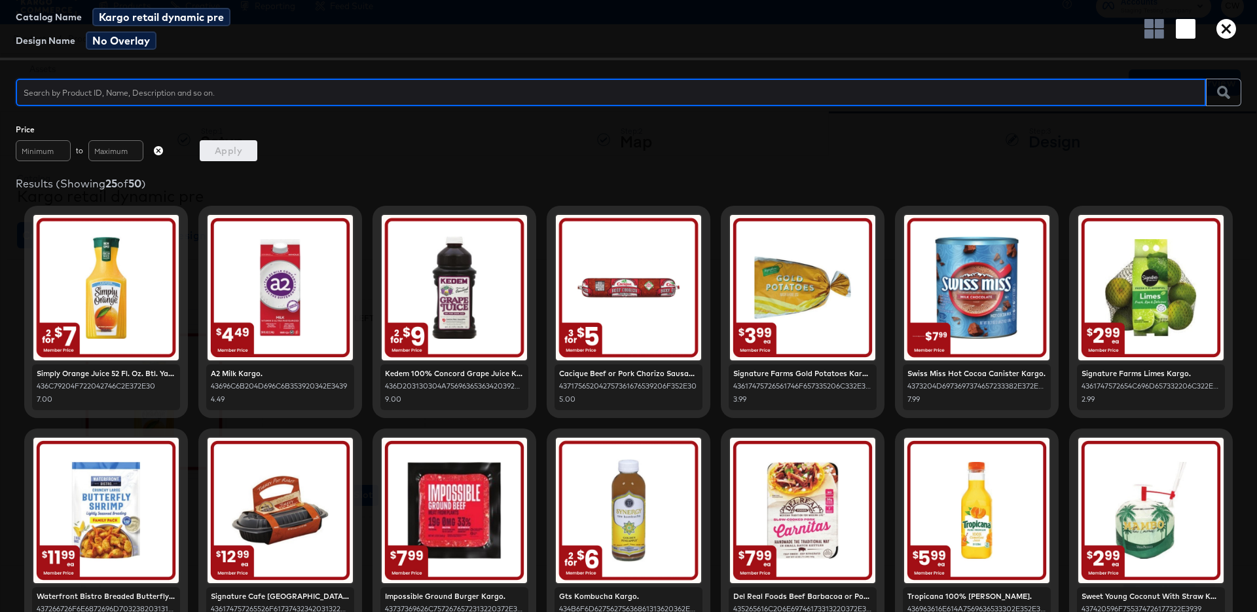
click at [494, 326] on div at bounding box center [454, 287] width 145 height 145
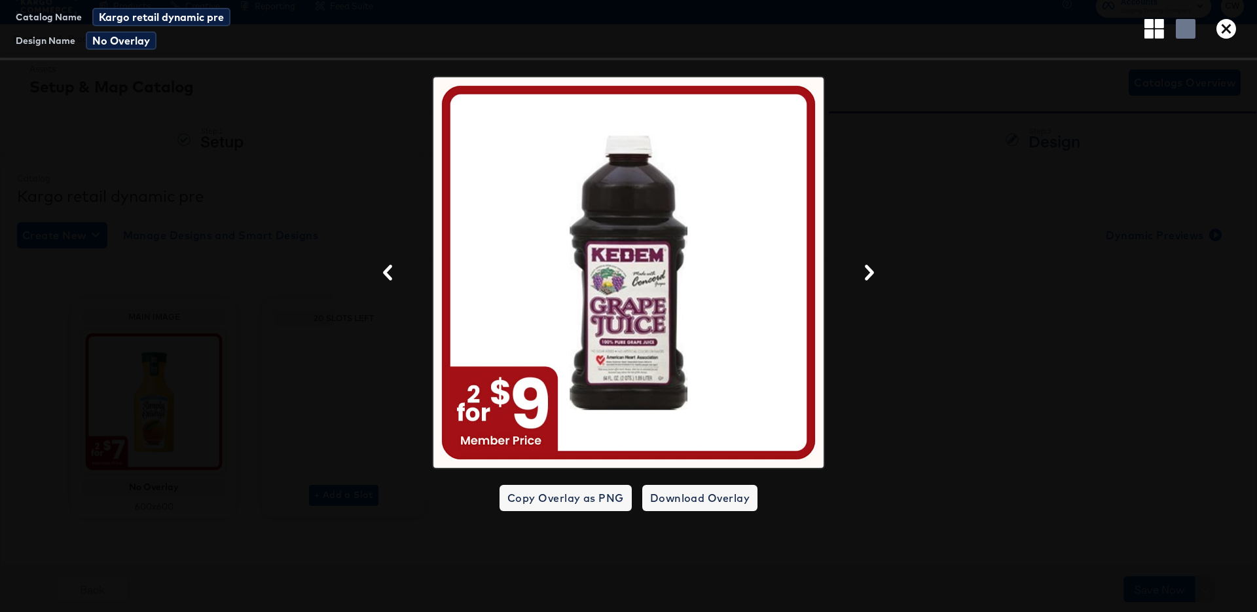
click at [970, 300] on div at bounding box center [628, 272] width 1257 height 393
click at [1234, 26] on icon "button" at bounding box center [1227, 29] width 20 height 20
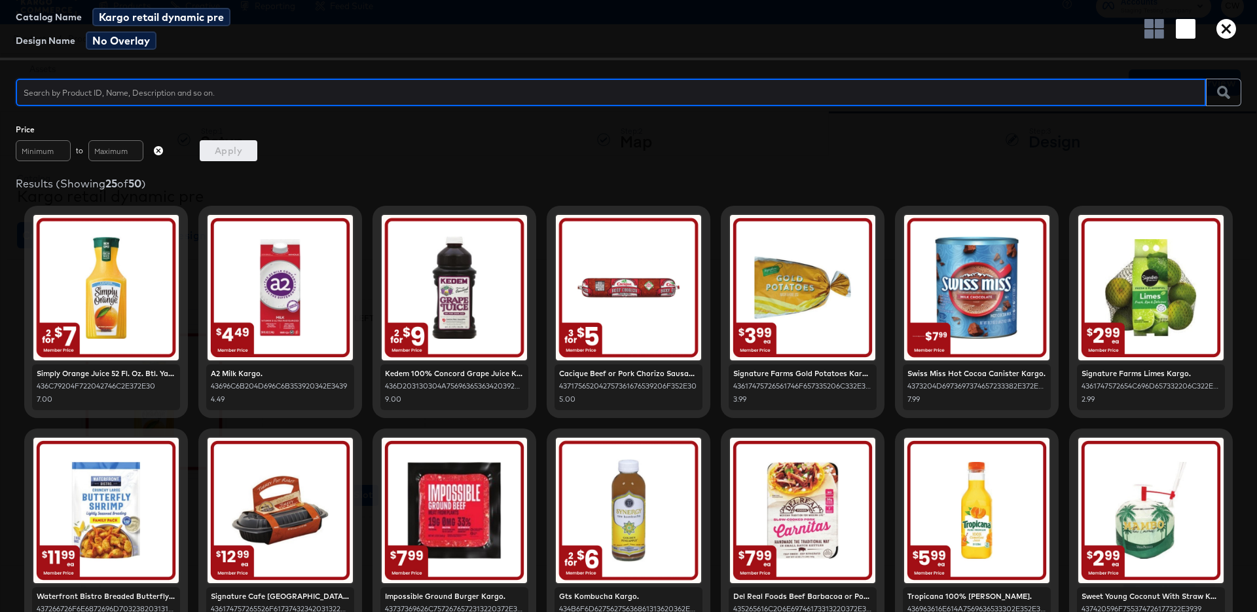
click at [1236, 31] on button "button" at bounding box center [1226, 29] width 30 height 20
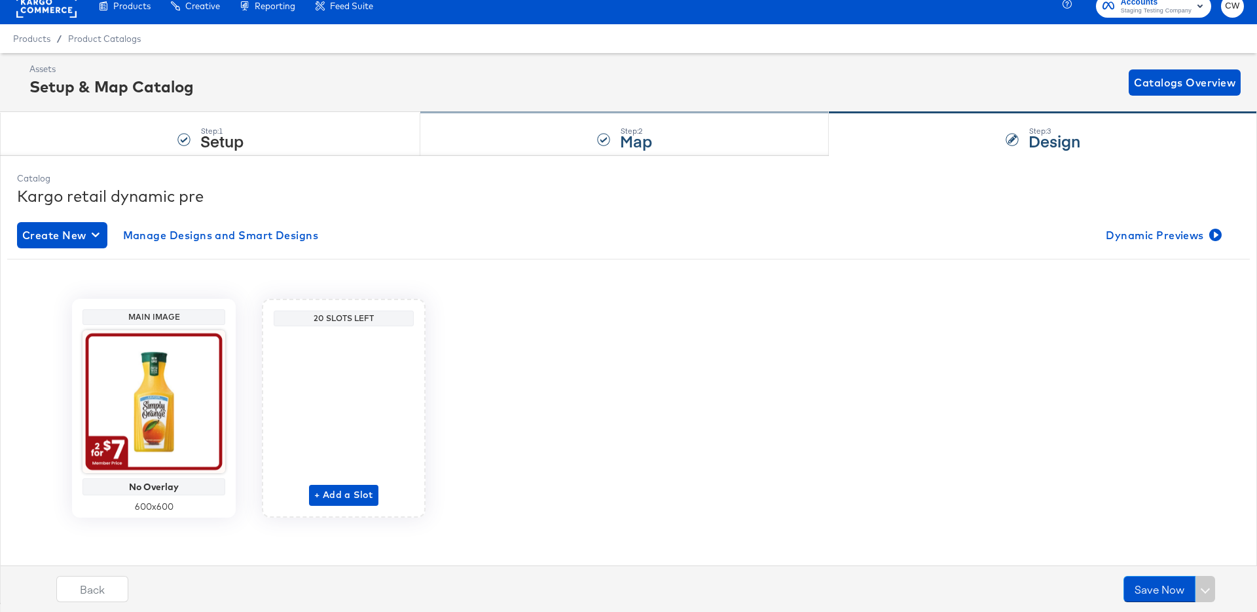
click at [553, 153] on div "Step: 2 Map" at bounding box center [624, 134] width 409 height 43
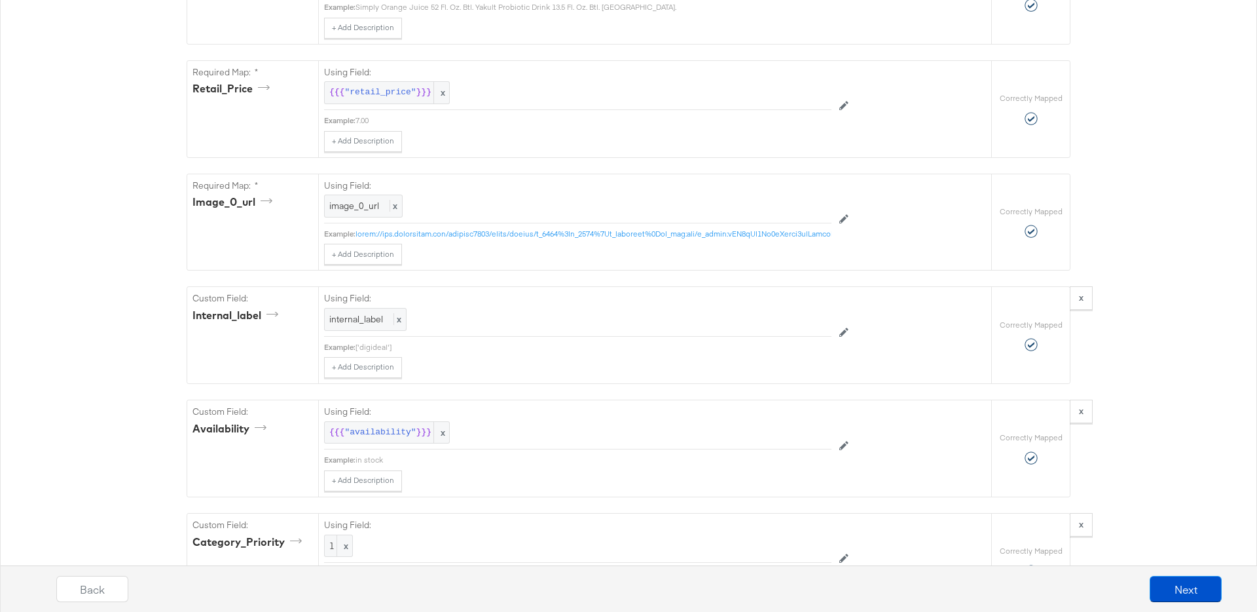
scroll to position [811, 0]
click at [373, 347] on div "['digideal']" at bounding box center [594, 345] width 476 height 10
copy div "digideal"
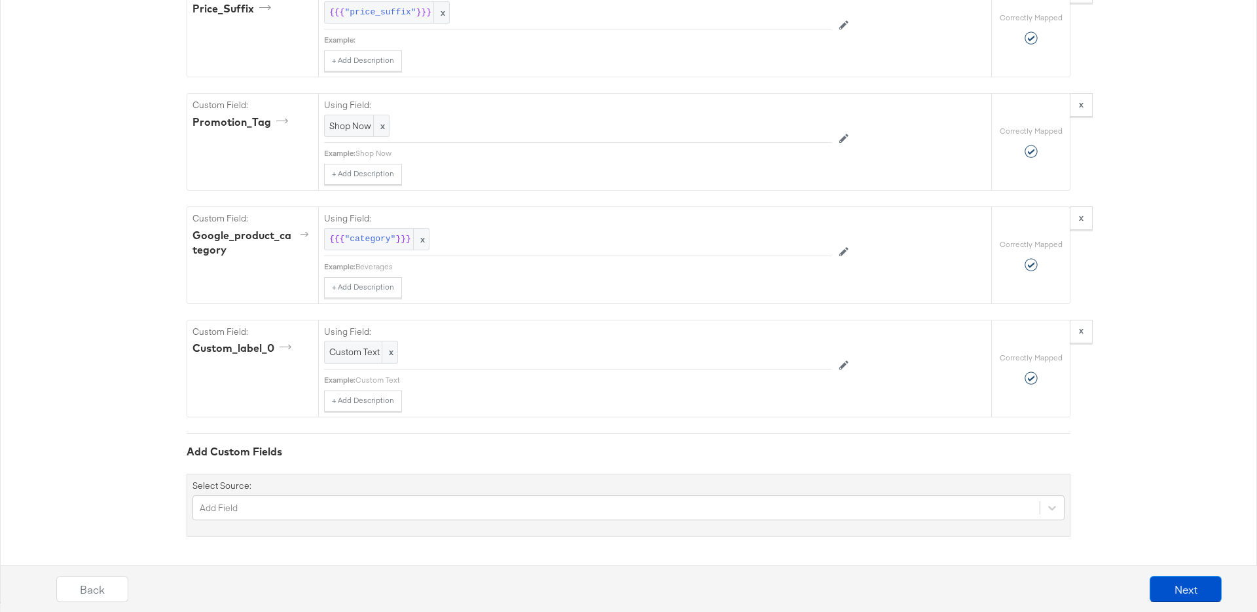
scroll to position [0, 0]
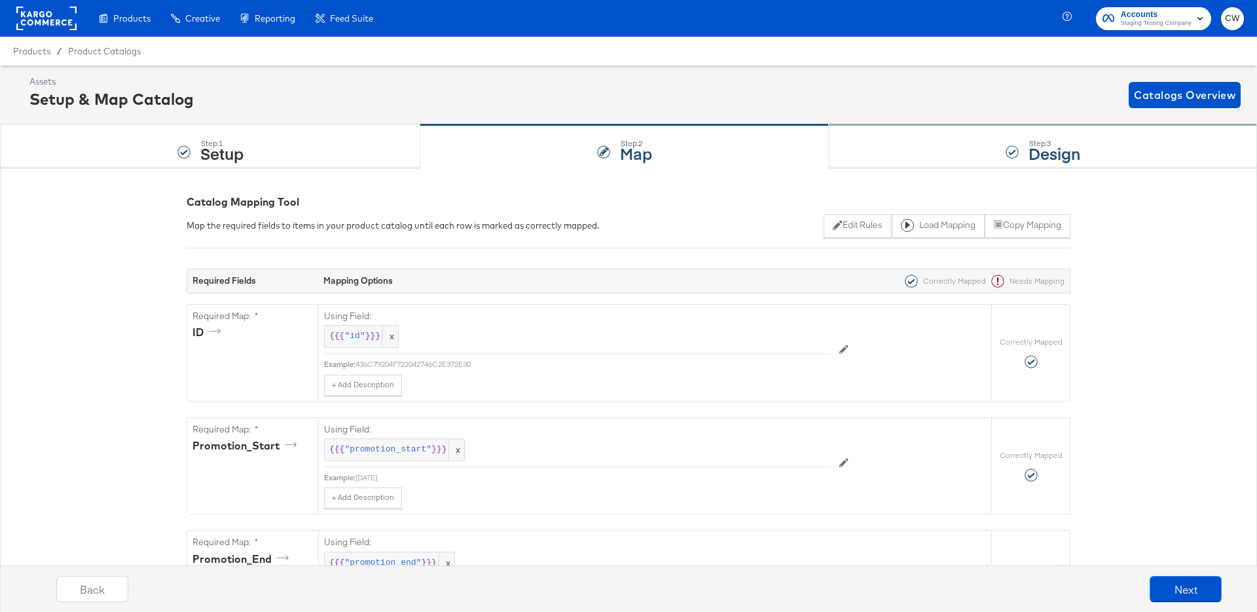
click at [1023, 143] on div "Step: 3 Design" at bounding box center [1043, 146] width 428 height 43
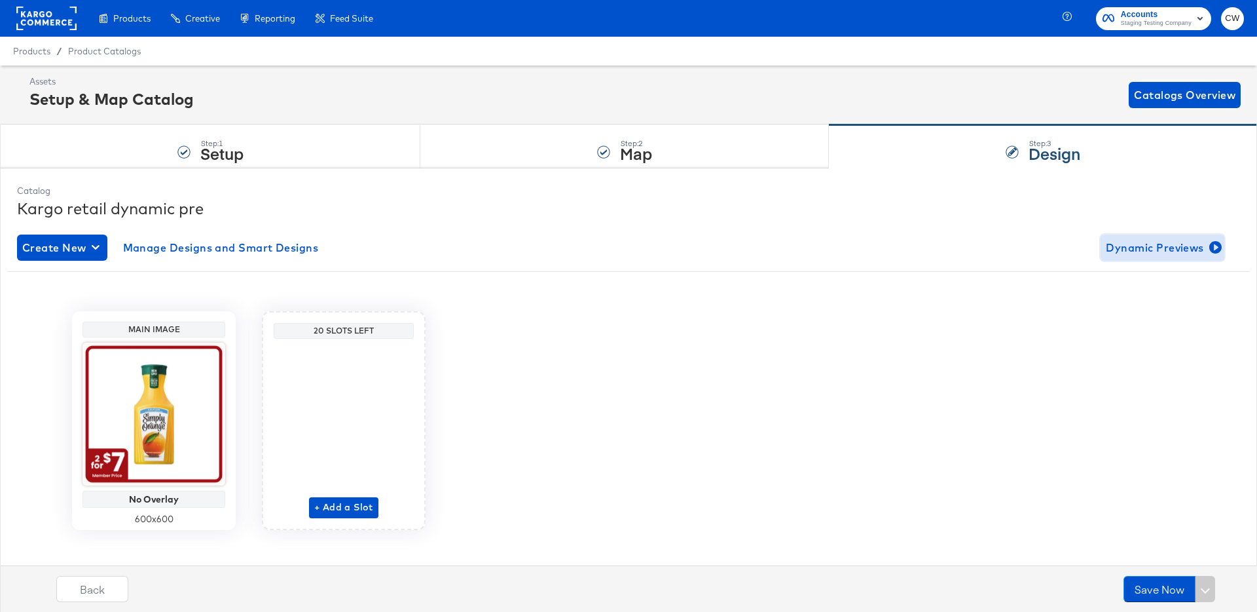
click at [1157, 239] on span "Dynamic Previews" at bounding box center [1162, 247] width 113 height 18
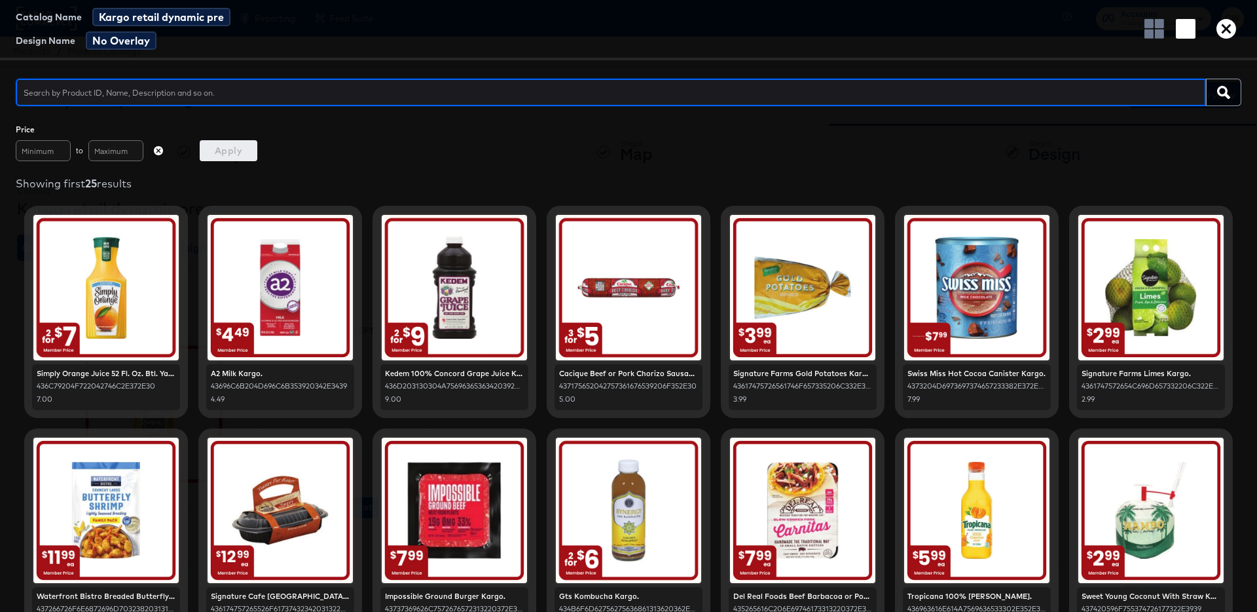
type input "digideal"
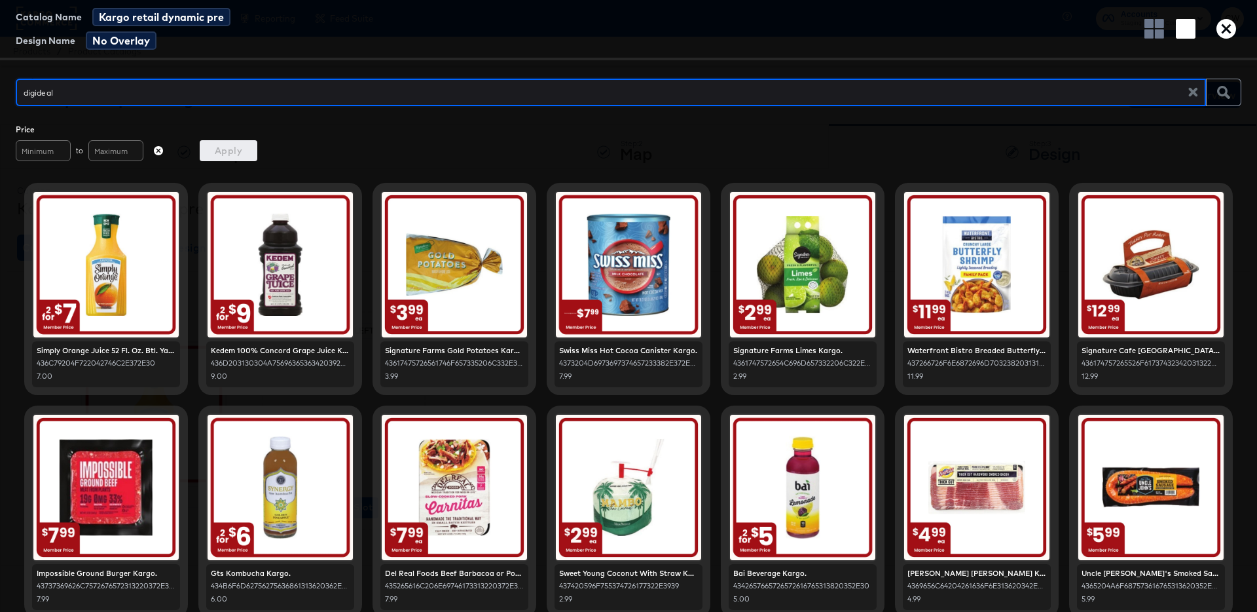
scroll to position [24, 0]
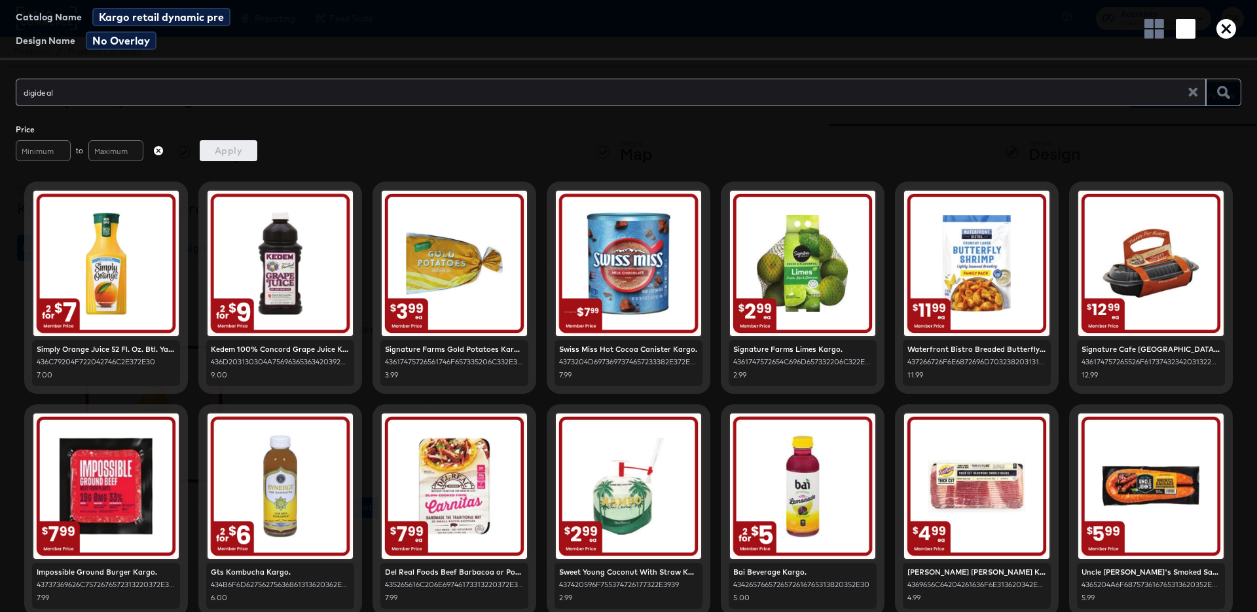
click at [1159, 359] on div "436174757265526F61737432342031322E3939" at bounding box center [1151, 362] width 139 height 10
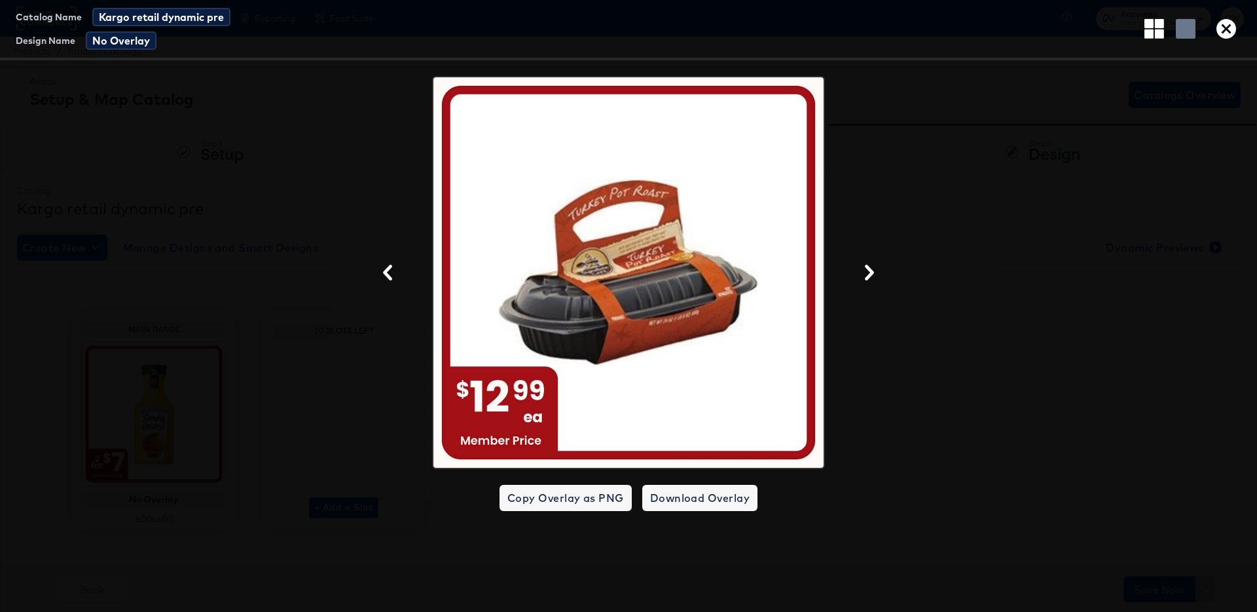
click at [937, 306] on div at bounding box center [628, 272] width 1257 height 393
click at [1232, 35] on icon "button" at bounding box center [1227, 29] width 20 height 20
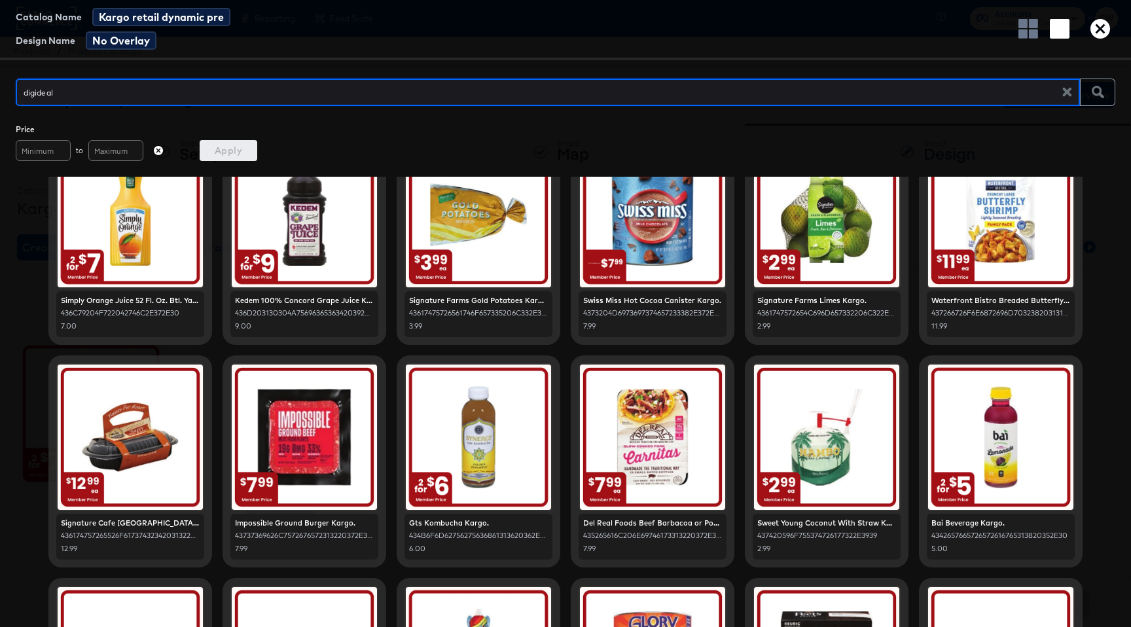
scroll to position [0, 0]
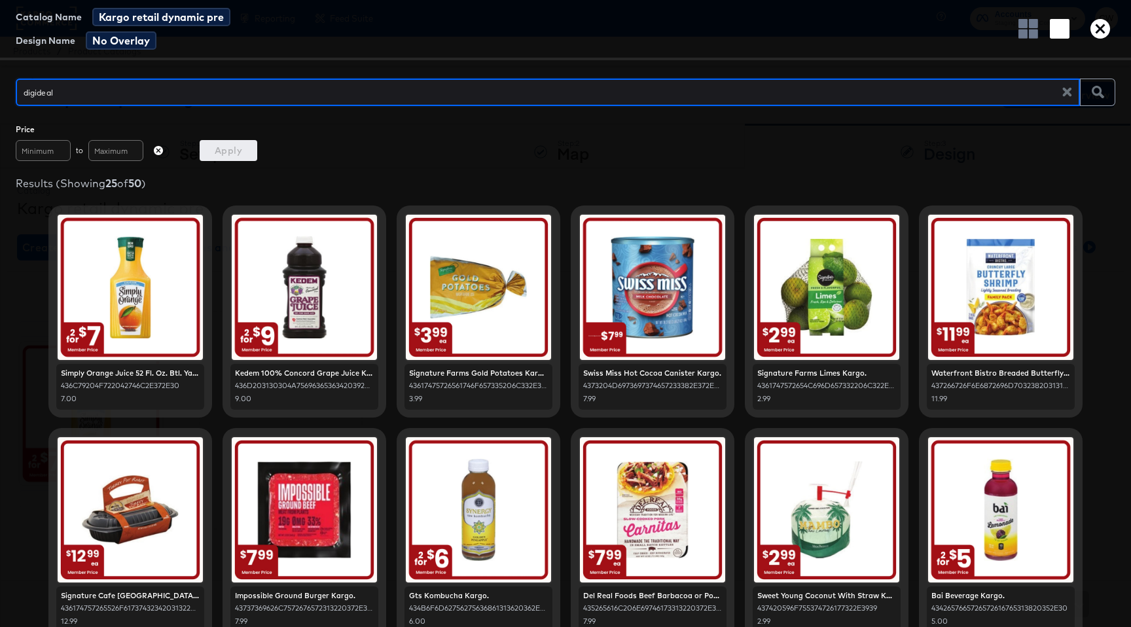
click at [364, 153] on div "Price to Apply" at bounding box center [565, 142] width 1131 height 37
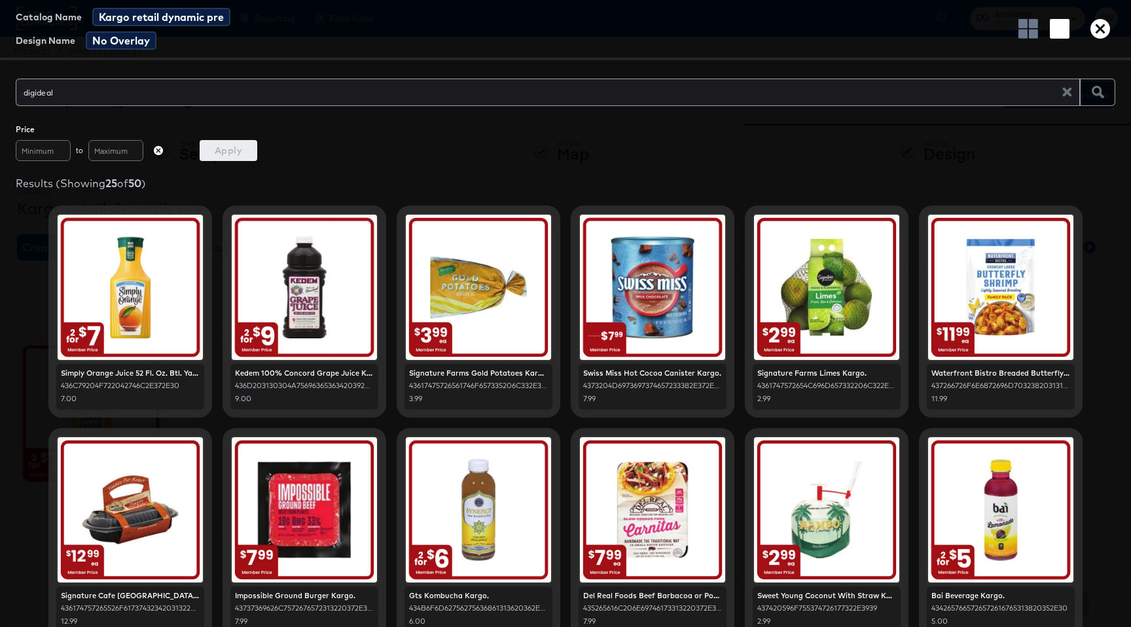
click at [1098, 24] on icon "button" at bounding box center [1101, 29] width 20 height 20
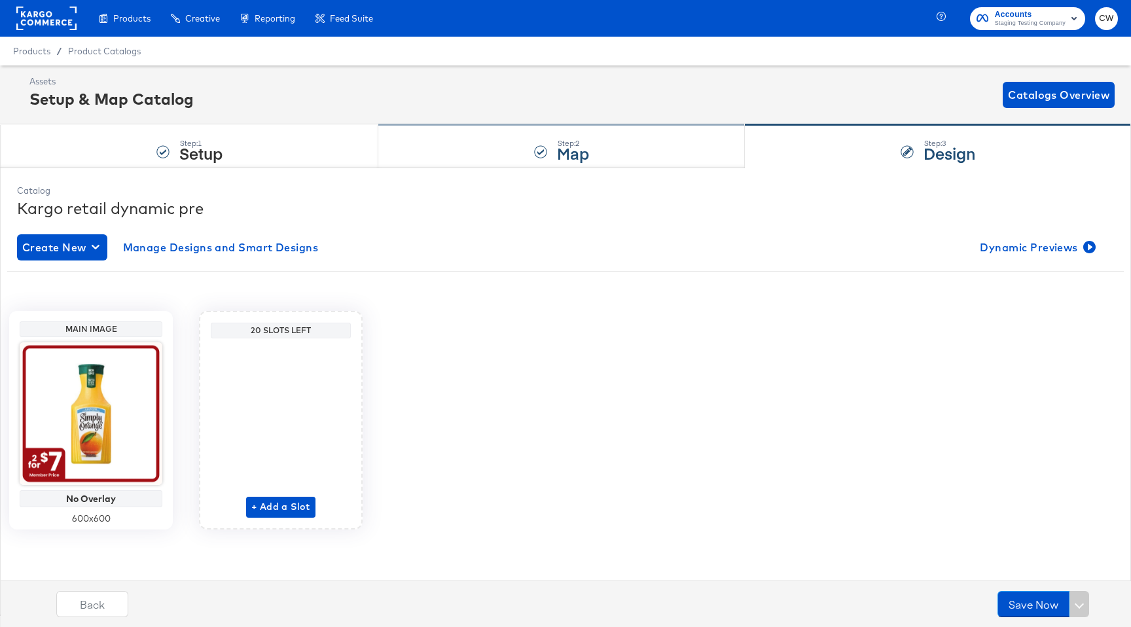
click at [615, 162] on div "Step: 2 Map" at bounding box center [561, 146] width 367 height 43
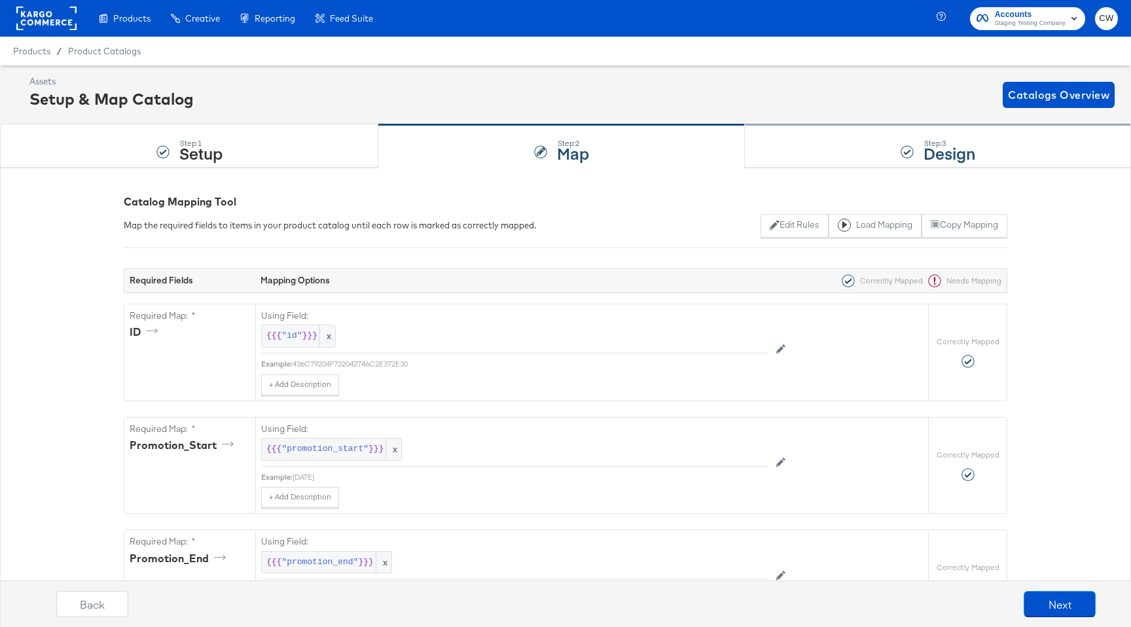
click at [917, 151] on div "Step: 3 Design" at bounding box center [938, 146] width 386 height 43
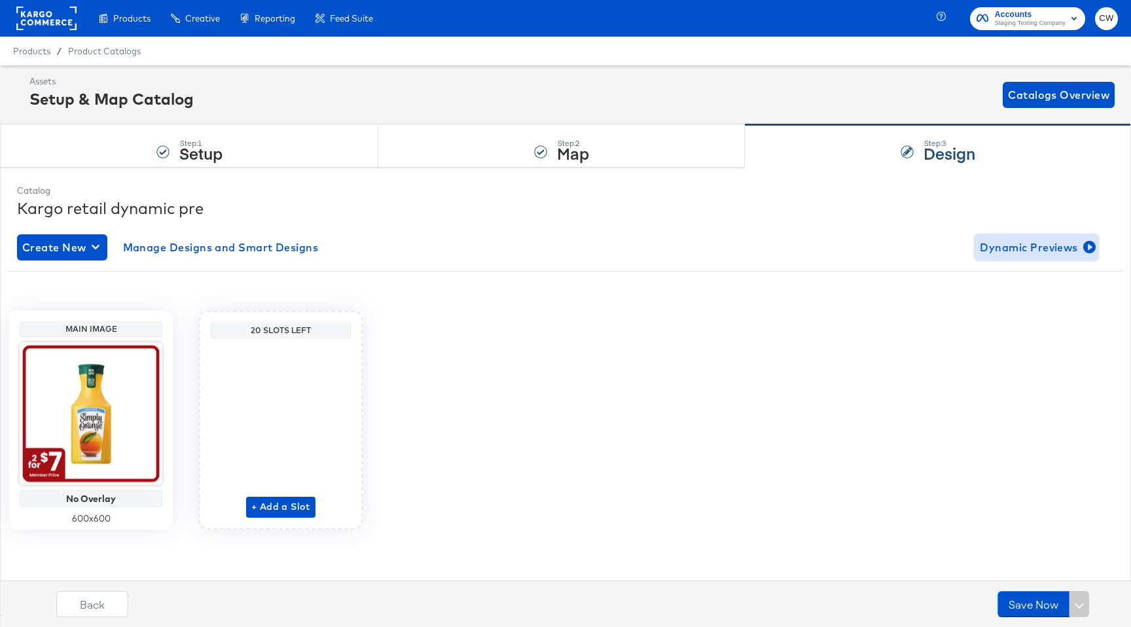
click at [1016, 238] on span "Dynamic Previews" at bounding box center [1036, 247] width 113 height 18
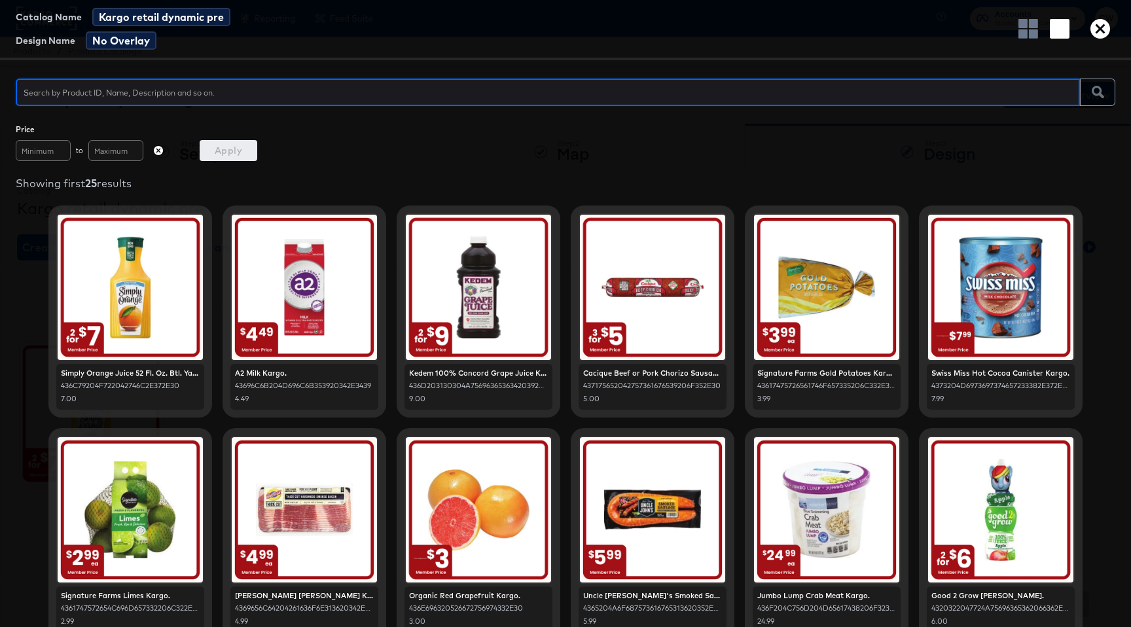
click at [160, 149] on icon "button" at bounding box center [158, 150] width 9 height 9
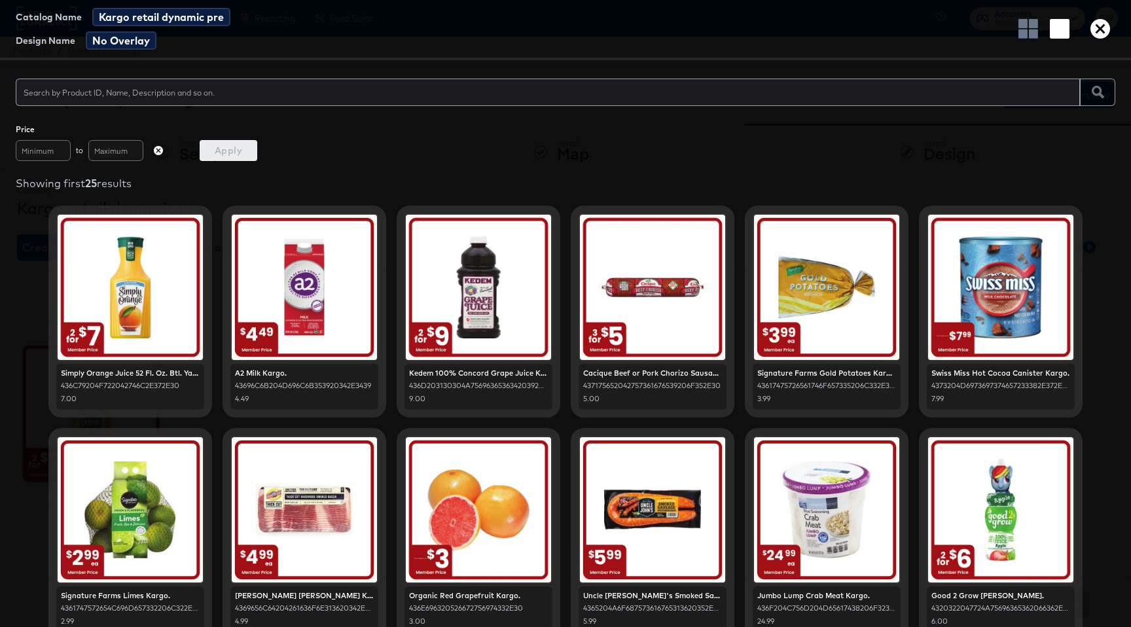
click at [160, 149] on icon "button" at bounding box center [158, 150] width 9 height 9
click at [101, 158] on input "text" at bounding box center [115, 150] width 55 height 21
click at [292, 265] on div at bounding box center [304, 287] width 145 height 145
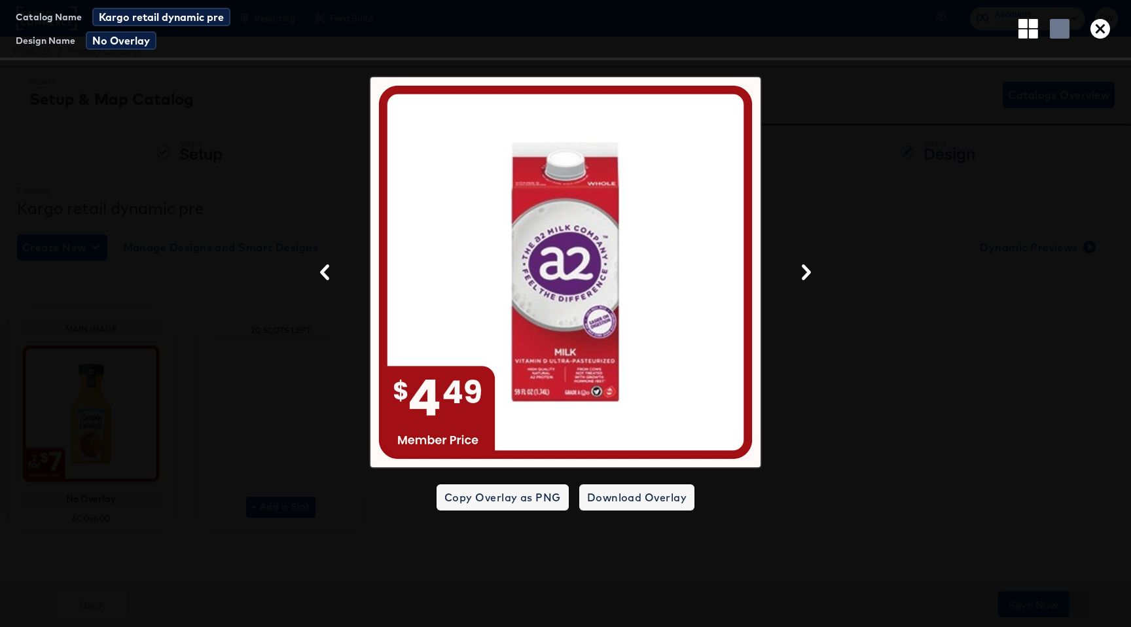
click at [937, 168] on div at bounding box center [565, 272] width 1131 height 393
click at [524, 498] on span "Copy Overlay as PNG" at bounding box center [503, 497] width 117 height 18
click at [530, 502] on span "Copy Overlay as PNG" at bounding box center [503, 497] width 117 height 18
